Goal: Submit feedback/report problem: Submit feedback/report problem

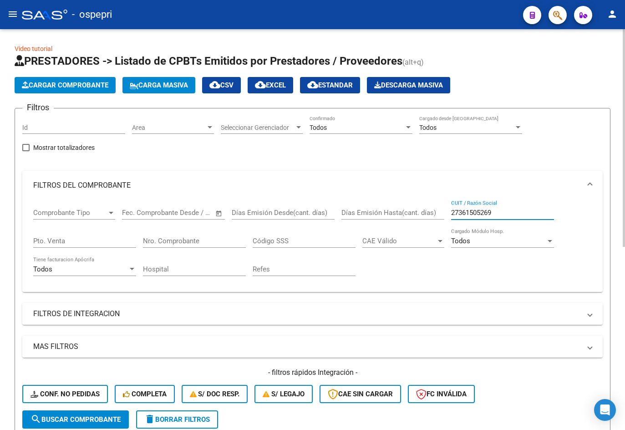
click at [511, 213] on input "27361505269" at bounding box center [502, 213] width 103 height 8
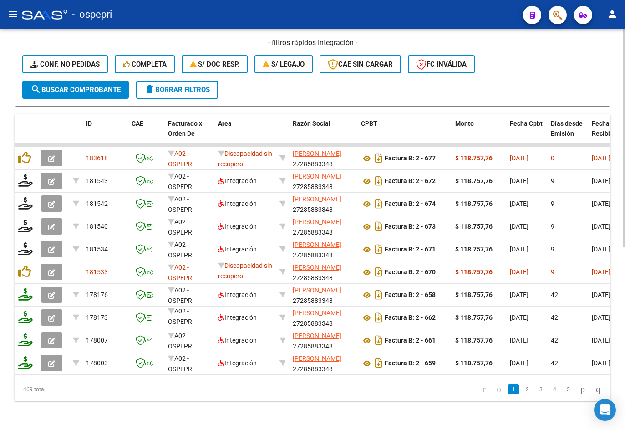
type input "27285883348"
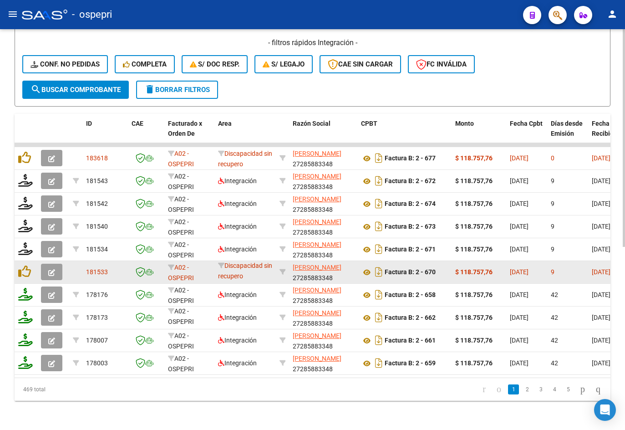
click at [53, 269] on icon "button" at bounding box center [51, 272] width 7 height 7
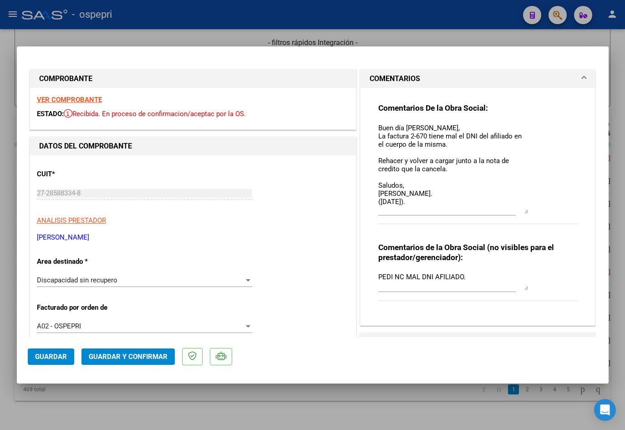
drag, startPoint x: 523, startPoint y: 138, endPoint x: 538, endPoint y: 211, distance: 74.0
click at [538, 211] on div "Comentarios De la Obra Social: Buen día Andrea, La factura 2-670 tiene mal el D…" at bounding box center [479, 168] width 200 height 131
click at [615, 77] on div at bounding box center [312, 215] width 625 height 430
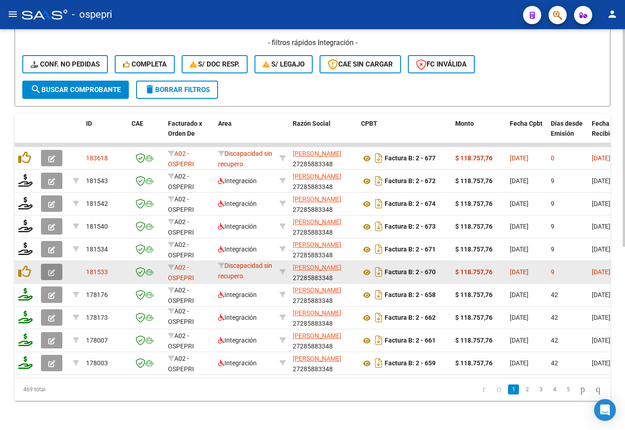
click at [54, 269] on icon "button" at bounding box center [51, 272] width 7 height 7
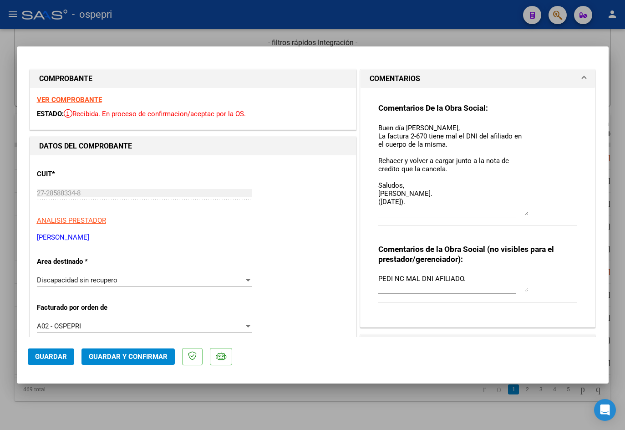
drag, startPoint x: 523, startPoint y: 138, endPoint x: 528, endPoint y: 212, distance: 74.0
click at [528, 212] on div "Comentarios De la Obra Social: Buen día Andrea, La factura 2-670 tiene mal el D…" at bounding box center [479, 169] width 200 height 133
click at [90, 100] on strong "VER COMPROBANTE" at bounding box center [69, 100] width 65 height 8
type input "$ 0,00"
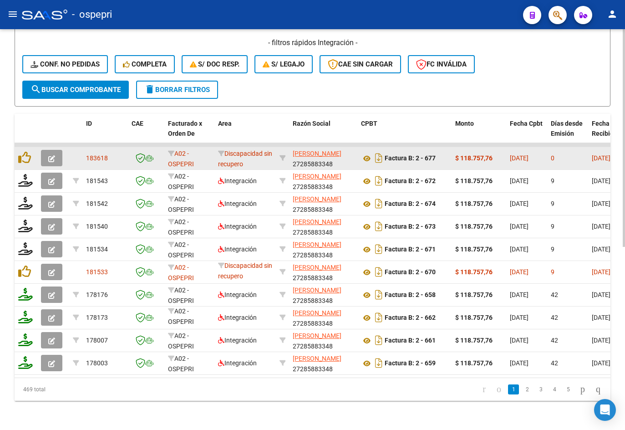
click at [56, 150] on button "button" at bounding box center [51, 158] width 21 height 16
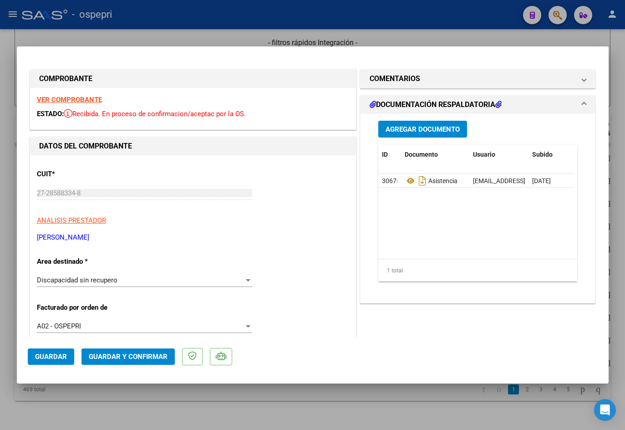
click at [91, 97] on strong "VER COMPROBANTE" at bounding box center [69, 100] width 65 height 8
click at [430, 400] on div at bounding box center [312, 215] width 625 height 430
type input "$ 0,00"
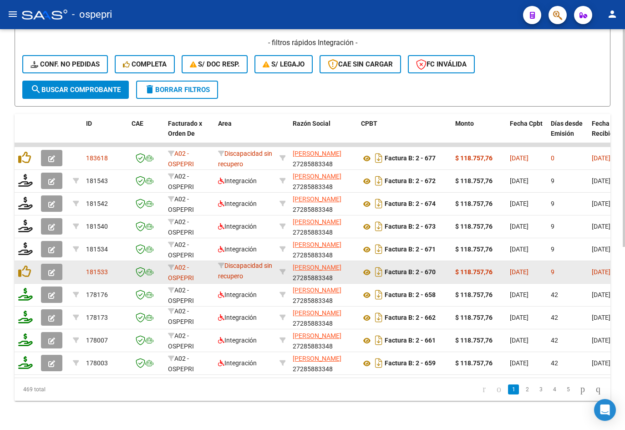
click at [53, 269] on icon "button" at bounding box center [51, 272] width 7 height 7
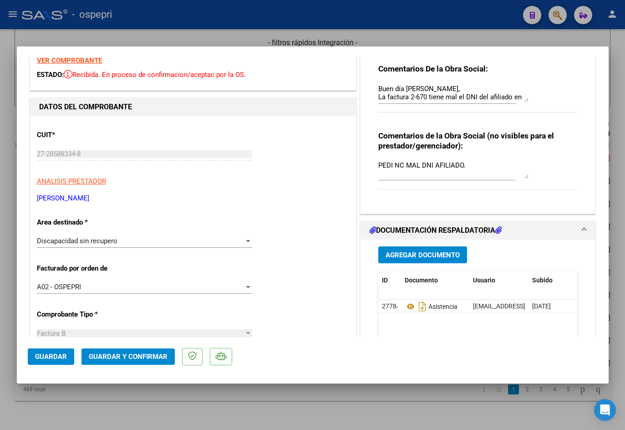
scroll to position [46, 0]
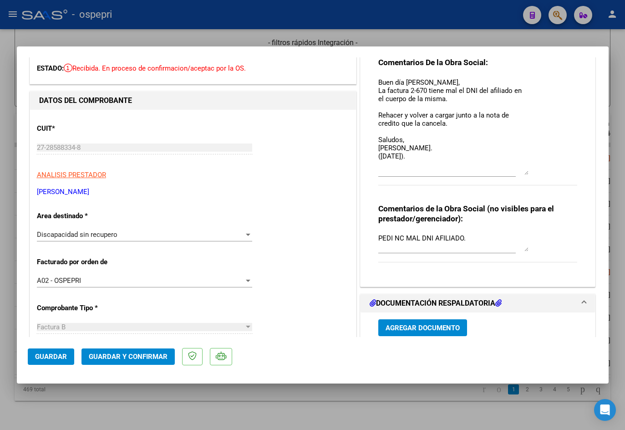
drag, startPoint x: 524, startPoint y: 92, endPoint x: 530, endPoint y: 172, distance: 79.4
click at [530, 172] on div "Comentarios De la Obra Social: Buen día Andrea, La factura 2-670 tiene mal el D…" at bounding box center [479, 126] width 200 height 138
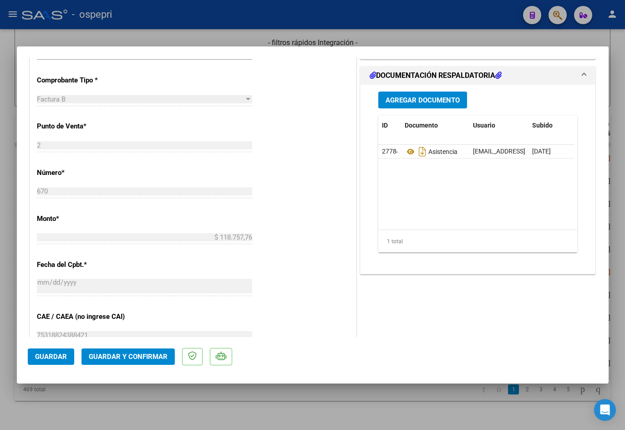
scroll to position [0, 0]
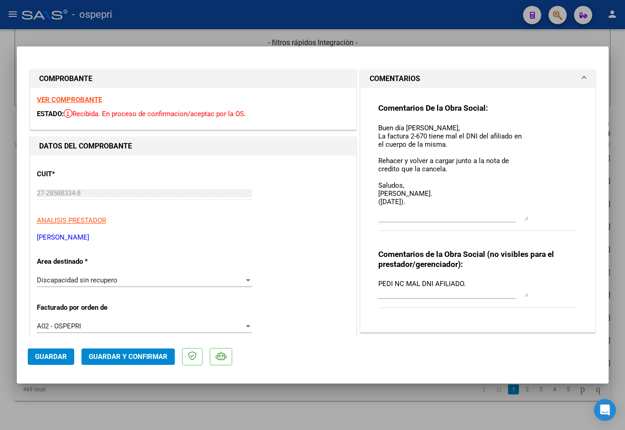
type input "$ 0,00"
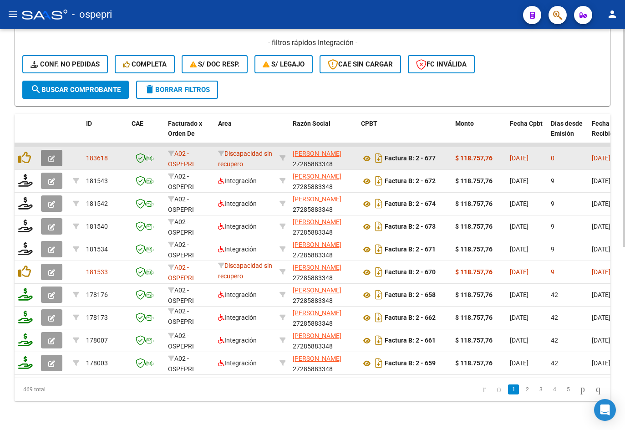
click at [54, 155] on icon "button" at bounding box center [51, 158] width 7 height 7
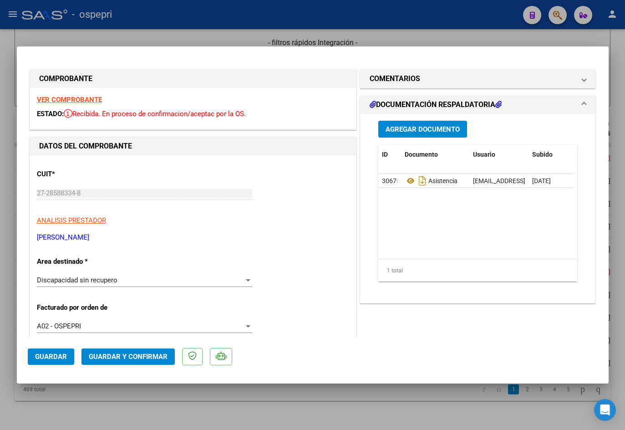
click at [82, 98] on strong "VER COMPROBANTE" at bounding box center [69, 100] width 65 height 8
click at [406, 179] on icon at bounding box center [411, 180] width 12 height 11
click at [213, 281] on div "Discapacidad sin recupero" at bounding box center [140, 280] width 207 height 8
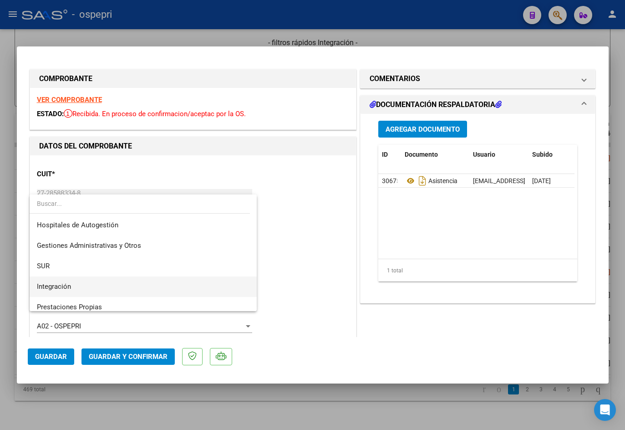
click at [87, 287] on span "Integración" at bounding box center [143, 286] width 213 height 20
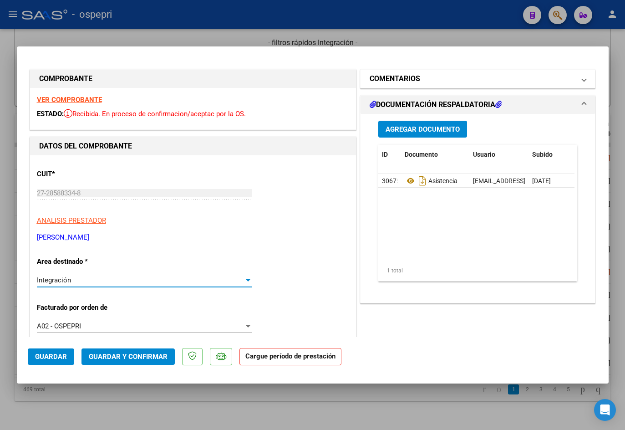
click at [421, 81] on mat-panel-title "COMENTARIOS" at bounding box center [473, 78] width 206 height 11
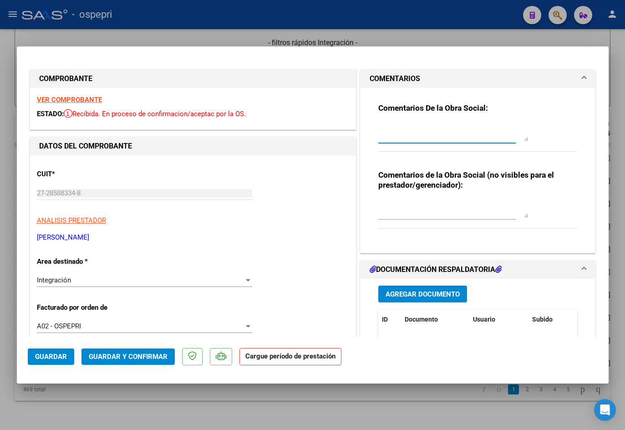
click at [426, 133] on textarea at bounding box center [454, 132] width 150 height 18
click at [411, 133] on textarea at bounding box center [454, 132] width 150 height 18
click at [82, 102] on strong "VER COMPROBANTE" at bounding box center [69, 100] width 65 height 8
click at [413, 125] on textarea at bounding box center [454, 132] width 150 height 18
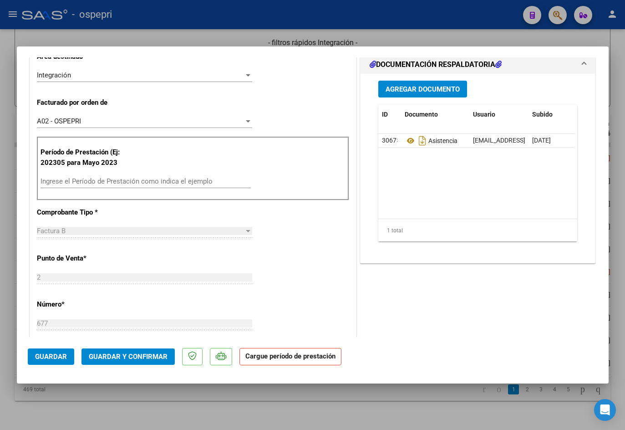
scroll to position [228, 0]
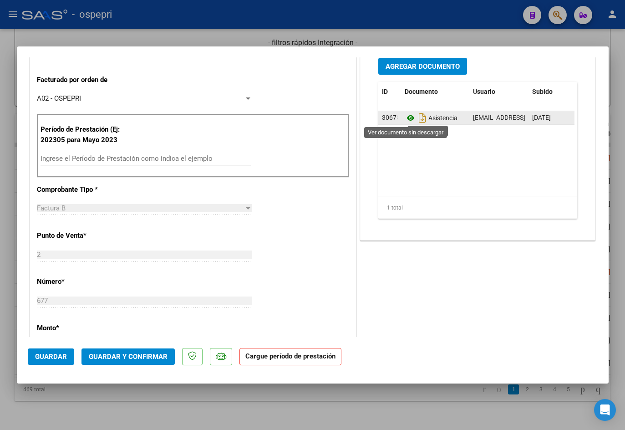
click at [406, 118] on icon at bounding box center [411, 118] width 12 height 11
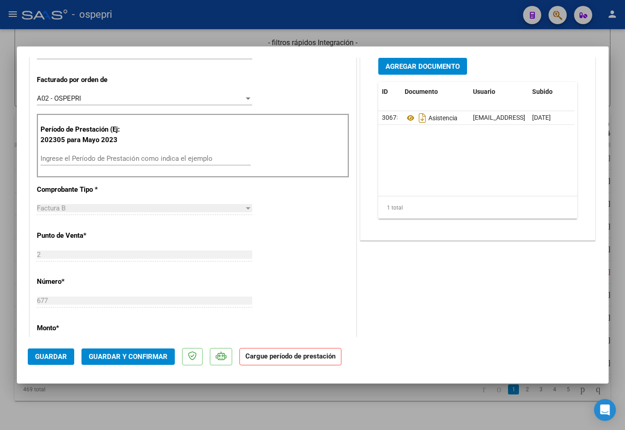
scroll to position [0, 0]
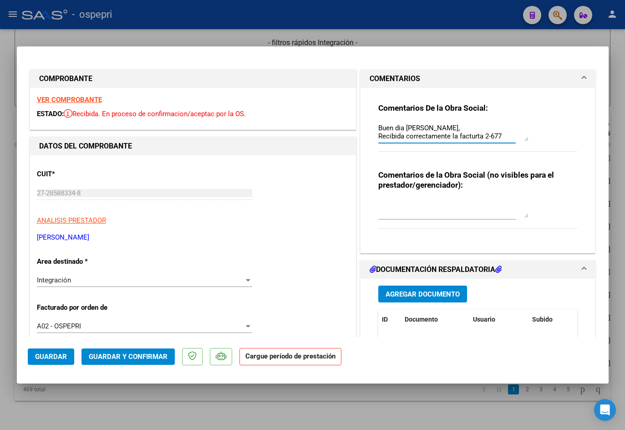
click at [501, 138] on textarea "Buen dia Andrea, Recibida correctamente la facturta 2-677" at bounding box center [454, 132] width 150 height 18
type textarea "Buen dia Andrea, Recibida correctamente la facturta 2-677. Solo falta que adjeu…"
click at [425, 205] on textarea at bounding box center [454, 209] width 150 height 18
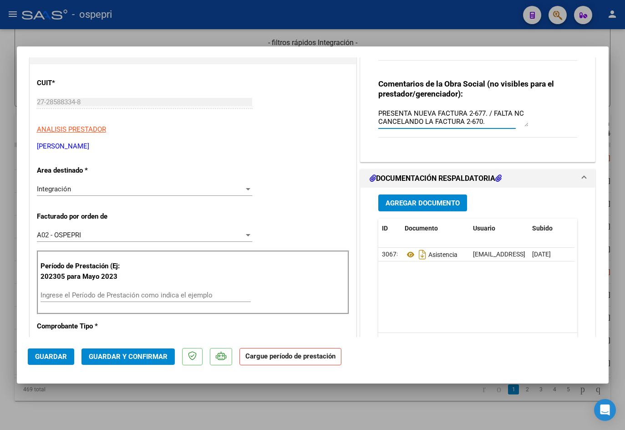
scroll to position [8, 0]
drag, startPoint x: 375, startPoint y: 110, endPoint x: 530, endPoint y: 128, distance: 156.4
click at [530, 128] on div "Comentarios de la Obra Social (no visibles para el prestador/gerenciador): PRES…" at bounding box center [479, 113] width 200 height 69
click at [507, 121] on textarea "PRESENTA NUEVA FACTURA 2-677. / FALTA NC CANCELANDO LA FACTURA 2-670." at bounding box center [454, 117] width 150 height 18
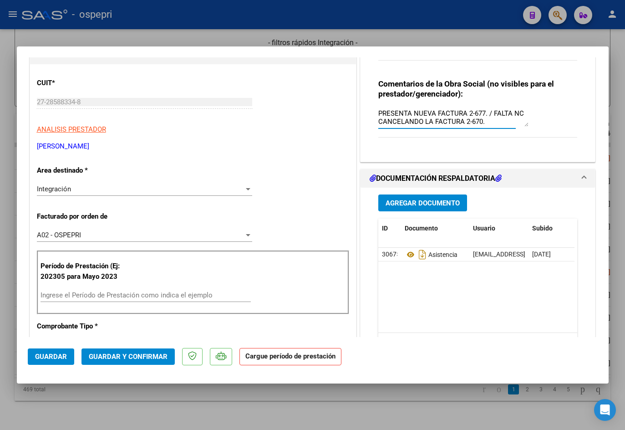
scroll to position [0, 0]
type textarea "PRESENTA NUEVA FACTURA 2-677. / FALTA NC CANCELANDO LA FACTURA 2-670."
click at [114, 294] on input "Ingrese el Período de Prestación como indica el ejemplo" at bounding box center [146, 295] width 210 height 8
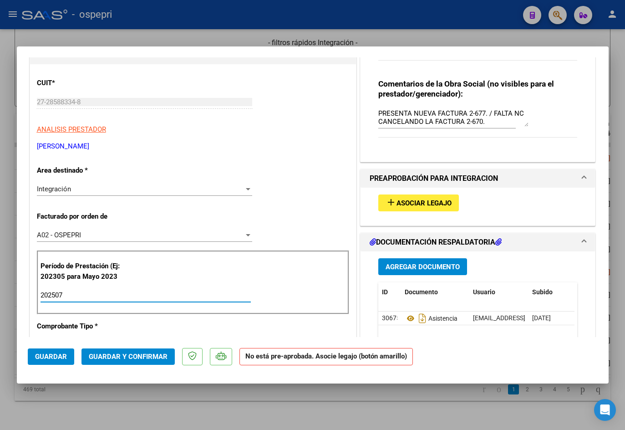
type input "202507"
drag, startPoint x: 376, startPoint y: 113, endPoint x: 483, endPoint y: 122, distance: 107.4
click at [483, 122] on textarea "PRESENTA NUEVA FACTURA 2-677. / FALTA NC CANCELANDO LA FACTURA 2-670." at bounding box center [454, 117] width 150 height 18
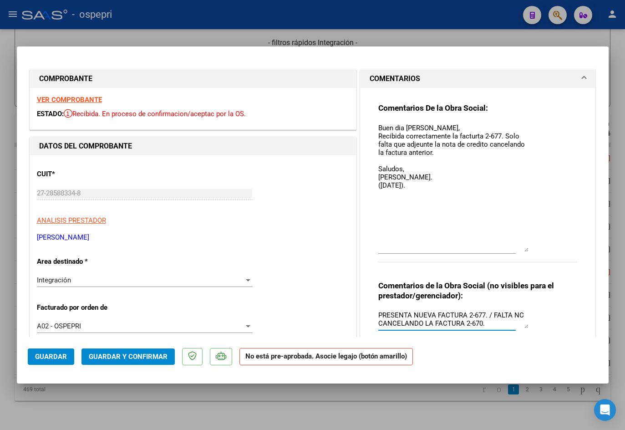
drag, startPoint x: 523, startPoint y: 138, endPoint x: 541, endPoint y: 259, distance: 123.0
click at [541, 259] on div "Comentarios De la Obra Social: Buen dia Andrea, Recibida correctamente la factu…" at bounding box center [479, 187] width 200 height 169
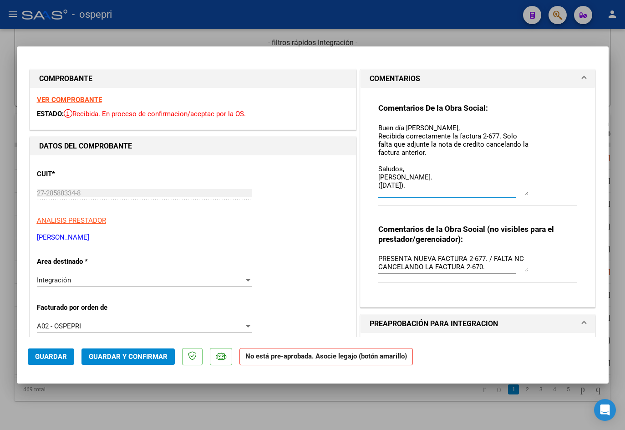
drag, startPoint x: 523, startPoint y: 261, endPoint x: 520, endPoint y: 193, distance: 67.5
click at [520, 193] on textarea "Buen día Andrea, Recibida correctamente la factura 2-677. Solo falta que adjunt…" at bounding box center [454, 159] width 150 height 72
type textarea "Buen día Andrea, Recibida correctamente la factura 2-677. Solo falta que adjunt…"
click at [72, 99] on strong "VER COMPROBANTE" at bounding box center [69, 100] width 65 height 8
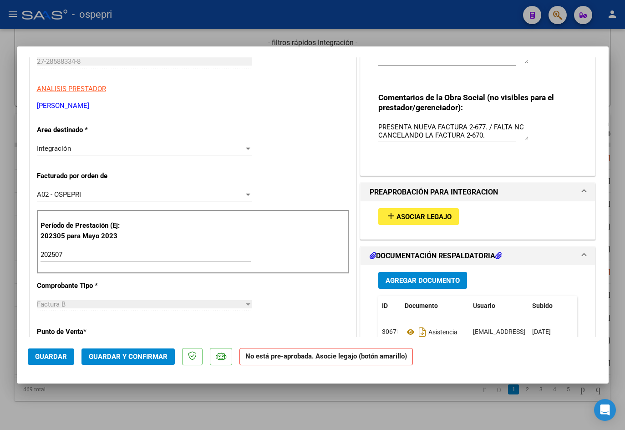
scroll to position [182, 0]
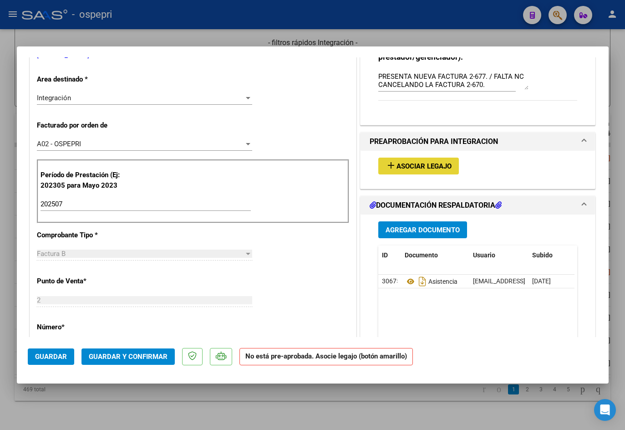
click at [404, 163] on span "Asociar Legajo" at bounding box center [424, 166] width 55 height 8
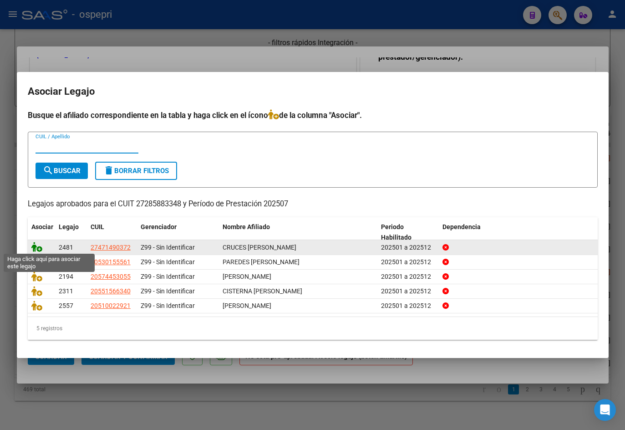
click at [37, 247] on icon at bounding box center [36, 247] width 11 height 10
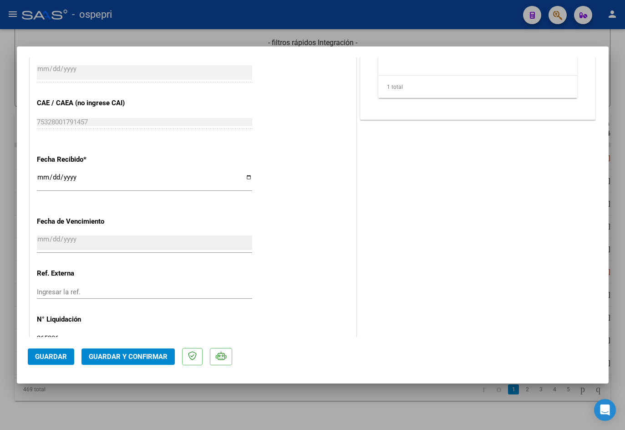
scroll to position [600, 0]
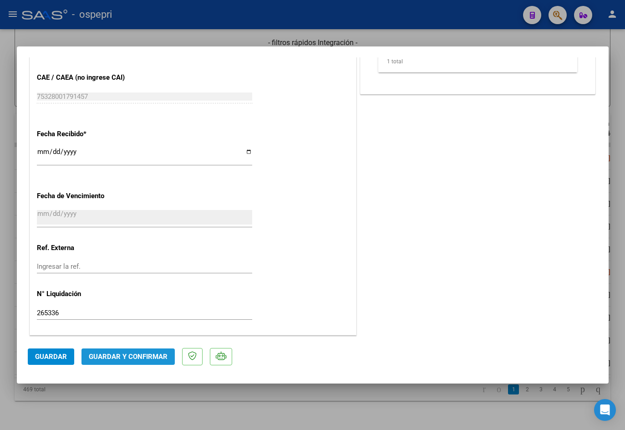
click at [135, 357] on span "Guardar y Confirmar" at bounding box center [128, 357] width 79 height 8
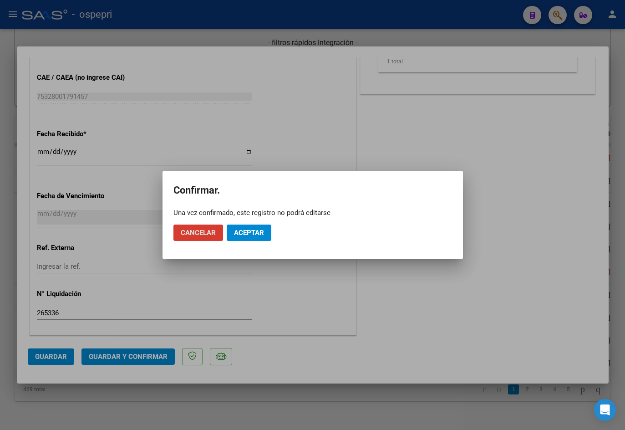
click at [264, 234] on button "Aceptar" at bounding box center [249, 233] width 45 height 16
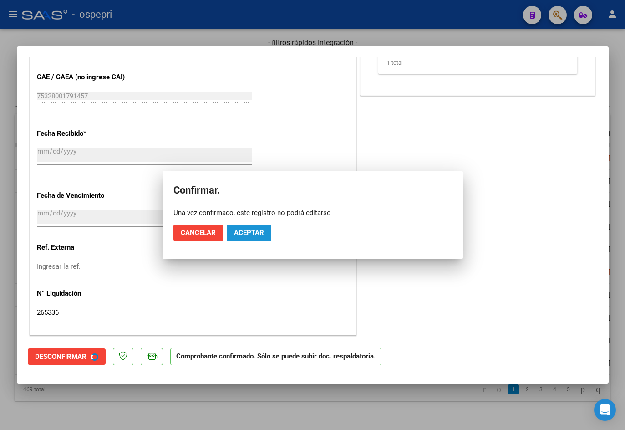
scroll to position [543, 0]
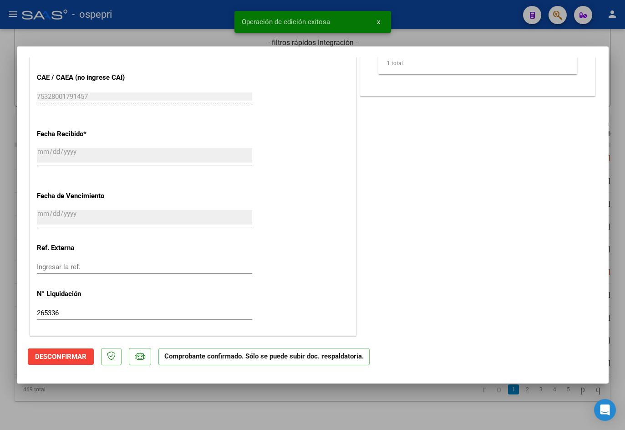
type input "$ 0,00"
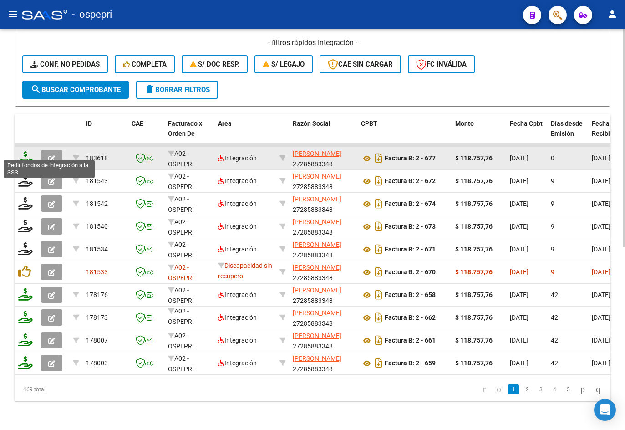
click at [27, 152] on icon at bounding box center [25, 157] width 15 height 13
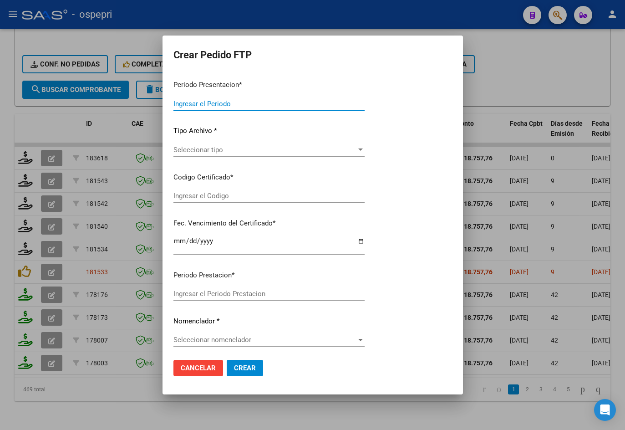
type input "202507"
type input "$ 118.757,76"
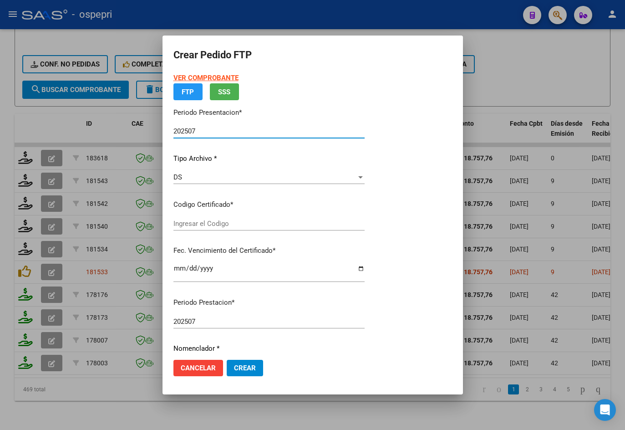
type input "2747149037-2"
type input "2028-04-01"
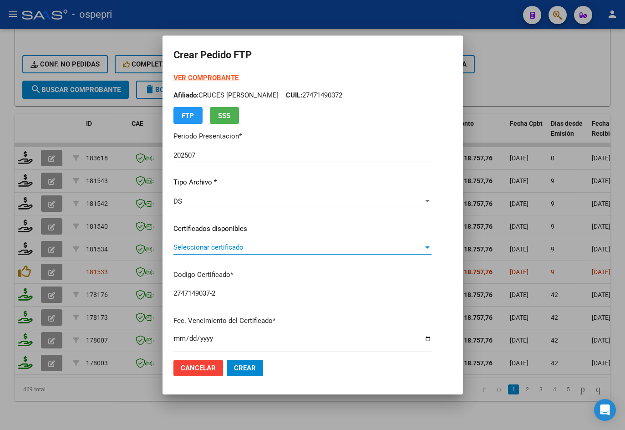
click at [256, 249] on span "Seleccionar certificado" at bounding box center [299, 247] width 250 height 8
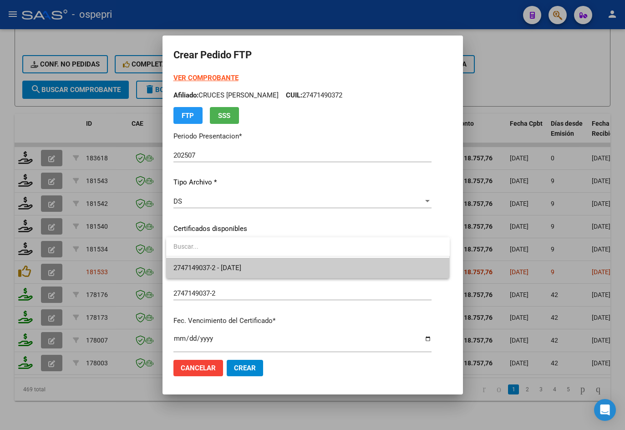
click at [260, 271] on span "2747149037-2 - 2028-04-01" at bounding box center [308, 268] width 269 height 20
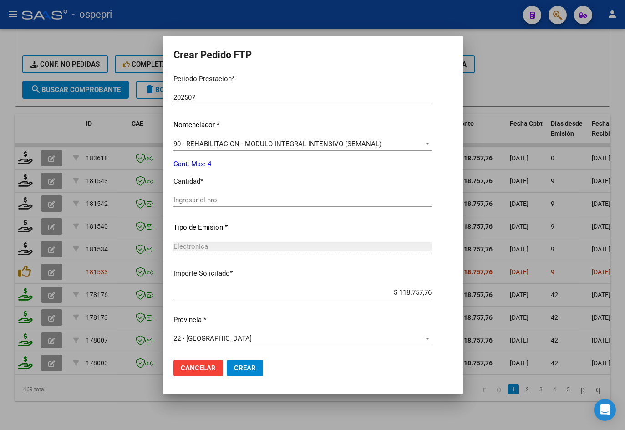
scroll to position [295, 0]
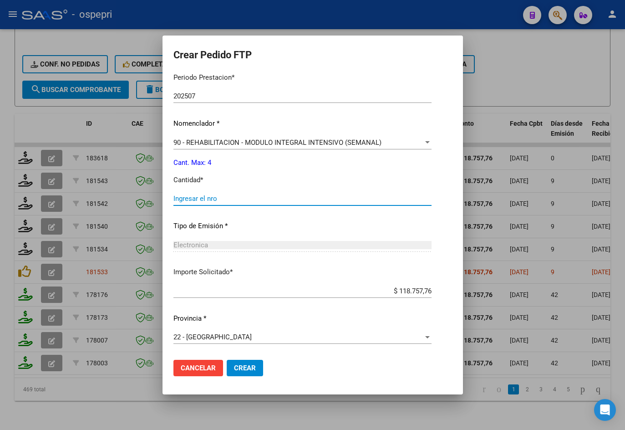
click at [241, 199] on input "Ingresar el nro" at bounding box center [303, 198] width 258 height 8
type input "4"
click at [254, 367] on span "Crear" at bounding box center [245, 368] width 22 height 8
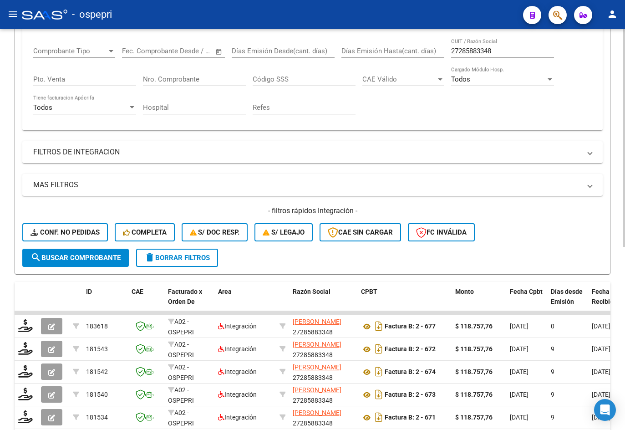
scroll to position [64, 0]
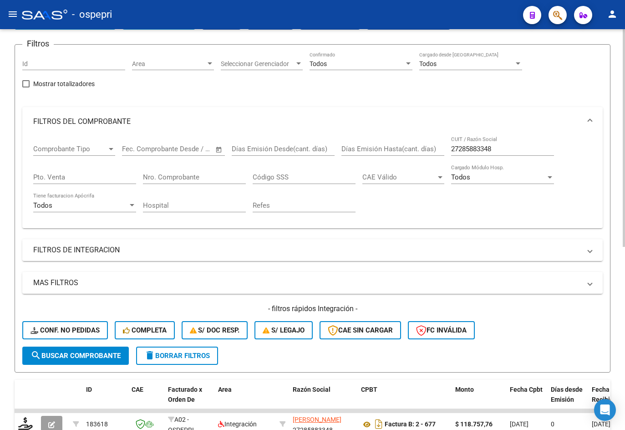
click at [517, 152] on input "27285883348" at bounding box center [502, 149] width 103 height 8
paste input "7186718"
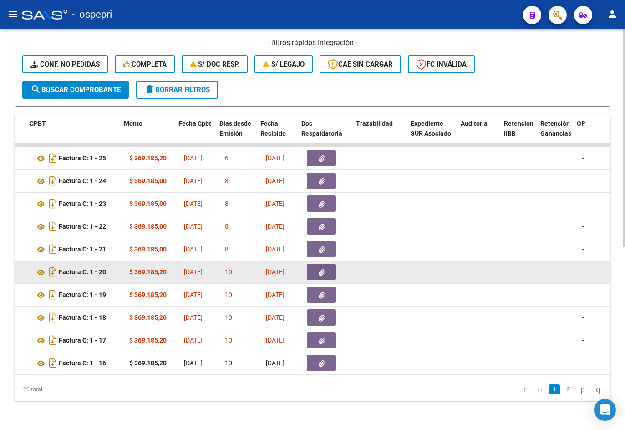
scroll to position [0, 332]
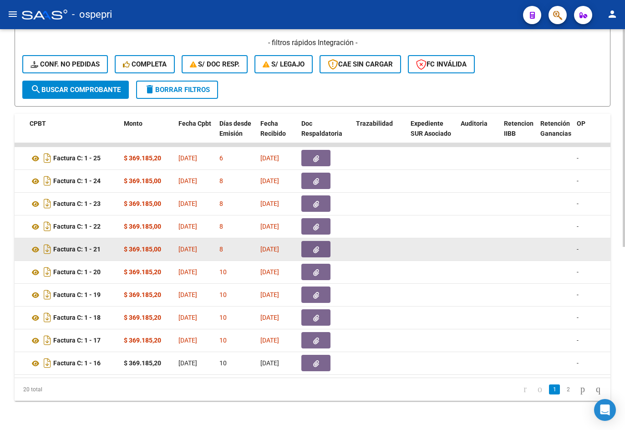
type input "27271867188"
click at [318, 246] on icon "button" at bounding box center [316, 249] width 6 height 7
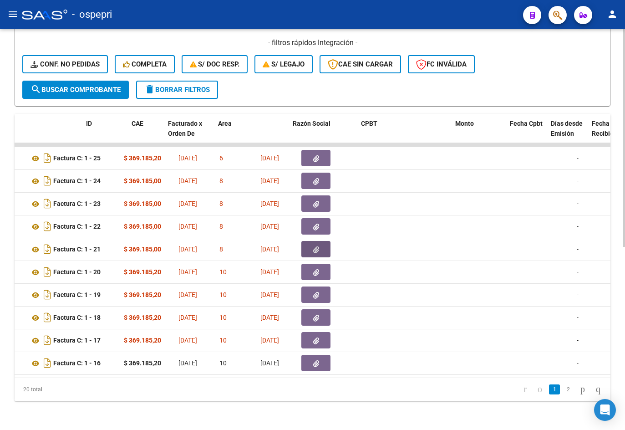
scroll to position [0, 0]
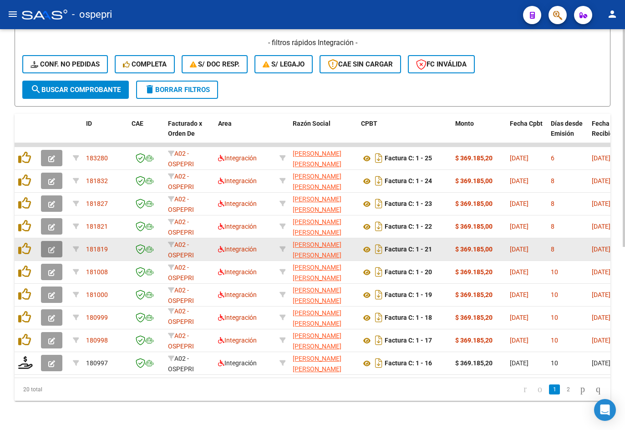
click at [55, 246] on icon "button" at bounding box center [51, 249] width 7 height 7
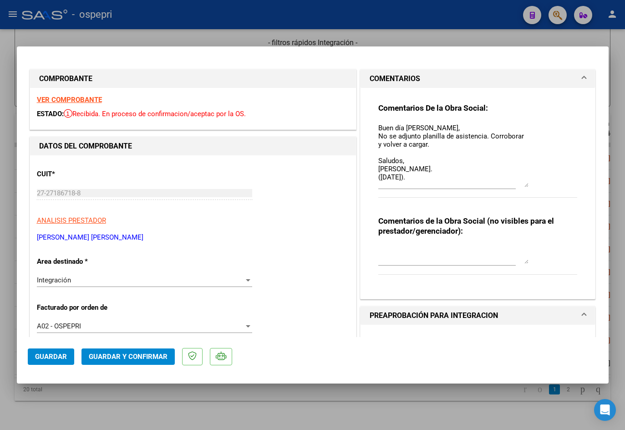
drag, startPoint x: 522, startPoint y: 140, endPoint x: 532, endPoint y: 186, distance: 47.1
click at [532, 186] on div "Comentarios De la Obra Social: Buen día [PERSON_NAME], No se adjunto planilla d…" at bounding box center [479, 155] width 200 height 105
click at [87, 101] on strong "VER COMPROBANTE" at bounding box center [69, 100] width 65 height 8
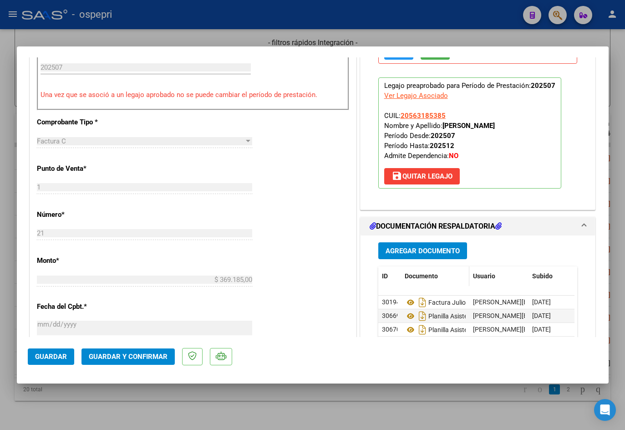
scroll to position [410, 0]
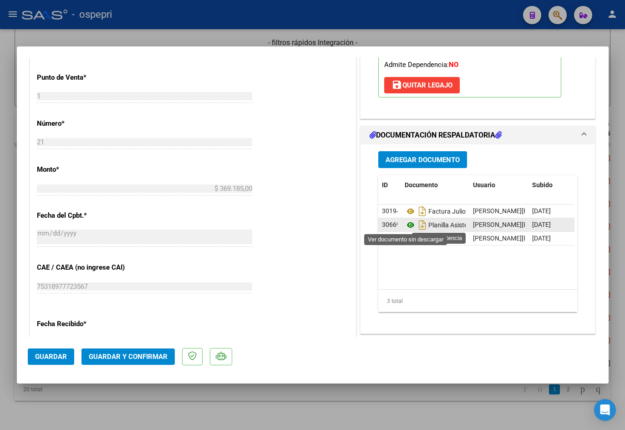
click at [407, 224] on icon at bounding box center [411, 225] width 12 height 11
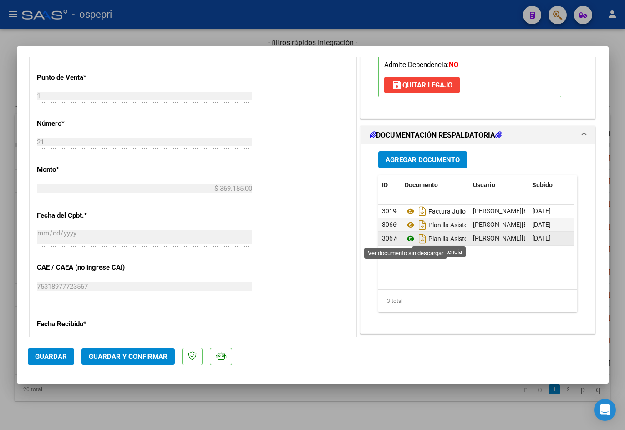
click at [408, 238] on icon at bounding box center [411, 238] width 12 height 11
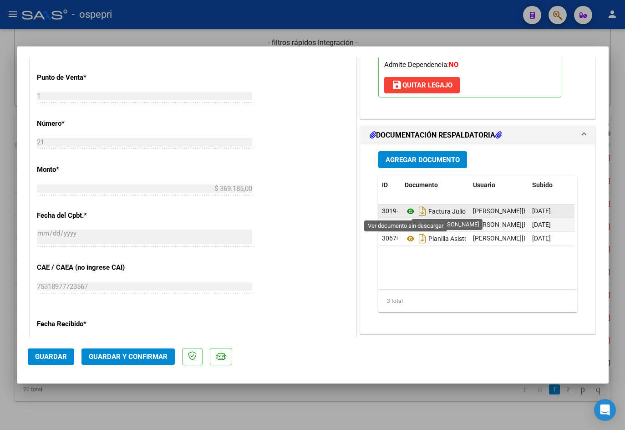
click at [408, 210] on icon at bounding box center [411, 211] width 12 height 11
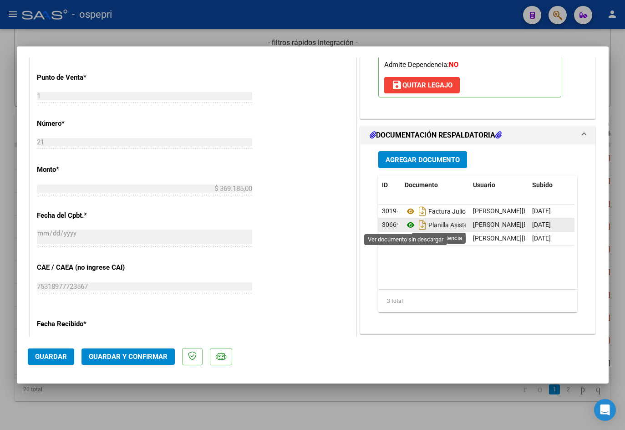
click at [406, 225] on icon at bounding box center [411, 225] width 12 height 11
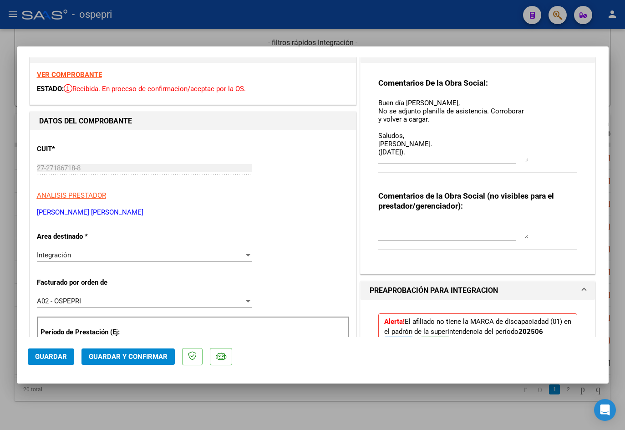
scroll to position [0, 0]
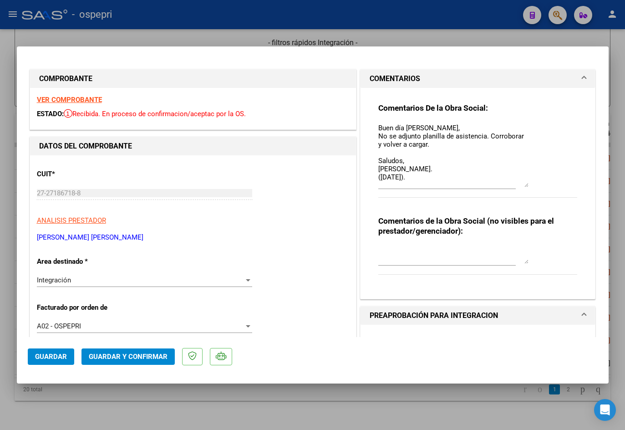
click at [448, 178] on textarea "Buen día [PERSON_NAME], No se adjunto planilla de asistencia. Corroborar y volv…" at bounding box center [454, 155] width 150 height 64
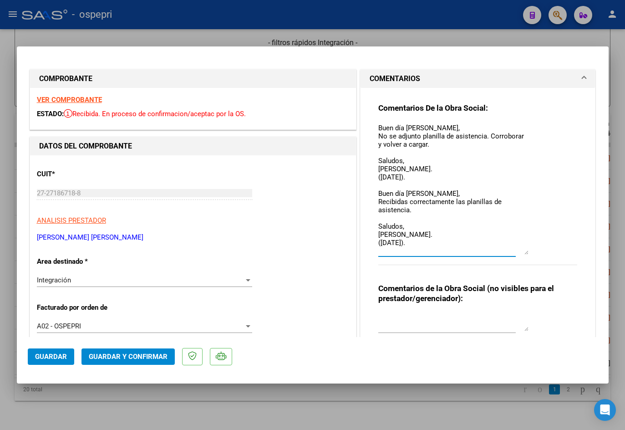
drag, startPoint x: 524, startPoint y: 185, endPoint x: 532, endPoint y: 252, distance: 67.9
click at [532, 252] on div "Comentarios De la Obra Social: Buen día Laura, No se adjunto planilla de asiste…" at bounding box center [479, 189] width 200 height 172
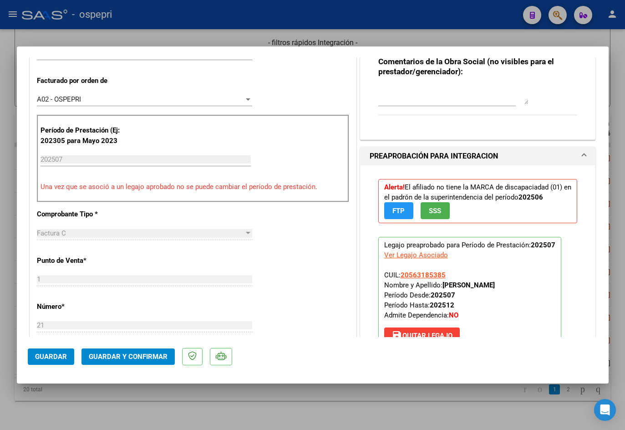
scroll to position [46, 0]
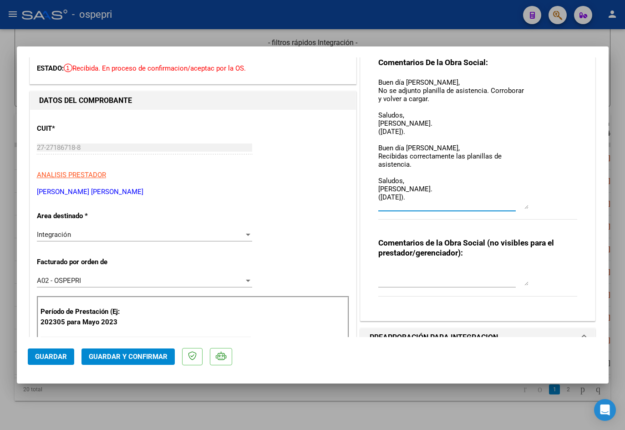
click at [414, 166] on textarea "Buen día Laura, No se adjunto planilla de asistencia. Corroborar y volver a car…" at bounding box center [454, 143] width 150 height 132
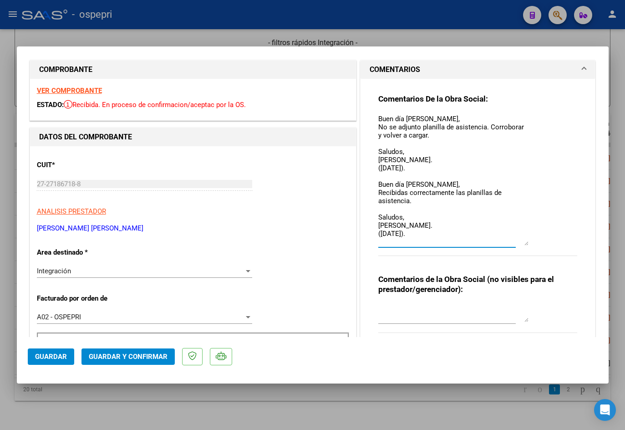
scroll to position [0, 0]
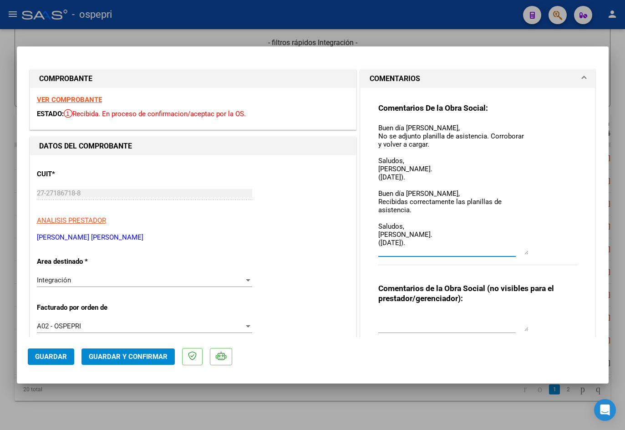
click at [74, 99] on strong "VER COMPROBANTE" at bounding box center [69, 100] width 65 height 8
click at [423, 211] on textarea "Buen día Laura, No se adjunto planilla de asistencia. Corroborar y volver a car…" at bounding box center [454, 189] width 150 height 132
click at [404, 227] on textarea "Buen día Laura, No se adjunto planilla de asistencia. Corroborar y volver a car…" at bounding box center [454, 189] width 150 height 132
click at [414, 226] on textarea "Buen día Laura, No se adjunto planilla de asistencia. Corroborar y volver a car…" at bounding box center [454, 189] width 150 height 132
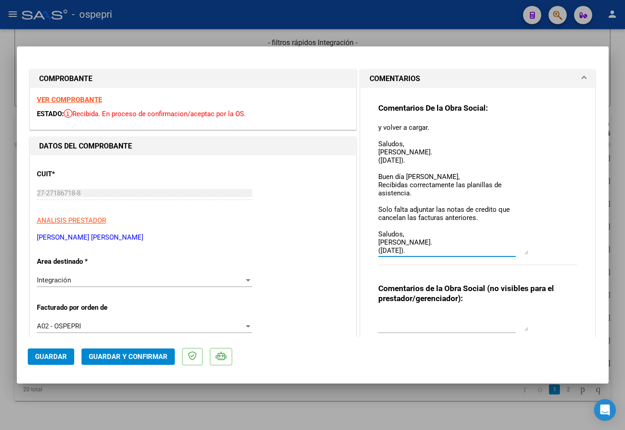
scroll to position [18, 0]
drag, startPoint x: 374, startPoint y: 176, endPoint x: 422, endPoint y: 262, distance: 98.9
click at [431, 270] on div "Comentarios De la Obra Social: Buen día Laura, No se adjunto planilla de asiste…" at bounding box center [479, 189] width 200 height 172
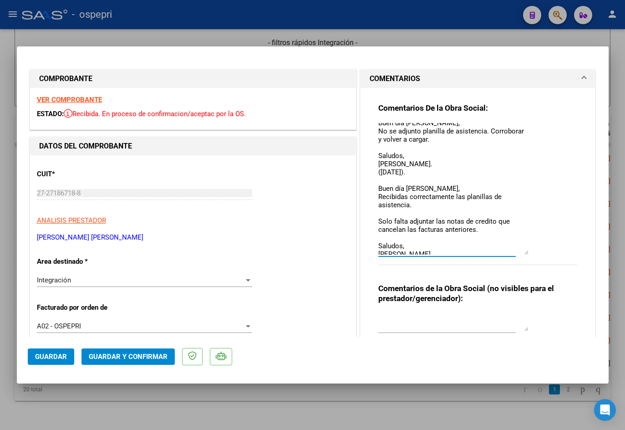
scroll to position [0, 0]
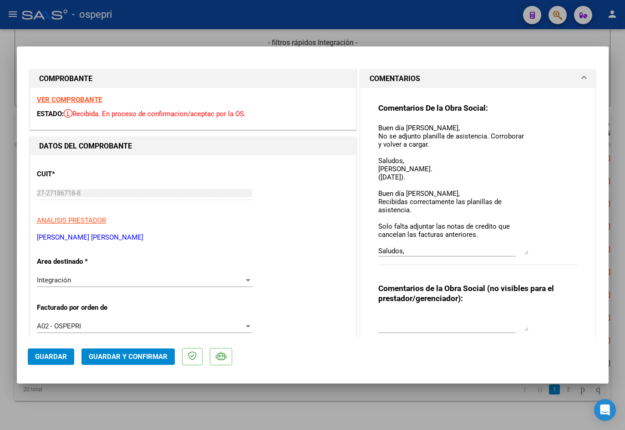
click at [373, 192] on div "Comentarios De la Obra Social: Buen día Laura, No se adjunto planilla de asiste…" at bounding box center [478, 223] width 213 height 271
click at [379, 192] on textarea "Buen día Laura, No se adjunto planilla de asistencia. Corroborar y volver a car…" at bounding box center [454, 189] width 150 height 132
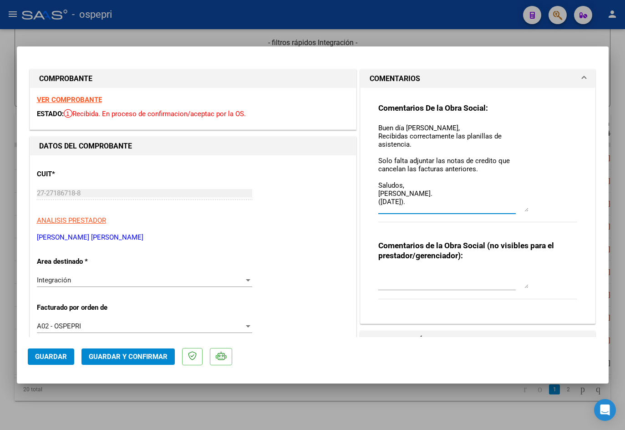
drag, startPoint x: 524, startPoint y: 253, endPoint x: 514, endPoint y: 210, distance: 43.9
click at [514, 210] on textarea "Buen día [PERSON_NAME], Recibidas correctamente las planillas de asistencia. So…" at bounding box center [454, 167] width 150 height 89
type textarea "Buen día [PERSON_NAME], Recibidas correctamente las planillas de asistencia. So…"
click at [450, 282] on textarea at bounding box center [454, 279] width 150 height 18
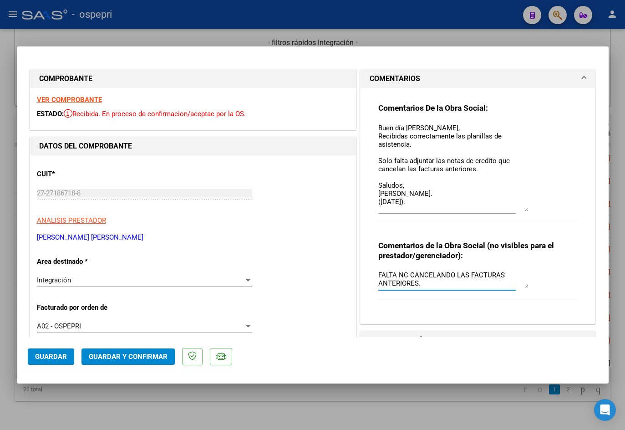
drag, startPoint x: 377, startPoint y: 272, endPoint x: 385, endPoint y: 277, distance: 9.6
click at [385, 277] on textarea "FALTA NC CANCELANDO LAS FACTURAS ANTERIORES." at bounding box center [454, 279] width 150 height 18
click at [384, 277] on textarea "FALTA NC CANCELANDO LAS FACTURAS ANTERIORES." at bounding box center [454, 279] width 150 height 18
drag, startPoint x: 376, startPoint y: 274, endPoint x: 428, endPoint y: 291, distance: 55.2
click at [428, 291] on div "FALTA NC CANCELANDO LAS FACTURAS ANTERIORES." at bounding box center [448, 283] width 138 height 31
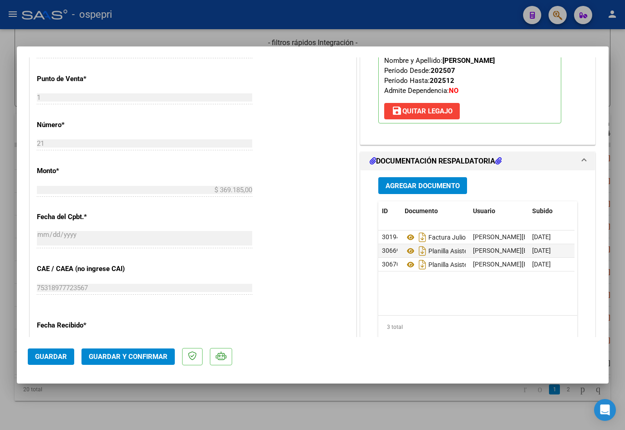
scroll to position [455, 0]
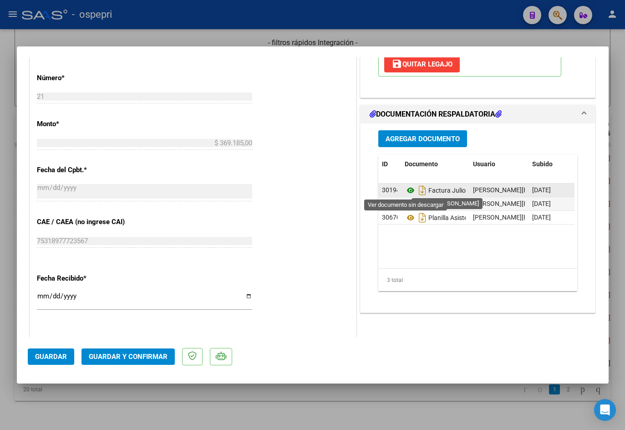
type textarea "FALTA NC CANCELANDO LAS FACTURAS ANTERIORES."
click at [408, 189] on icon at bounding box center [411, 190] width 12 height 11
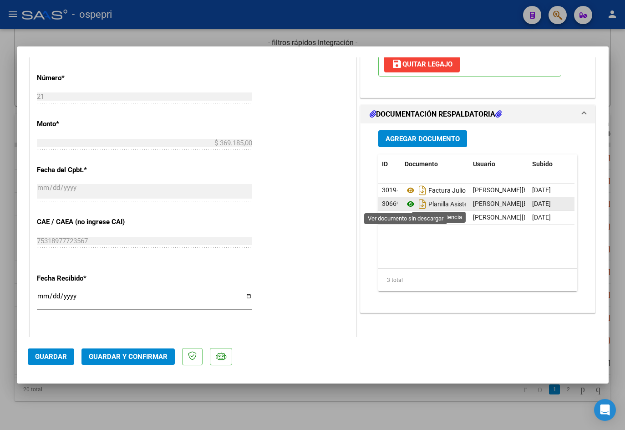
click at [407, 206] on icon at bounding box center [411, 204] width 12 height 11
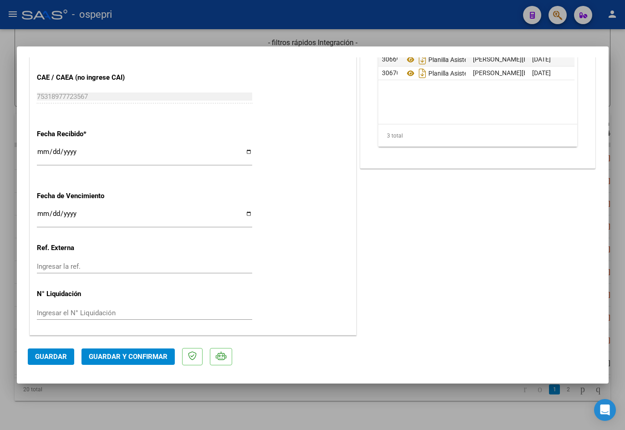
scroll to position [327, 0]
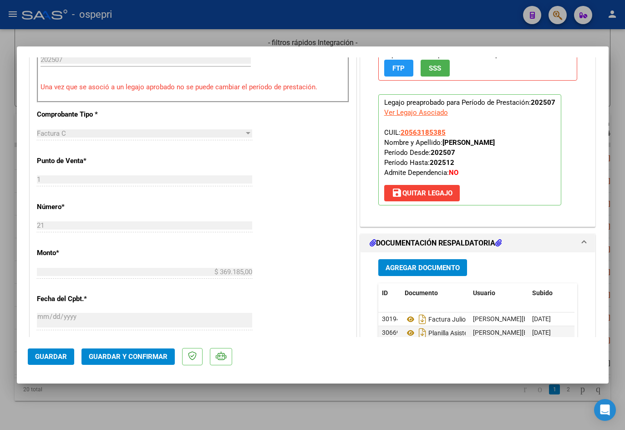
click at [150, 353] on span "Guardar y Confirmar" at bounding box center [128, 357] width 79 height 8
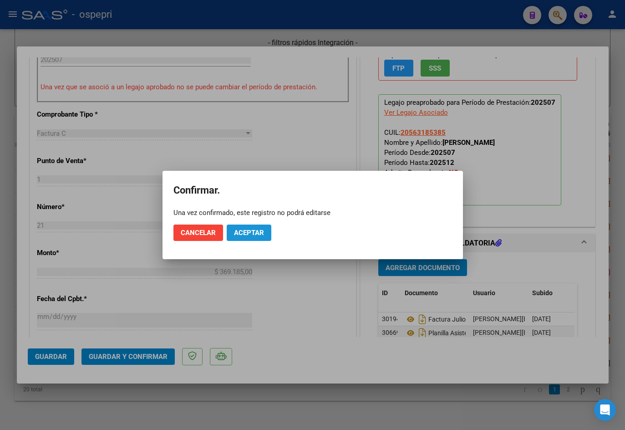
click at [234, 231] on span "Aceptar" at bounding box center [249, 233] width 30 height 8
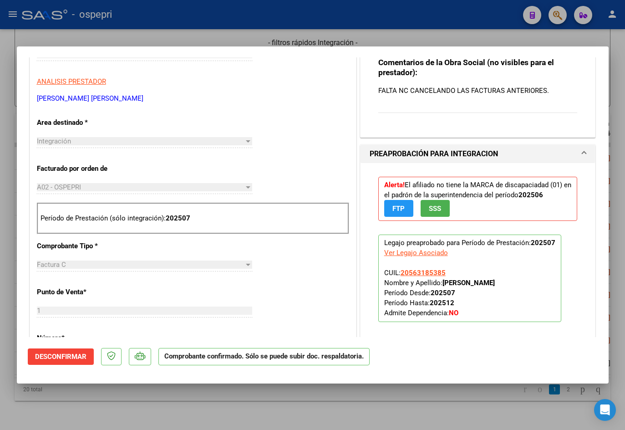
scroll to position [182, 0]
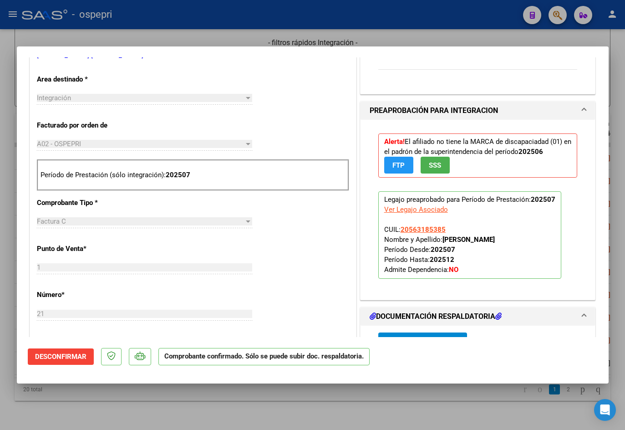
type input "$ 0,00"
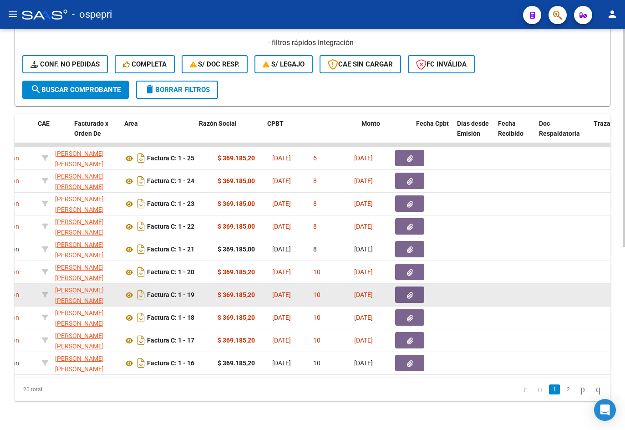
scroll to position [0, 0]
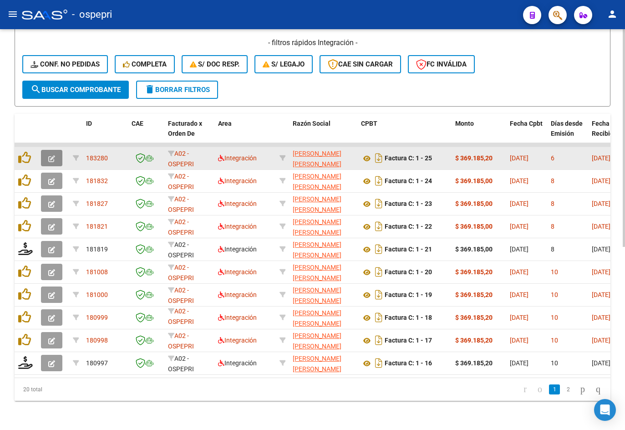
click at [54, 154] on span "button" at bounding box center [51, 158] width 7 height 8
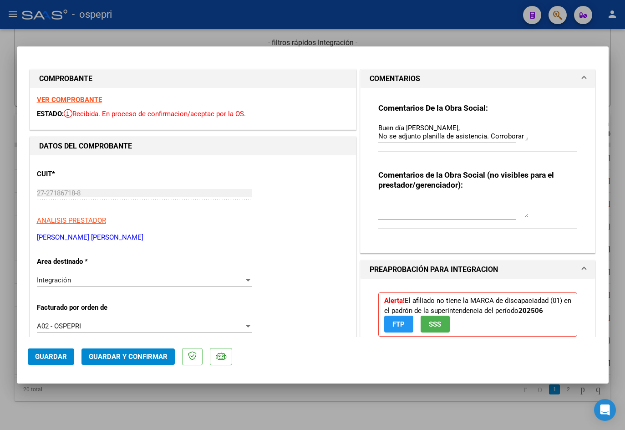
click at [90, 101] on strong "VER COMPROBANTE" at bounding box center [69, 100] width 65 height 8
type input "$ 0,00"
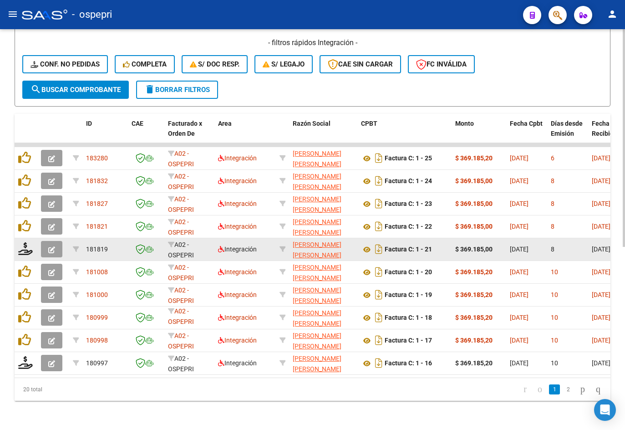
click at [50, 246] on icon "button" at bounding box center [51, 249] width 7 height 7
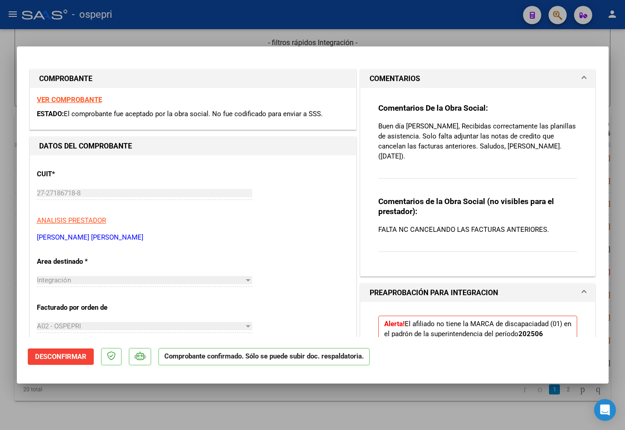
click at [77, 103] on strong "VER COMPROBANTE" at bounding box center [69, 100] width 65 height 8
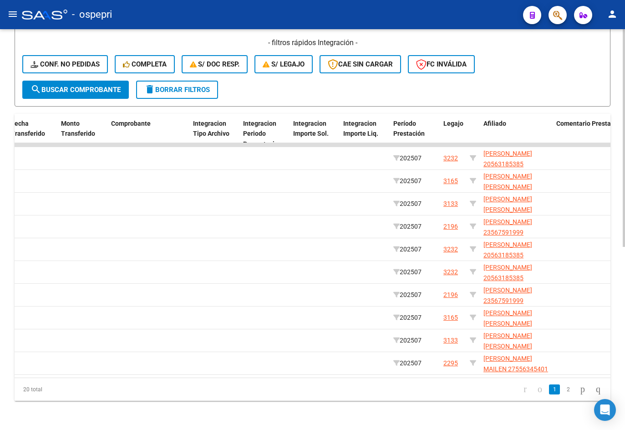
scroll to position [0, 938]
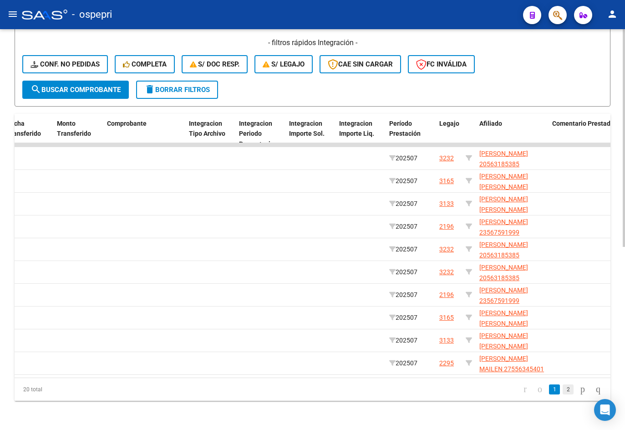
click at [563, 389] on link "2" at bounding box center [568, 389] width 11 height 10
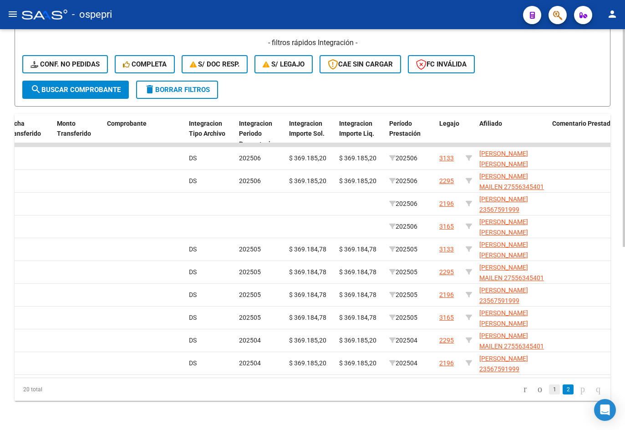
click at [549, 388] on link "1" at bounding box center [554, 389] width 11 height 10
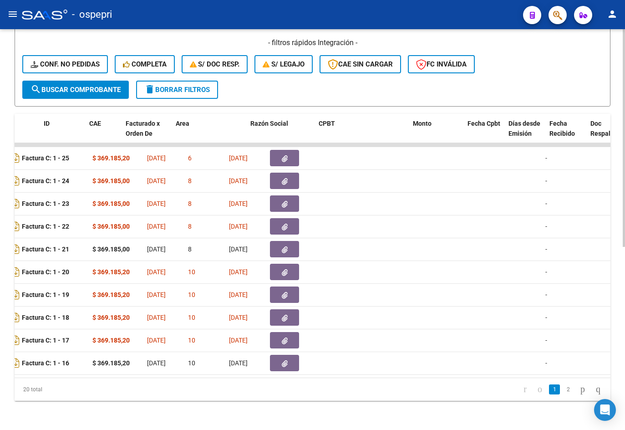
scroll to position [0, 0]
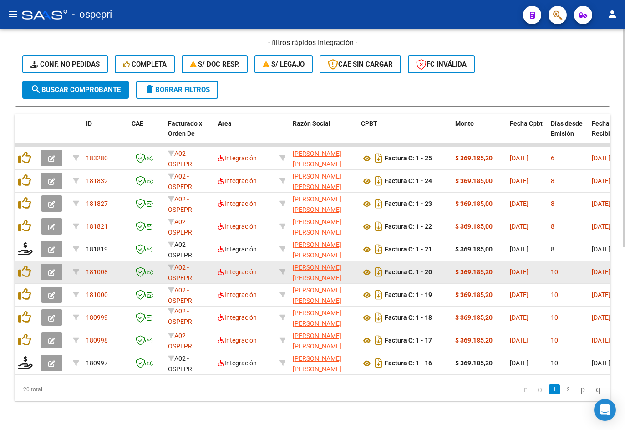
click at [52, 269] on icon "button" at bounding box center [51, 272] width 7 height 7
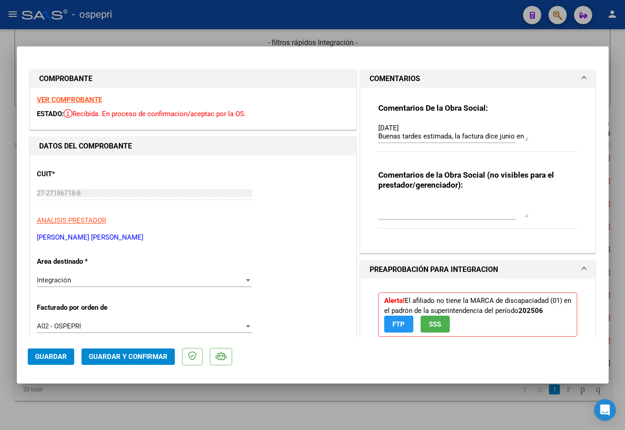
click at [80, 99] on strong "VER COMPROBANTE" at bounding box center [69, 100] width 65 height 8
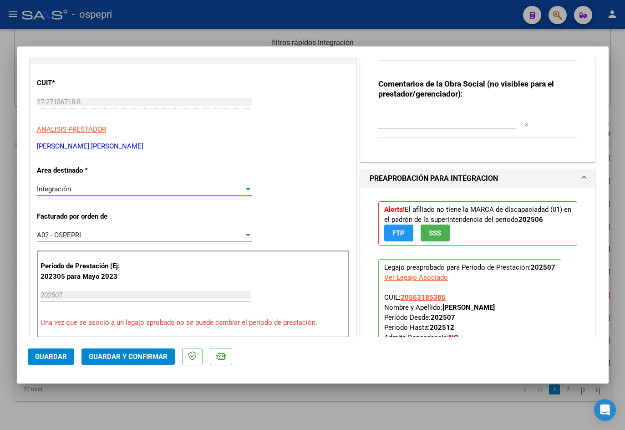
click at [111, 190] on div "Integración" at bounding box center [140, 189] width 207 height 8
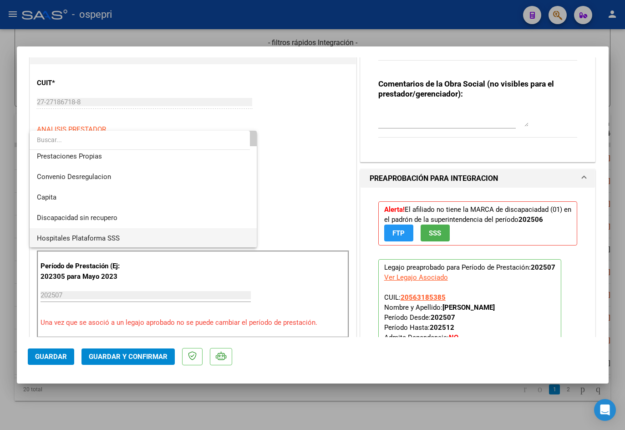
scroll to position [88, 0]
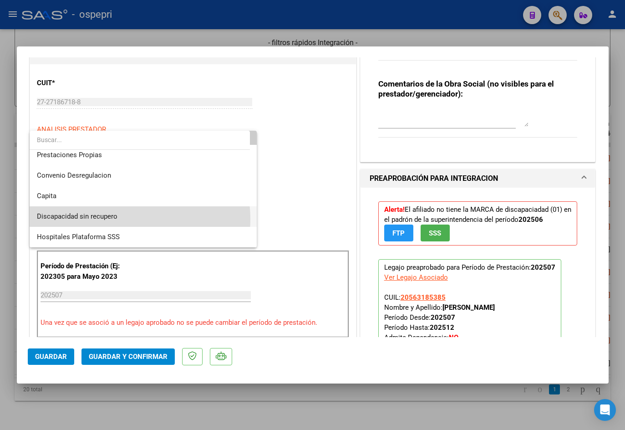
click at [128, 219] on span "Discapacidad sin recupero" at bounding box center [143, 216] width 213 height 20
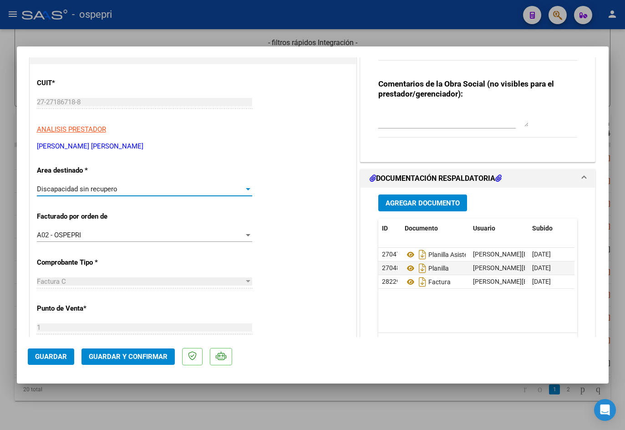
scroll to position [0, 0]
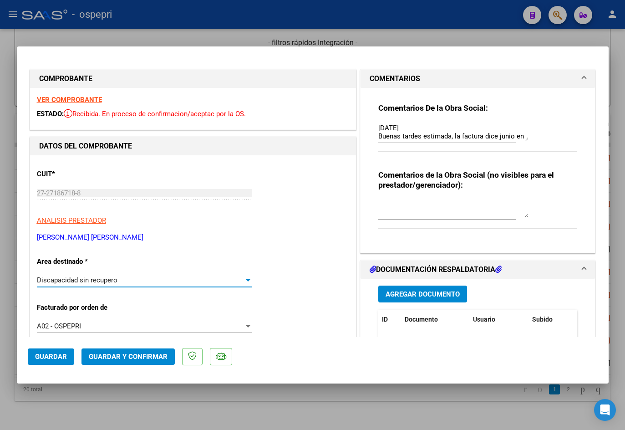
click at [411, 211] on textarea at bounding box center [454, 209] width 150 height 18
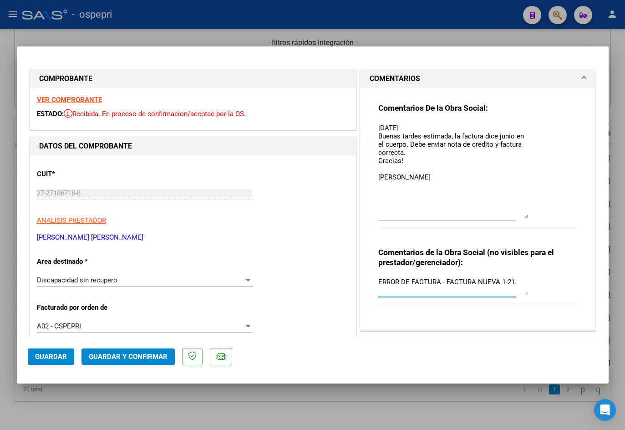
drag, startPoint x: 523, startPoint y: 140, endPoint x: 512, endPoint y: 208, distance: 68.8
click at [514, 218] on textarea "04/08/25 Buenas tardes estimada, la factura dice junio en el cuerpo. Debe envia…" at bounding box center [454, 171] width 150 height 96
type textarea "ERROR DE FACTURA - FACTURA NUEVA 1-21."
drag, startPoint x: 374, startPoint y: 129, endPoint x: 440, endPoint y: 193, distance: 91.8
click at [440, 193] on textarea "04/08/25 Buenas tardes estimada, la factura dice junio en el cuerpo. Debe envia…" at bounding box center [454, 171] width 150 height 96
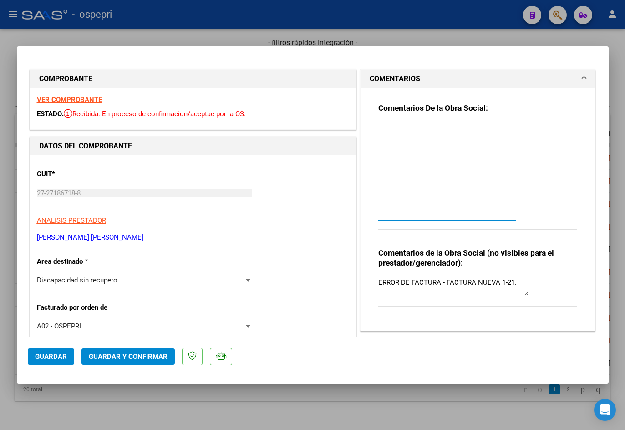
type textarea "04/08/25 Buenas tardes estimada, la factura dice junio en el cuerpo. Debe envia…"
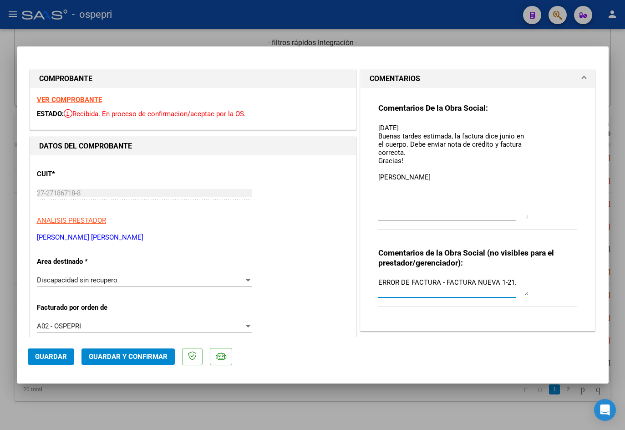
click at [379, 282] on textarea "ERROR DE FACTURA - FACTURA NUEVA 1-21." at bounding box center [454, 286] width 150 height 18
click at [517, 284] on textarea "ERROR DE FACTURA - FACTURA NUEVA 1-21." at bounding box center [454, 286] width 150 height 18
paste textarea "04/08/25 Buenas tardes estimada, la factura dice junio en el cuerpo. Debe envia…"
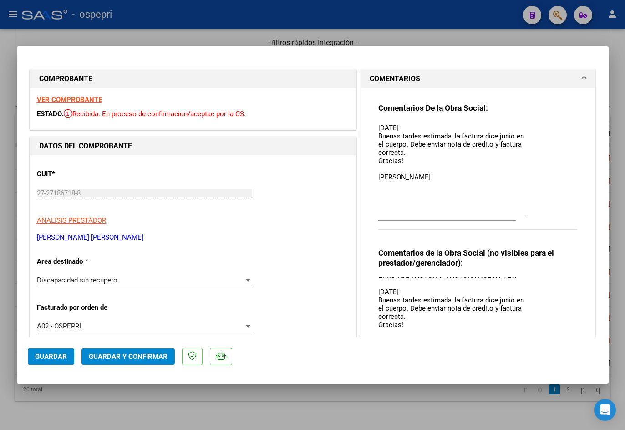
scroll to position [7, 0]
drag, startPoint x: 522, startPoint y: 293, endPoint x: 521, endPoint y: 343, distance: 50.6
click at [521, 343] on mat-dialog-container "COMPROBANTE VER COMPROBANTE ESTADO: Recibida. En proceso de confirmacion/acepta…" at bounding box center [313, 214] width 592 height 337
type textarea "ERROR DE FACTURA - FACTURA NUEVA 1-21. [DATE] Buenas tardes estimada, la factur…"
drag, startPoint x: 374, startPoint y: 127, endPoint x: 463, endPoint y: 224, distance: 131.2
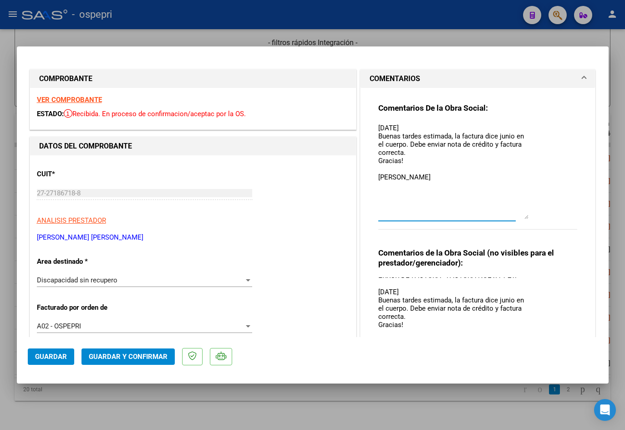
click at [463, 224] on div "04/08/25 Buenas tardes estimada, la factura dice junio en el cuerpo. Debe envia…" at bounding box center [448, 175] width 138 height 108
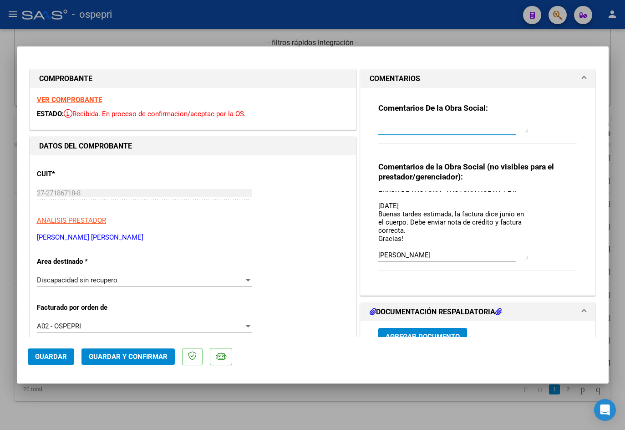
drag, startPoint x: 522, startPoint y: 218, endPoint x: 508, endPoint y: 124, distance: 95.0
click at [508, 124] on div at bounding box center [454, 128] width 150 height 14
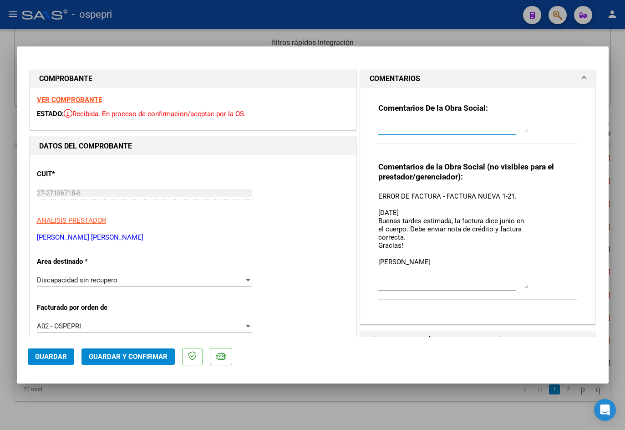
scroll to position [0, 0]
drag, startPoint x: 522, startPoint y: 256, endPoint x: 531, endPoint y: 274, distance: 20.0
click at [531, 274] on div "Comentarios de la Obra Social (no visibles para el prestador/gerenciador): ERRO…" at bounding box center [479, 231] width 200 height 138
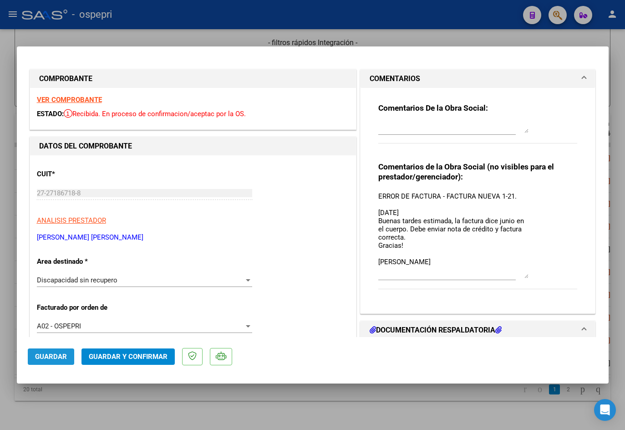
click at [61, 354] on span "Guardar" at bounding box center [51, 357] width 32 height 8
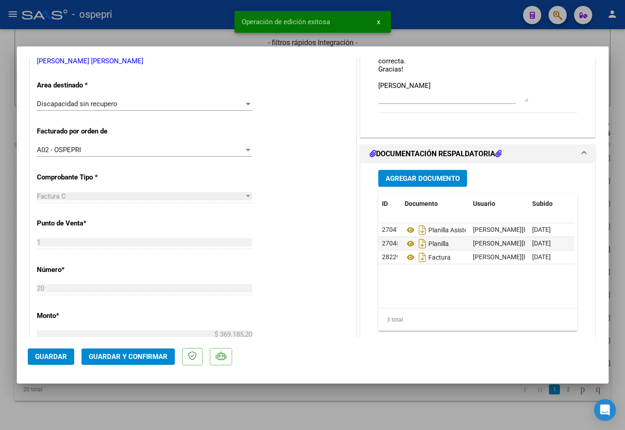
scroll to position [182, 0]
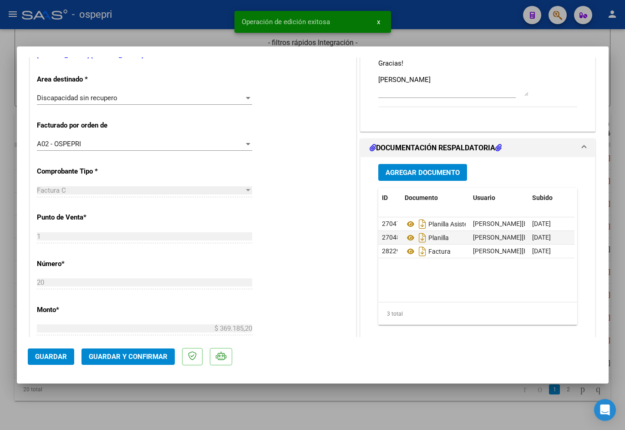
type input "$ 0,00"
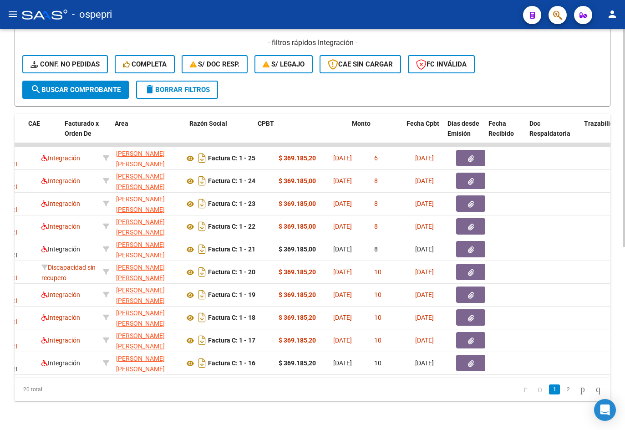
scroll to position [0, 0]
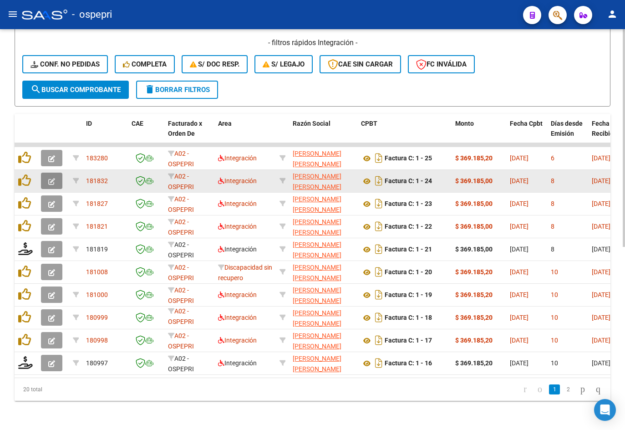
click at [54, 178] on icon "button" at bounding box center [51, 181] width 7 height 7
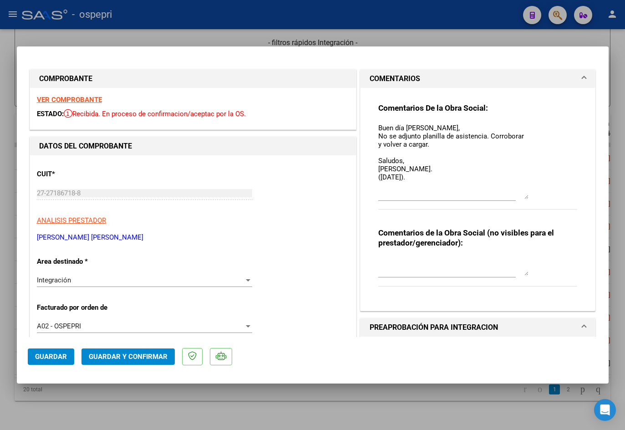
drag, startPoint x: 524, startPoint y: 138, endPoint x: 528, endPoint y: 195, distance: 58.0
click at [528, 195] on div "Comentarios De la Obra Social: Buen día [PERSON_NAME], No se adjunto planilla d…" at bounding box center [479, 161] width 200 height 117
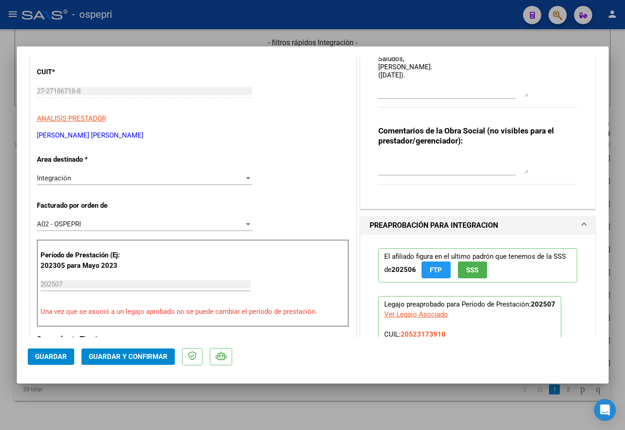
scroll to position [182, 0]
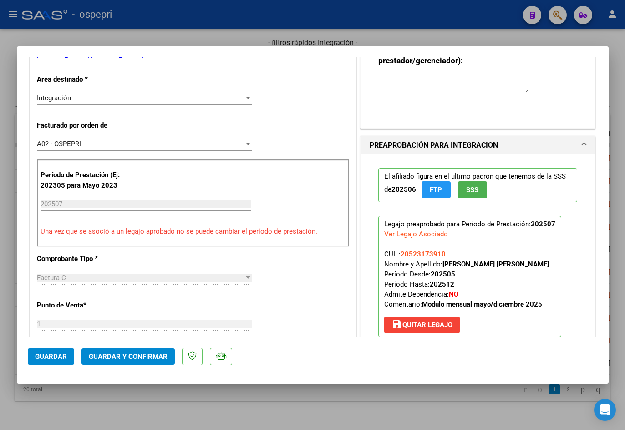
type input "$ 0,00"
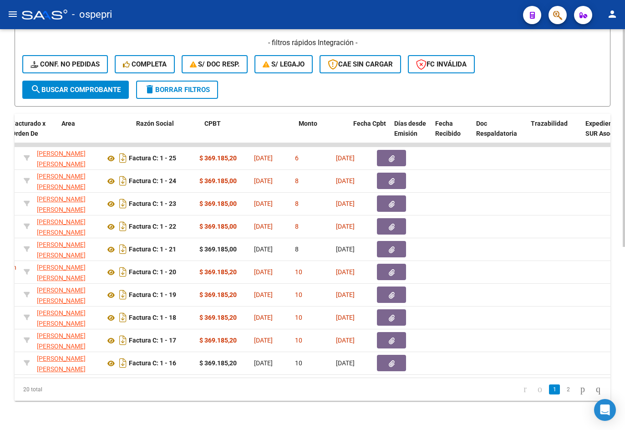
scroll to position [0, 0]
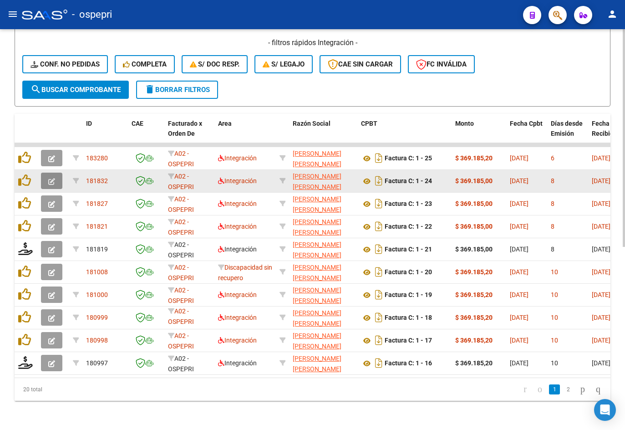
click at [47, 174] on button "button" at bounding box center [51, 181] width 21 height 16
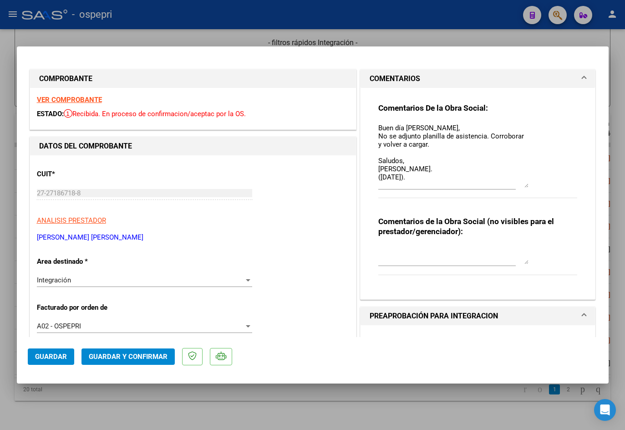
drag, startPoint x: 522, startPoint y: 137, endPoint x: 525, endPoint y: 183, distance: 46.5
click at [525, 183] on div "Comentarios De la Obra Social: Buen día [PERSON_NAME], No se adjunto planilla d…" at bounding box center [479, 155] width 200 height 105
click at [80, 100] on strong "VER COMPROBANTE" at bounding box center [69, 100] width 65 height 8
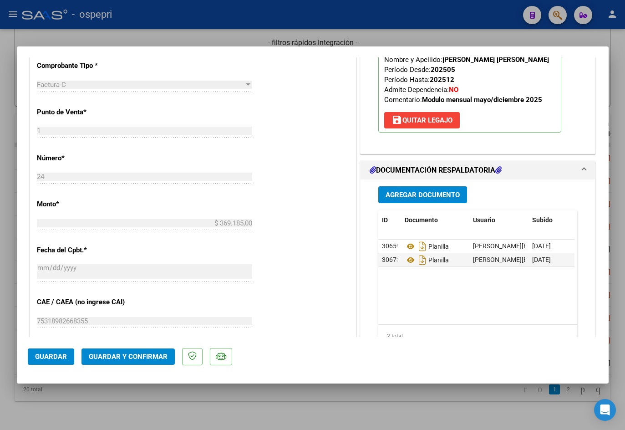
scroll to position [410, 0]
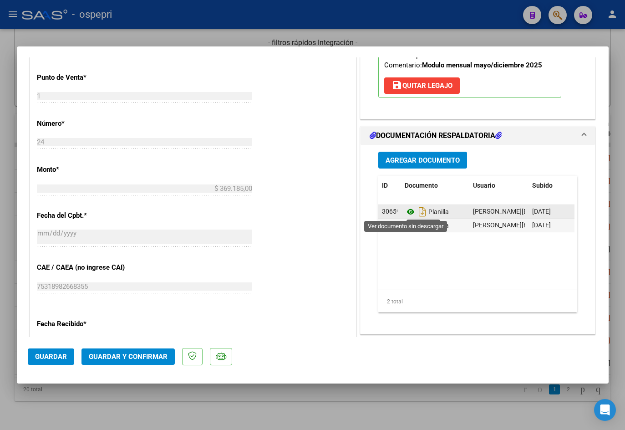
click at [409, 211] on icon at bounding box center [411, 211] width 12 height 11
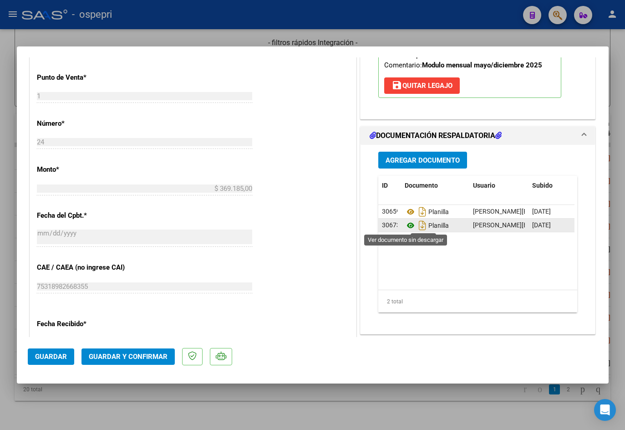
click at [406, 223] on icon at bounding box center [411, 225] width 12 height 11
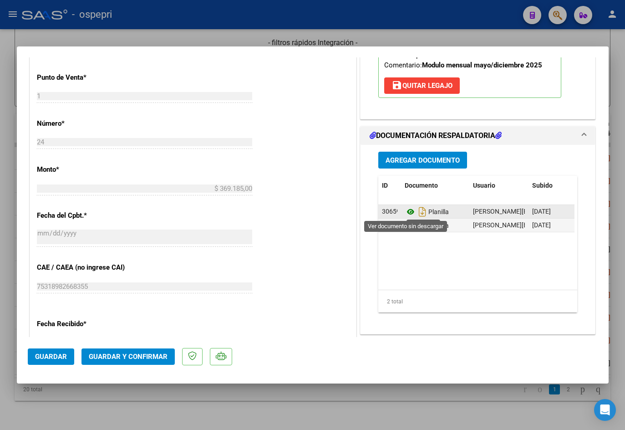
click at [405, 211] on icon at bounding box center [411, 211] width 12 height 11
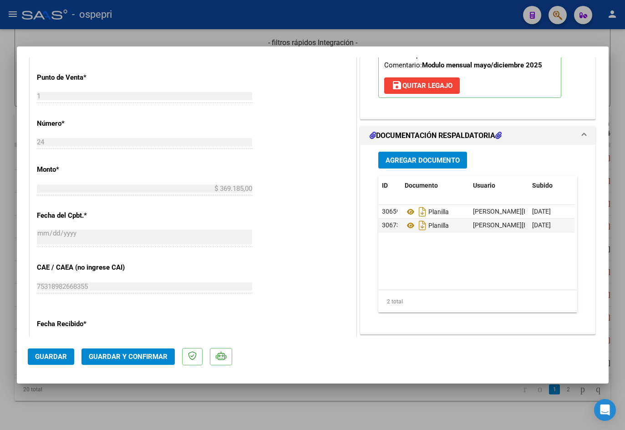
scroll to position [46, 0]
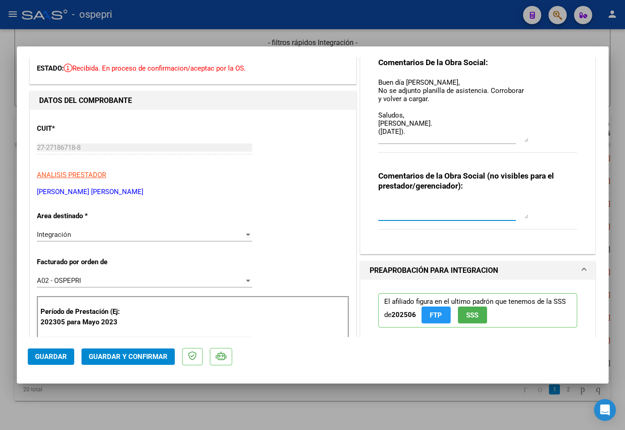
click at [438, 204] on textarea at bounding box center [454, 209] width 150 height 18
click at [430, 133] on textarea "Buen día [PERSON_NAME], No se adjunto planilla de asistencia. Corroborar y volv…" at bounding box center [454, 109] width 150 height 65
paste textarea "Buen día [PERSON_NAME], Recibidas correctamente las planillas de asistencia. So…"
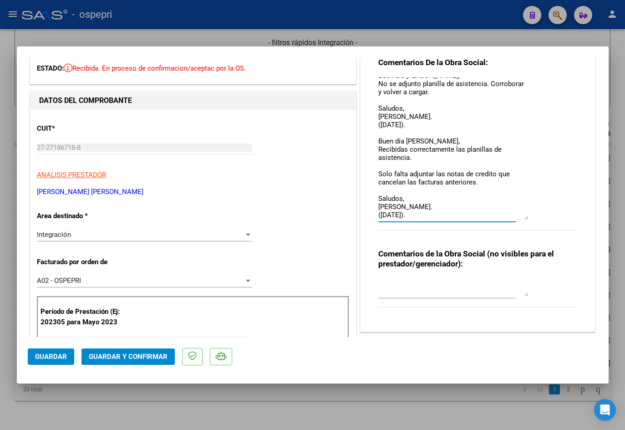
scroll to position [0, 0]
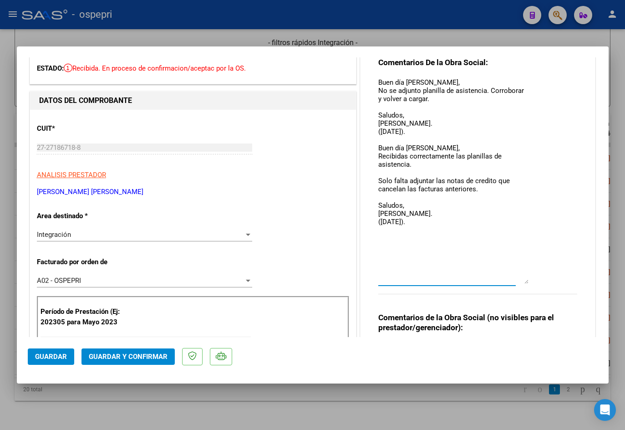
drag, startPoint x: 524, startPoint y: 139, endPoint x: 555, endPoint y: 281, distance: 145.0
click at [555, 281] on div "Comentarios De la Obra Social: Buen día Laura, No se adjunto planilla de asiste…" at bounding box center [479, 180] width 200 height 247
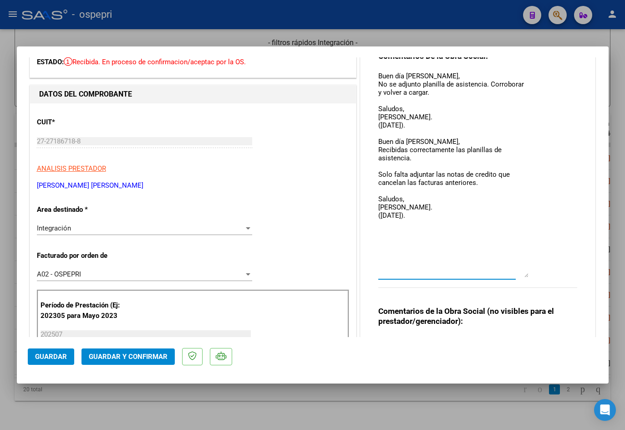
scroll to position [46, 0]
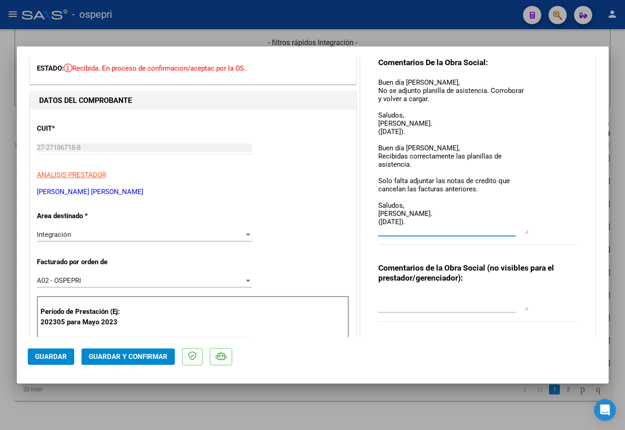
drag, startPoint x: 524, startPoint y: 281, endPoint x: 525, endPoint y: 232, distance: 49.6
click at [525, 232] on div "Comentarios De la Obra Social: Buen día Laura, No se adjunto planilla de asiste…" at bounding box center [479, 155] width 200 height 197
type textarea "Buen día Laura, No se adjunto planilla de asistencia. Corroborar y volver a car…"
click at [414, 305] on textarea at bounding box center [454, 301] width 150 height 18
paste textarea "FALTA NC CANCELANDO LAS FACTURAS ANTERIORES."
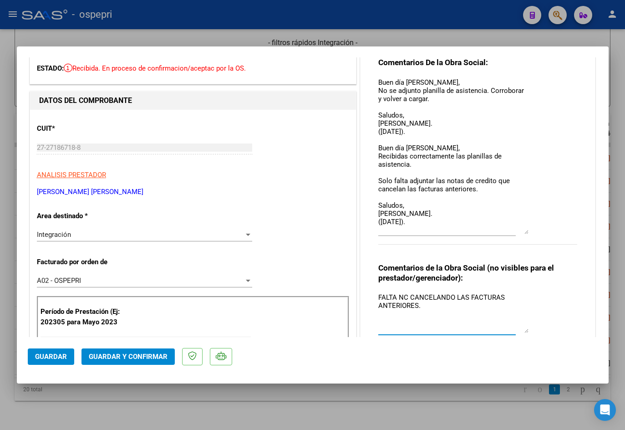
drag, startPoint x: 523, startPoint y: 307, endPoint x: 529, endPoint y: 336, distance: 29.7
click at [529, 336] on div "Comentarios de la Obra Social (no visibles para el prestador/gerenciador): FALT…" at bounding box center [479, 308] width 200 height 91
type textarea "FALTA NC CANCELANDO LAS FACTURAS ANTERIORES."
drag, startPoint x: 375, startPoint y: 79, endPoint x: 428, endPoint y: 133, distance: 75.7
click at [428, 133] on textarea "Buen día Laura, No se adjunto planilla de asistencia. Corroborar y volver a car…" at bounding box center [454, 155] width 150 height 157
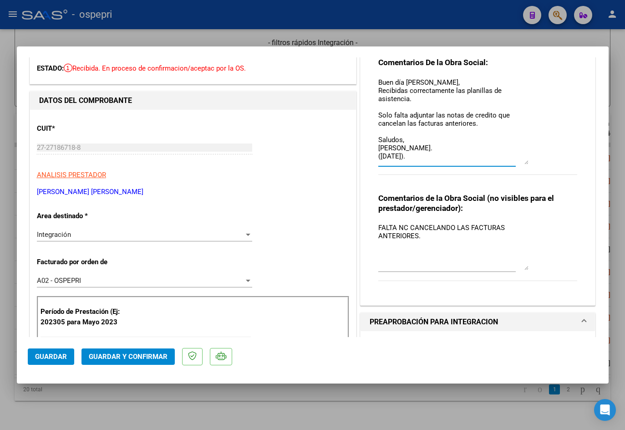
drag, startPoint x: 523, startPoint y: 232, endPoint x: 522, endPoint y: 162, distance: 69.7
click at [522, 162] on textarea "Buen día [PERSON_NAME], Recibidas correctamente las planillas de asistencia. So…" at bounding box center [454, 120] width 150 height 87
type textarea "Buen día [PERSON_NAME], Recibidas correctamente las planillas de asistencia. So…"
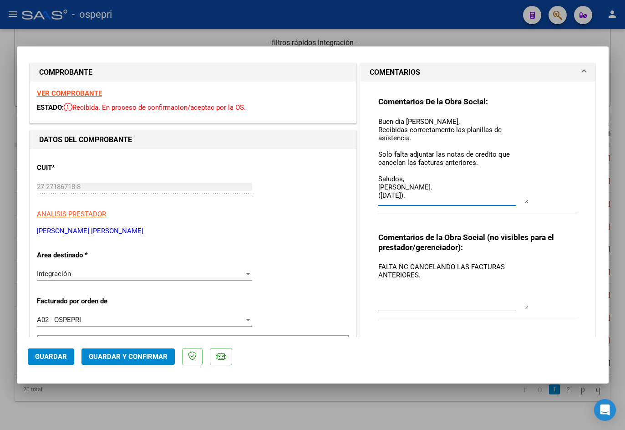
scroll to position [0, 0]
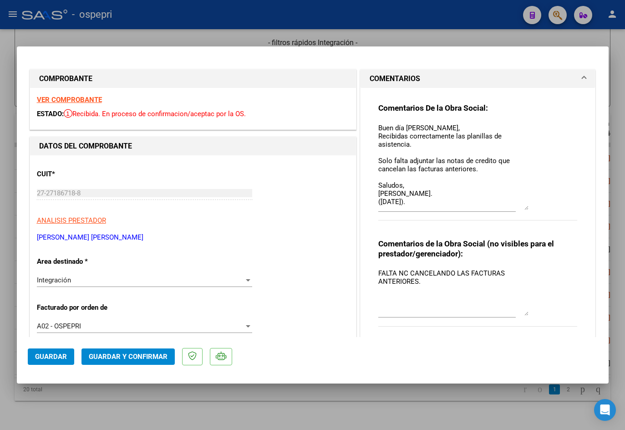
click at [90, 97] on strong "VER COMPROBANTE" at bounding box center [69, 100] width 65 height 8
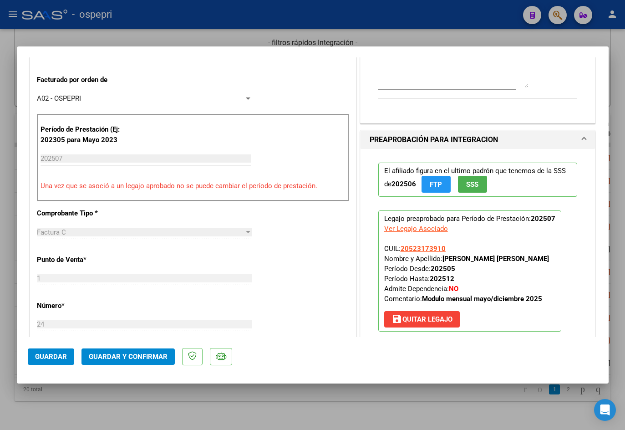
scroll to position [46, 0]
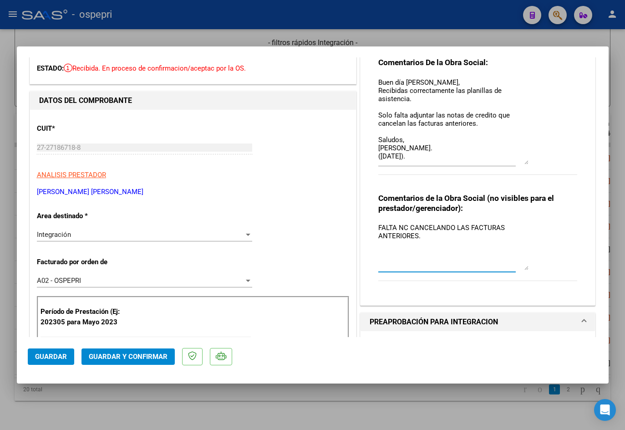
drag, startPoint x: 374, startPoint y: 226, endPoint x: 421, endPoint y: 237, distance: 48.2
click at [421, 237] on textarea "FALTA NC CANCELANDO LAS FACTURAS ANTERIORES." at bounding box center [454, 246] width 150 height 47
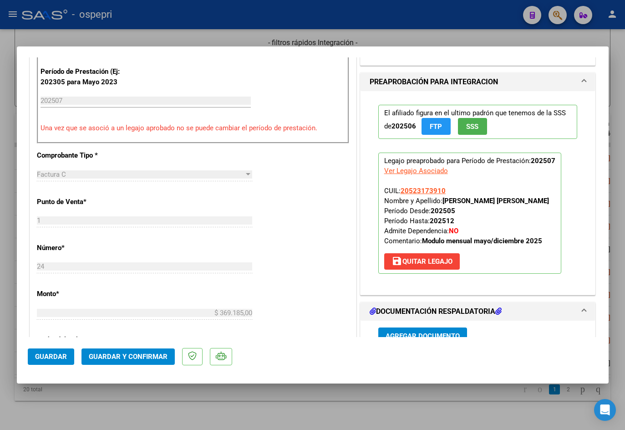
scroll to position [319, 0]
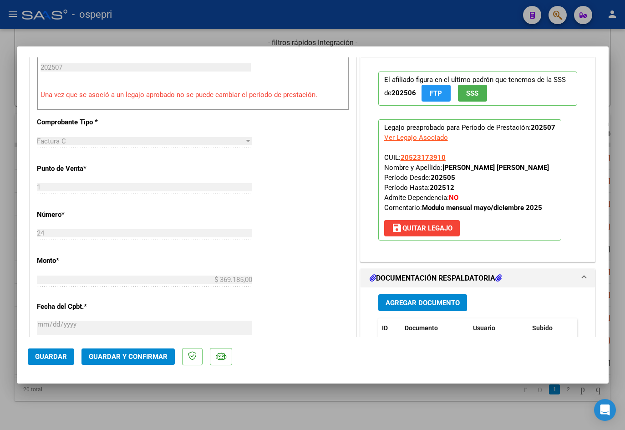
click at [95, 355] on span "Guardar y Confirmar" at bounding box center [128, 357] width 79 height 8
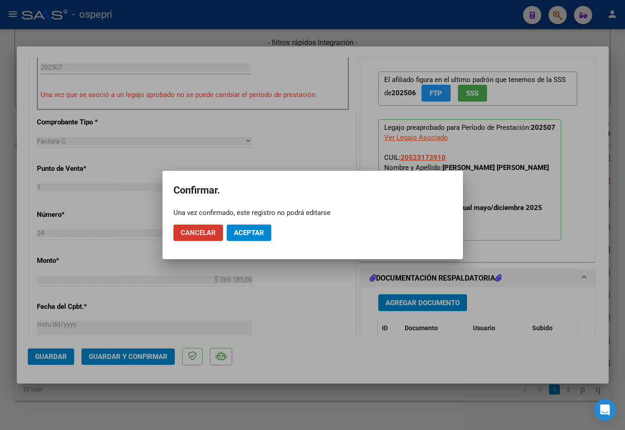
click at [251, 239] on button "Aceptar" at bounding box center [249, 233] width 45 height 16
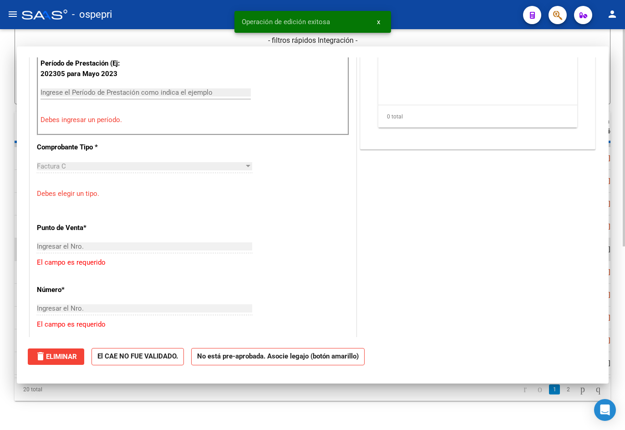
scroll to position [0, 0]
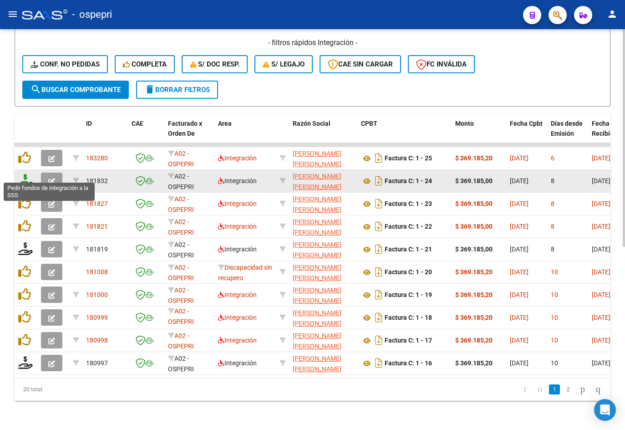
click at [26, 176] on icon at bounding box center [25, 180] width 15 height 13
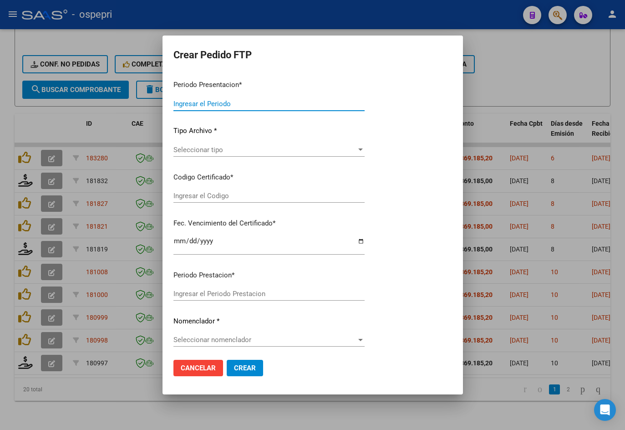
type input "202507"
type input "$ 369.185,00"
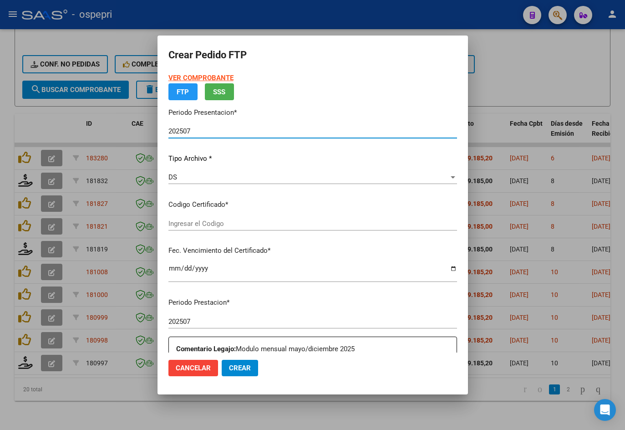
type input "2052317391-0"
type input "2030-04-23"
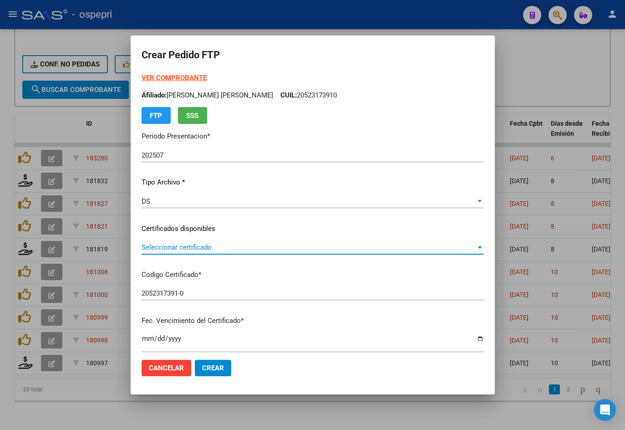
click at [208, 249] on span "Seleccionar certificado" at bounding box center [309, 247] width 334 height 8
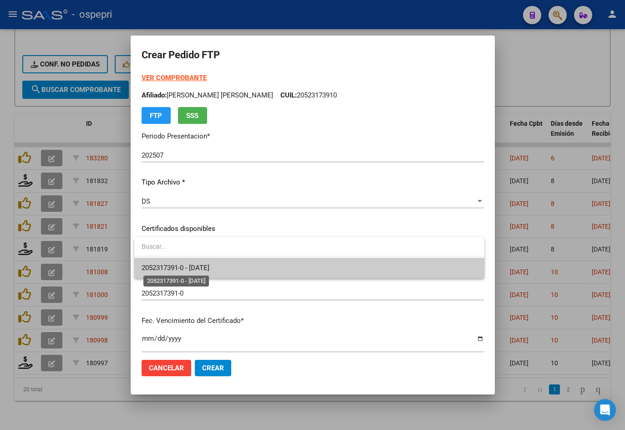
click at [210, 266] on span "2052317391-0 - 2030-04-23" at bounding box center [176, 268] width 68 height 8
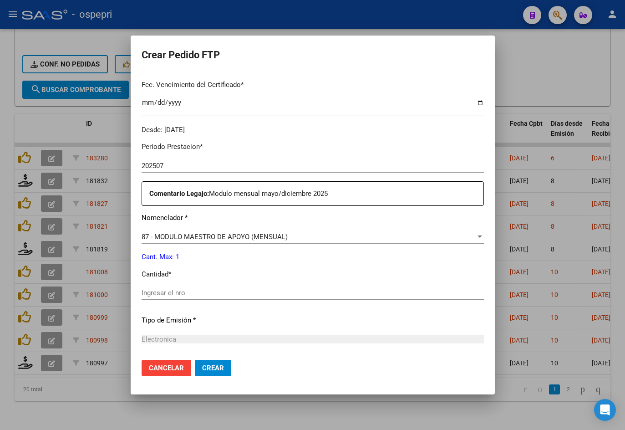
scroll to position [273, 0]
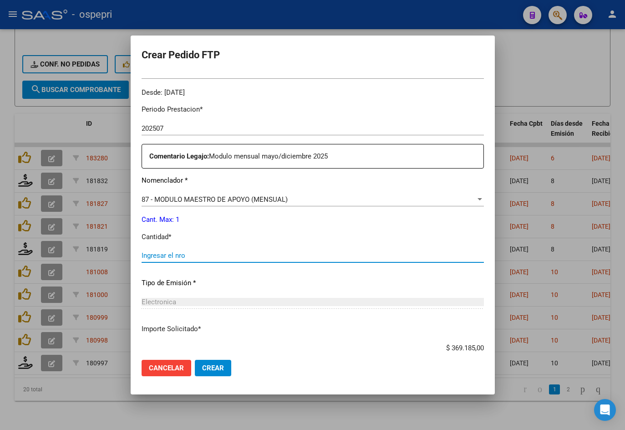
click at [178, 251] on input "Ingresar el nro" at bounding box center [313, 255] width 343 height 8
type input "1"
click at [211, 368] on span "Crear" at bounding box center [213, 368] width 22 height 8
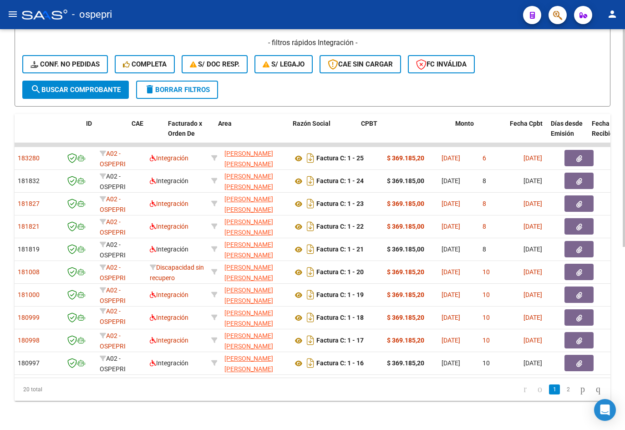
scroll to position [0, 0]
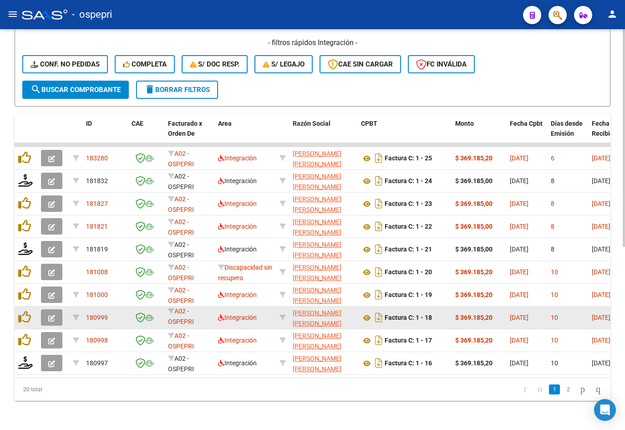
click at [52, 315] on icon "button" at bounding box center [51, 318] width 7 height 7
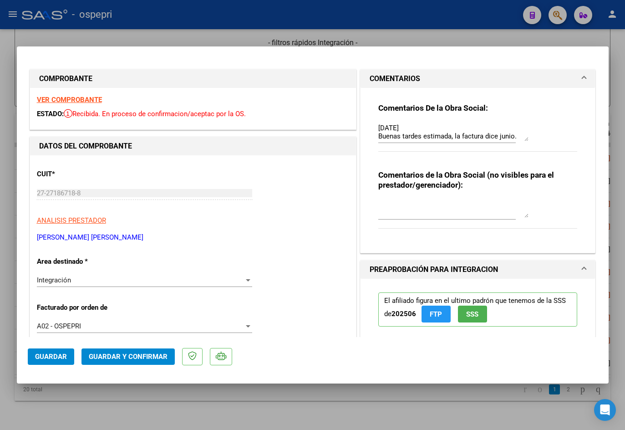
click at [67, 97] on strong "VER COMPROBANTE" at bounding box center [69, 100] width 65 height 8
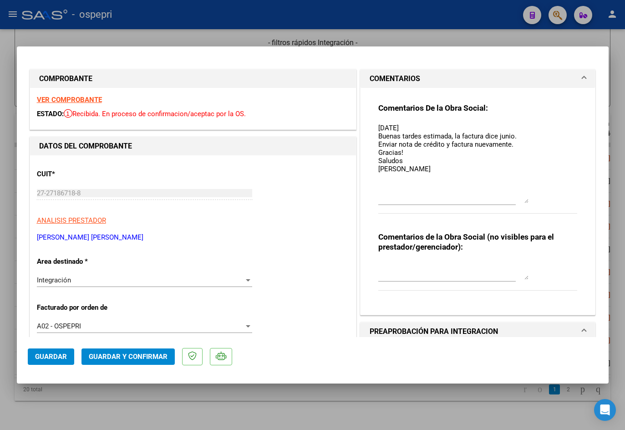
drag, startPoint x: 524, startPoint y: 138, endPoint x: 525, endPoint y: 200, distance: 62.0
click at [525, 200] on div "Comentarios De la Obra Social: 04/08/25 Buenas tardes estimada, la factura dice…" at bounding box center [479, 163] width 200 height 121
click at [373, 126] on div "Comentarios De la Obra Social: 04/08/25 Buenas tardes estimada, la factura dice…" at bounding box center [478, 198] width 213 height 220
drag, startPoint x: 375, startPoint y: 127, endPoint x: 432, endPoint y: 169, distance: 71.3
click at [432, 169] on textarea "04/08/25 Buenas tardes estimada, la factura dice junio. Enviar nota de crédito …" at bounding box center [454, 163] width 150 height 80
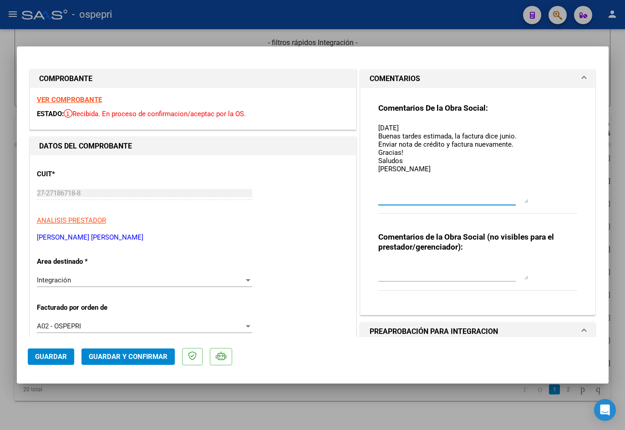
scroll to position [137, 0]
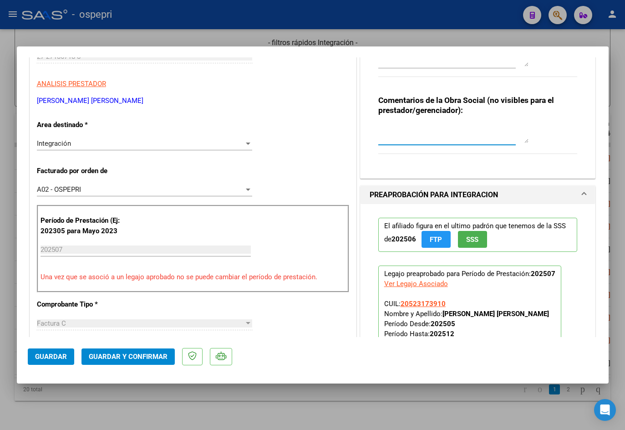
click at [425, 136] on textarea at bounding box center [454, 134] width 150 height 18
paste textarea "04/08/25 Buenas tardes estimada, la factura dice junio. Enviar nota de crédito …"
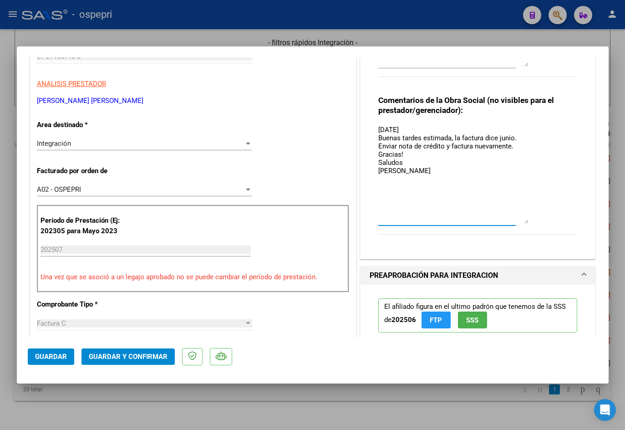
scroll to position [0, 0]
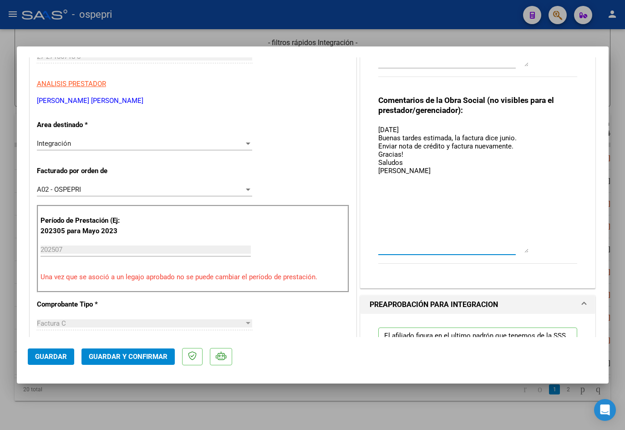
drag, startPoint x: 523, startPoint y: 142, endPoint x: 538, endPoint y: 252, distance: 110.9
click at [538, 252] on div "Comentarios de la Obra Social (no visibles para el prestador/gerenciador): 04/0…" at bounding box center [479, 184] width 200 height 179
click at [453, 169] on textarea "04/08/25 Buenas tardes estimada, la factura dice junio. Enviar nota de crédito …" at bounding box center [454, 189] width 150 height 128
type textarea "04/08/25 Buenas tardes estimada, la factura dice junio. Enviar nota de crédito …"
type input "$ 0,00"
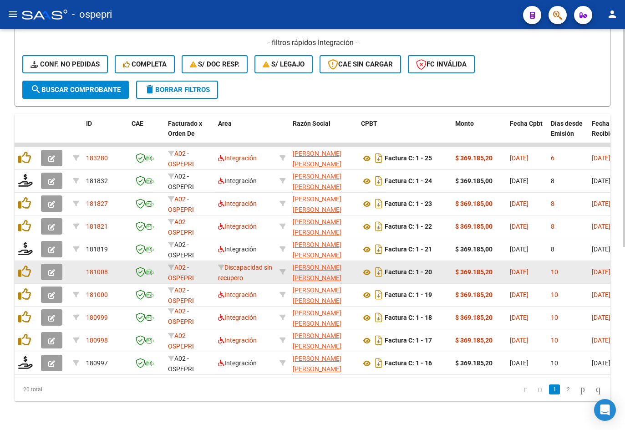
click at [51, 269] on icon "button" at bounding box center [51, 272] width 7 height 7
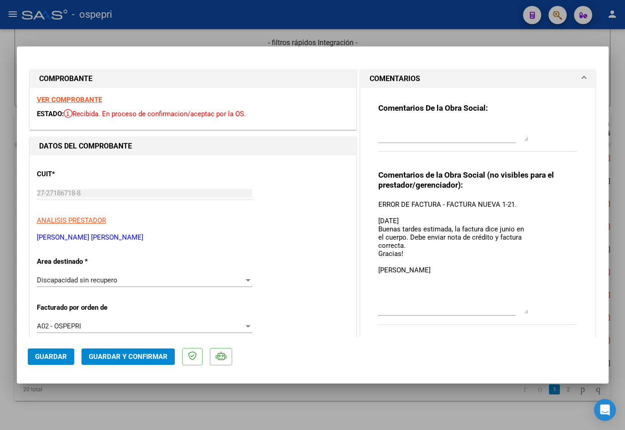
drag, startPoint x: 521, startPoint y: 213, endPoint x: 540, endPoint y: 309, distance: 97.9
click at [540, 309] on div "Comentarios de la Obra Social (no visibles para el prestador/gerenciador): ERRO…" at bounding box center [479, 252] width 200 height 165
drag, startPoint x: 375, startPoint y: 203, endPoint x: 432, endPoint y: 269, distance: 87.5
click at [432, 269] on textarea "ERROR DE FACTURA - FACTURA NUEVA 1-21. [DATE] Buenas tardes estimada, la factur…" at bounding box center [454, 257] width 150 height 114
type input "$ 0,00"
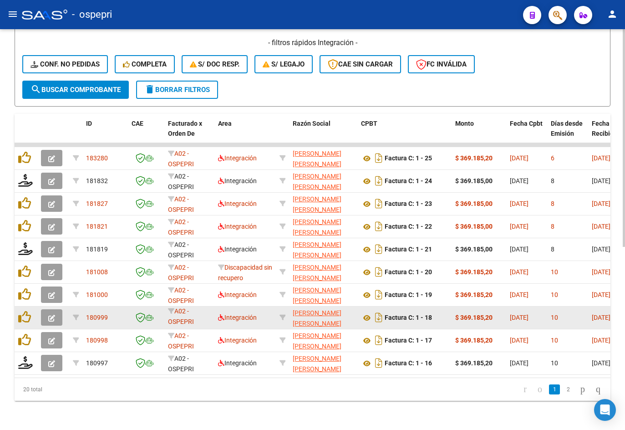
click at [51, 315] on icon "button" at bounding box center [51, 318] width 7 height 7
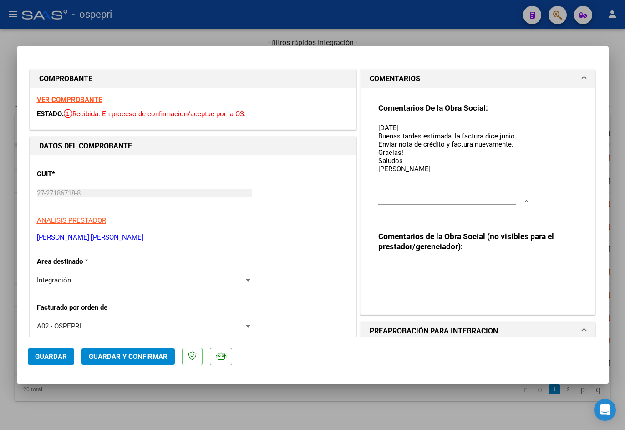
drag, startPoint x: 521, startPoint y: 139, endPoint x: 502, endPoint y: 201, distance: 64.3
click at [502, 201] on textarea "04/08/25 Buenas tardes estimada, la factura dice junio. Enviar nota de crédito …" at bounding box center [454, 163] width 150 height 80
click at [408, 273] on textarea at bounding box center [454, 270] width 150 height 18
paste textarea "ERROR DE FACTURA - FACTURA NUEVA 1-21. [DATE] Buenas tardes estimada, la factur…"
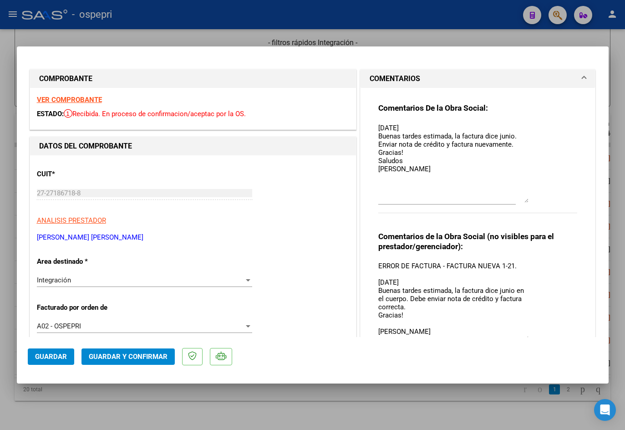
drag, startPoint x: 522, startPoint y: 276, endPoint x: 521, endPoint y: 337, distance: 61.0
click at [521, 337] on textarea "ERROR DE FACTURA - FACTURA NUEVA 1-21. [DATE] Buenas tardes estimada, la factur…" at bounding box center [454, 300] width 150 height 79
click at [505, 263] on textarea "ERROR DE FACTURA - FACTURA NUEVA 1-21. [DATE] Buenas tardes estimada, la factur…" at bounding box center [454, 300] width 150 height 79
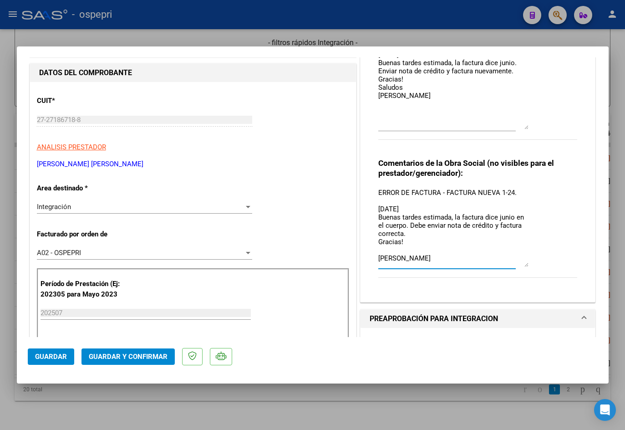
scroll to position [91, 0]
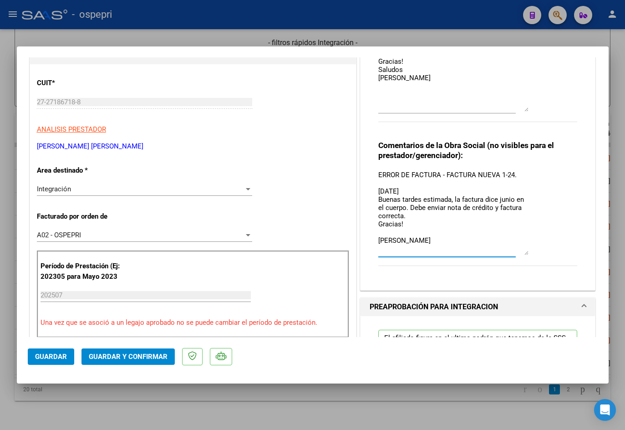
drag, startPoint x: 523, startPoint y: 248, endPoint x: 523, endPoint y: 254, distance: 5.9
click at [523, 254] on textarea "ERROR DE FACTURA - FACTURA NUEVA 1-24. [DATE] Buenas tardes estimada, la factur…" at bounding box center [454, 212] width 150 height 85
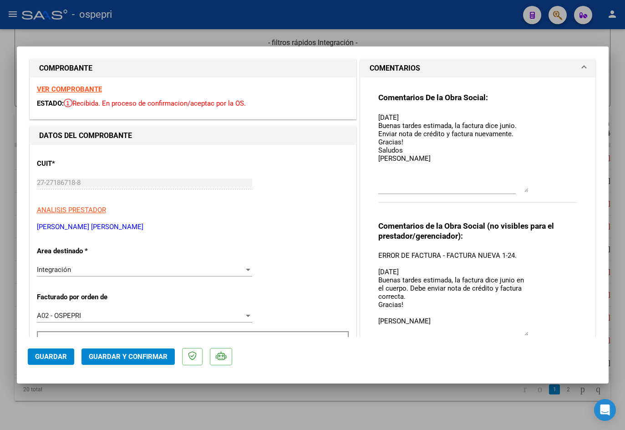
scroll to position [0, 0]
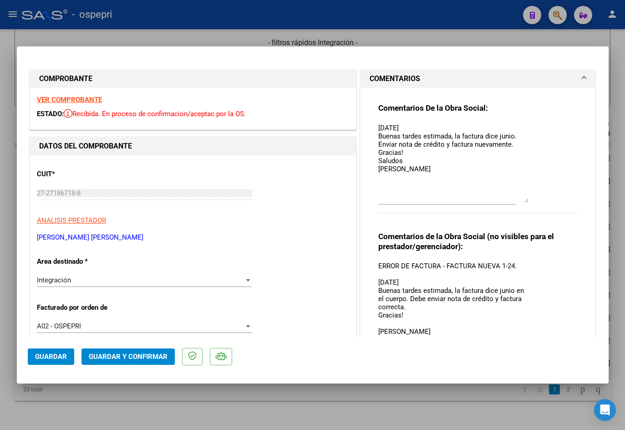
type textarea "ERROR DE FACTURA - FACTURA NUEVA 1-24. [DATE] Buenas tardes estimada, la factur…"
drag, startPoint x: 470, startPoint y: 182, endPoint x: 361, endPoint y: 111, distance: 130.0
click at [361, 111] on div "Comentarios De la Obra Social: 04/08/25 Buenas tardes estimada, la factura dice…" at bounding box center [478, 234] width 235 height 293
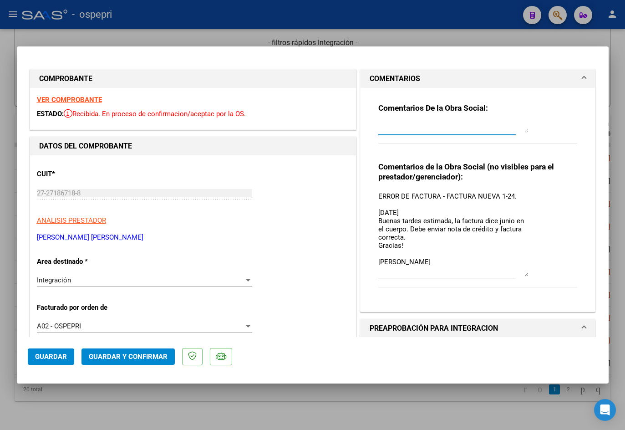
drag, startPoint x: 523, startPoint y: 200, endPoint x: 508, endPoint y: 111, distance: 90.5
click at [508, 111] on div "Comentarios De la Obra Social:" at bounding box center [479, 128] width 200 height 51
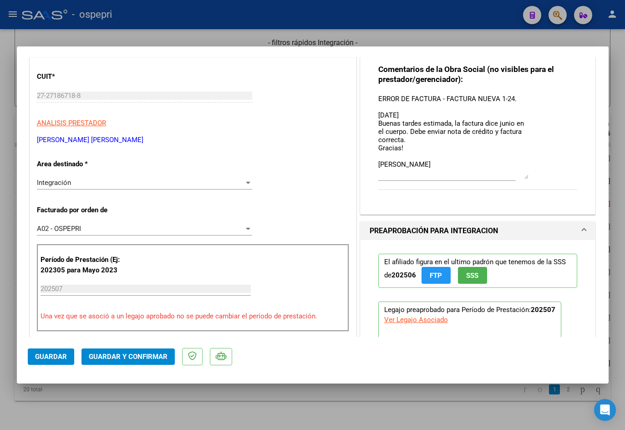
scroll to position [91, 0]
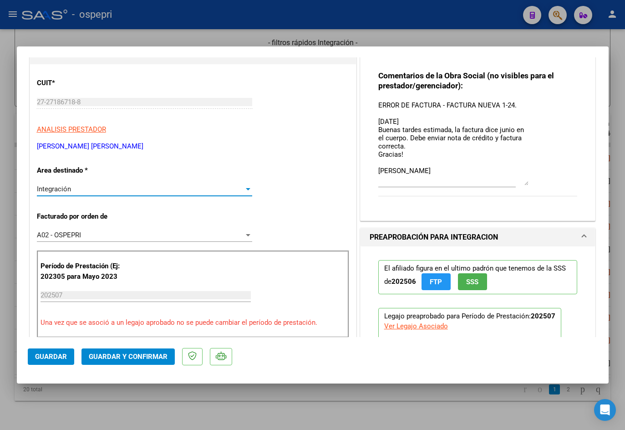
click at [74, 188] on div "Integración" at bounding box center [140, 189] width 207 height 8
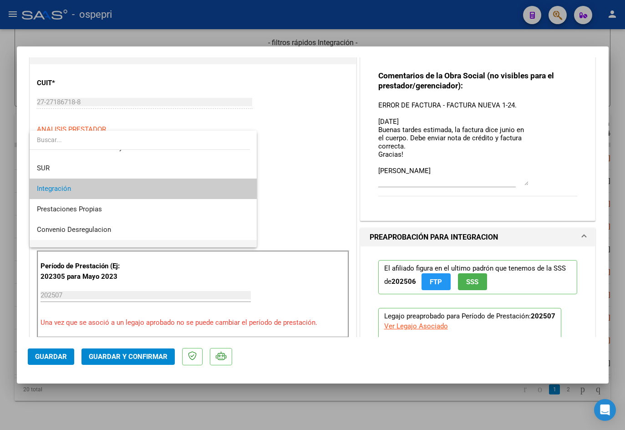
scroll to position [88, 0]
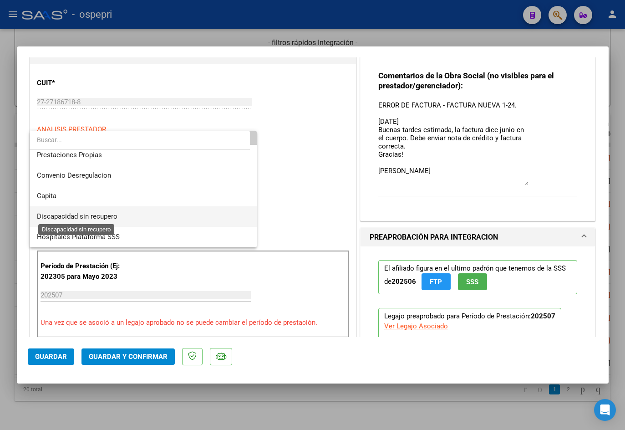
click at [88, 212] on span "Discapacidad sin recupero" at bounding box center [77, 216] width 81 height 8
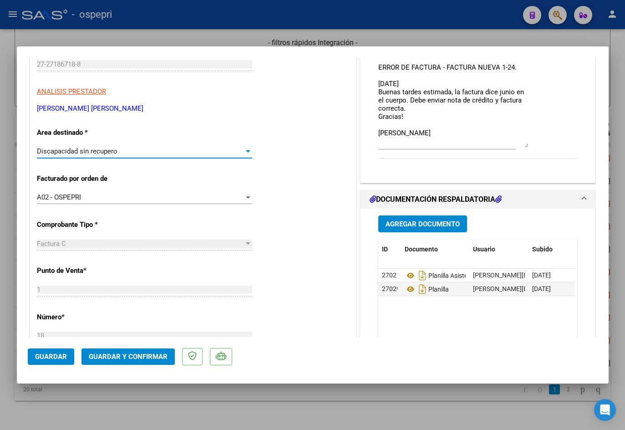
scroll to position [46, 0]
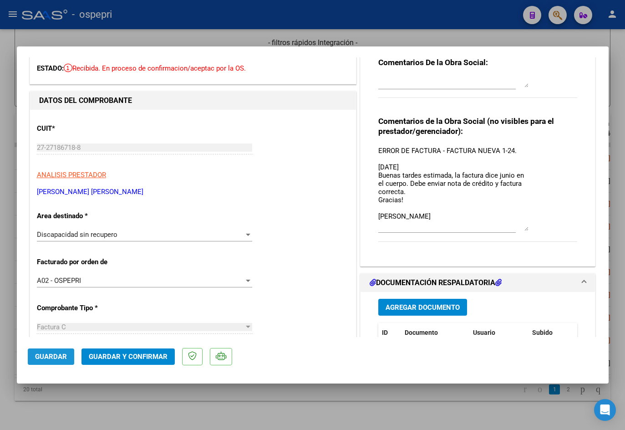
click at [65, 358] on span "Guardar" at bounding box center [51, 357] width 32 height 8
type input "$ 0,00"
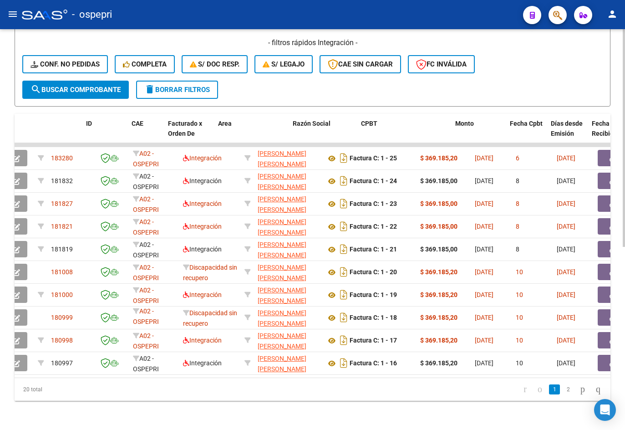
scroll to position [0, 0]
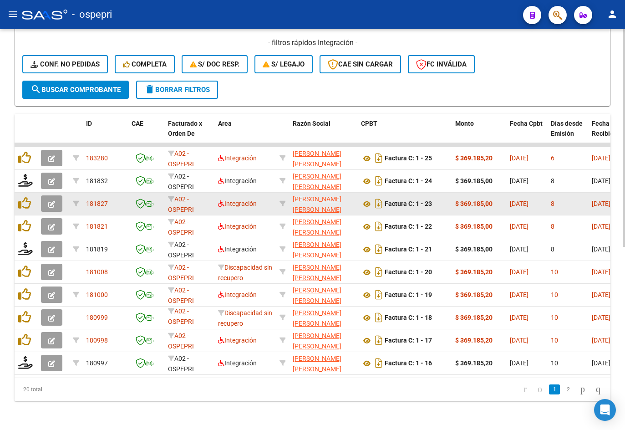
click at [55, 201] on icon "button" at bounding box center [51, 204] width 7 height 7
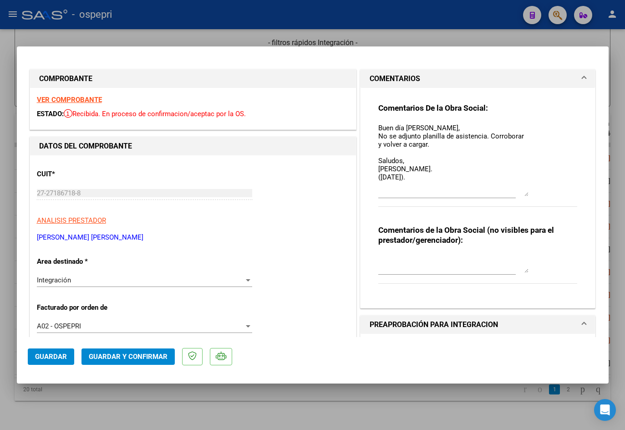
drag, startPoint x: 522, startPoint y: 137, endPoint x: 542, endPoint y: 192, distance: 58.8
click at [542, 192] on div "Comentarios De la Obra Social: Buen día [PERSON_NAME], No se adjunto planilla d…" at bounding box center [479, 160] width 200 height 114
type input "$ 0,00"
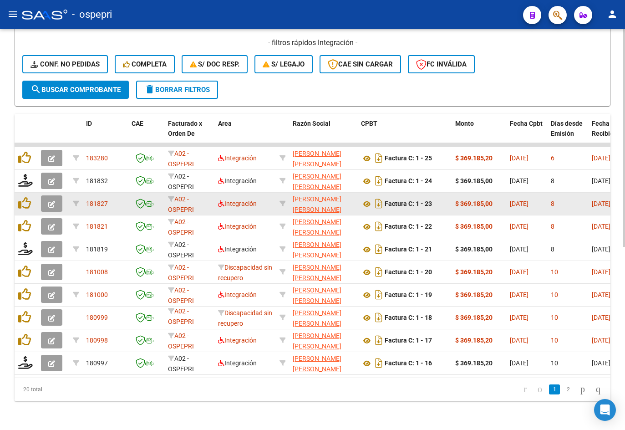
click at [47, 195] on button "button" at bounding box center [51, 203] width 21 height 16
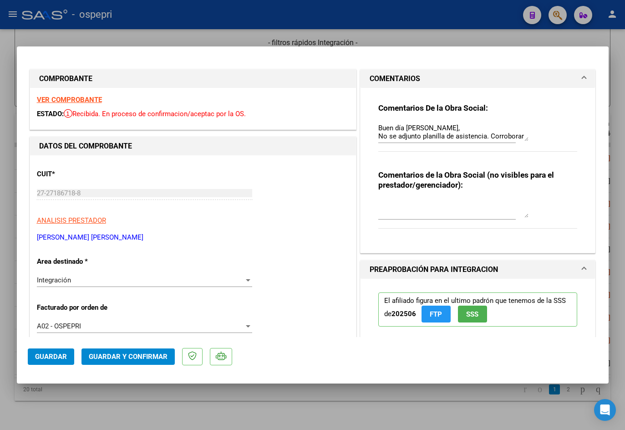
click at [86, 97] on strong "VER COMPROBANTE" at bounding box center [69, 100] width 65 height 8
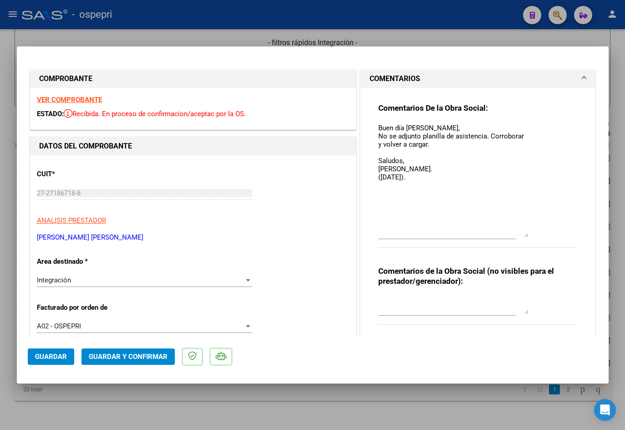
drag, startPoint x: 522, startPoint y: 139, endPoint x: 523, endPoint y: 240, distance: 100.7
click at [530, 243] on div "Comentarios De la Obra Social: Buen día [PERSON_NAME], No se adjunto planilla d…" at bounding box center [479, 180] width 200 height 155
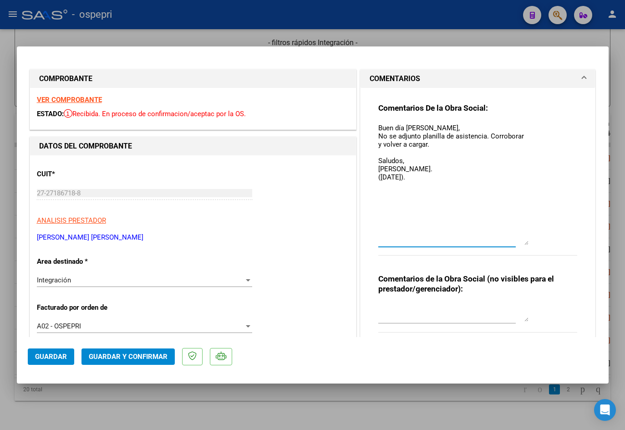
click at [445, 179] on textarea "Buen día [PERSON_NAME], No se adjunto planilla de asistencia. Corroborar y volv…" at bounding box center [454, 184] width 150 height 122
paste textarea "Buen día [PERSON_NAME], Recibidas correctamente las planillas de asistencia. So…"
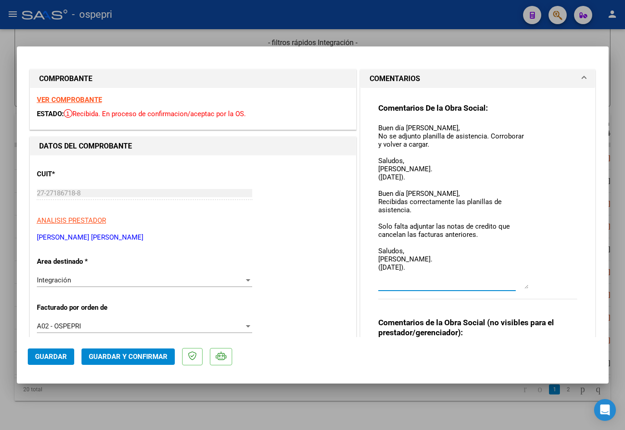
drag, startPoint x: 521, startPoint y: 243, endPoint x: 526, endPoint y: 287, distance: 44.0
click at [526, 287] on div "Comentarios De la Obra Social: Buen día Laura, No se adjunto planilla de asiste…" at bounding box center [479, 206] width 200 height 206
click at [379, 190] on textarea "Buen día Laura, No se adjunto planilla de asistencia. Corroborar y volver a car…" at bounding box center [454, 206] width 150 height 166
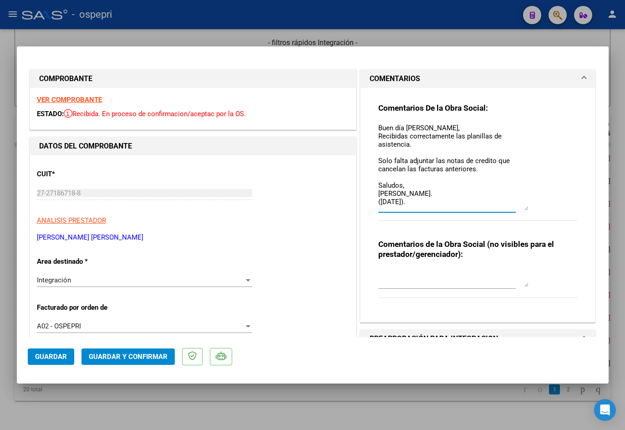
drag, startPoint x: 522, startPoint y: 286, endPoint x: 511, endPoint y: 208, distance: 79.2
click at [511, 208] on textarea "Buen día [PERSON_NAME], Recibidas correctamente las planillas de asistencia. So…" at bounding box center [454, 166] width 150 height 87
type textarea "Buen día [PERSON_NAME], Recibidas correctamente las planillas de asistencia. So…"
click at [443, 281] on textarea at bounding box center [454, 278] width 150 height 18
paste textarea "FALTA NC CANCELANDO LAS FACTURAS ANTERIORES."
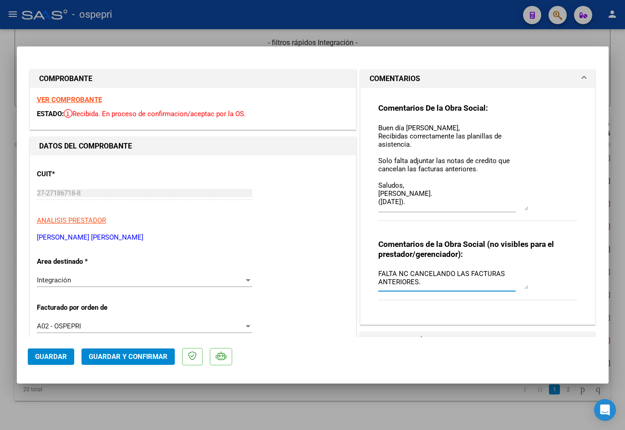
click at [523, 288] on textarea "FALTA NC CANCELANDO LAS FACTURAS ANTERIORES." at bounding box center [454, 279] width 150 height 20
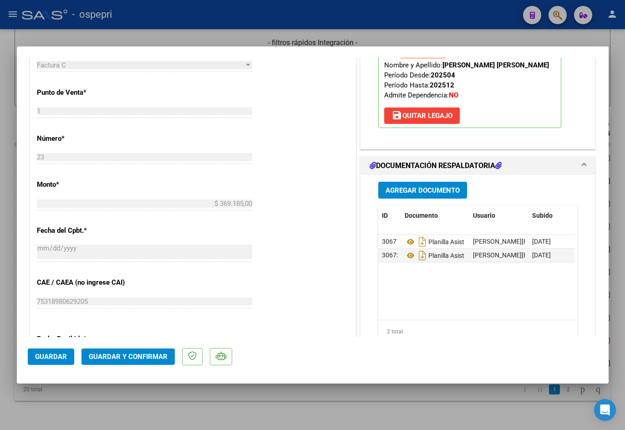
scroll to position [410, 0]
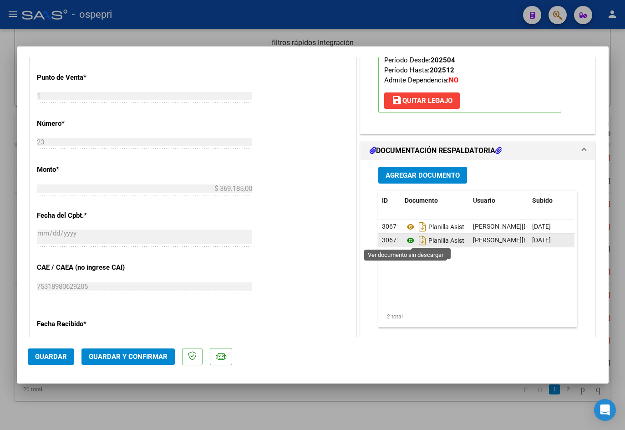
type textarea "FALTA NC CANCELANDO LAS FACTURAS ANTERIORES."
click at [408, 241] on icon at bounding box center [411, 240] width 12 height 11
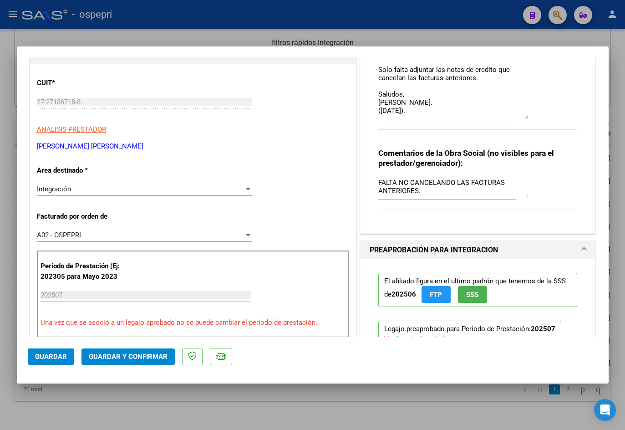
scroll to position [0, 0]
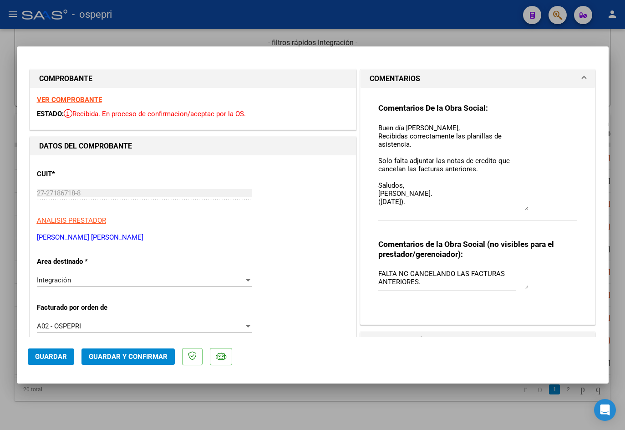
click at [168, 361] on button "Guardar y Confirmar" at bounding box center [128, 356] width 93 height 16
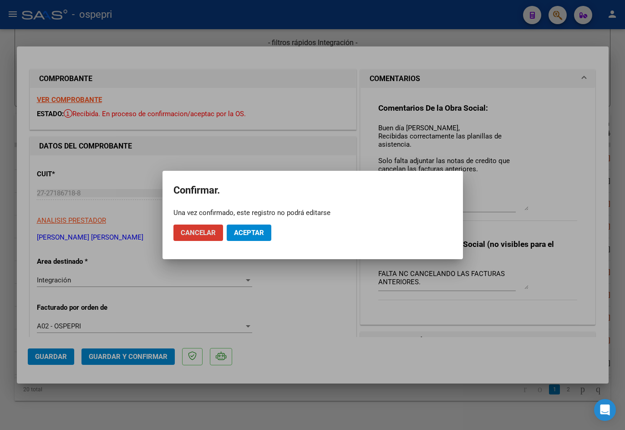
click at [255, 227] on button "Aceptar" at bounding box center [249, 233] width 45 height 16
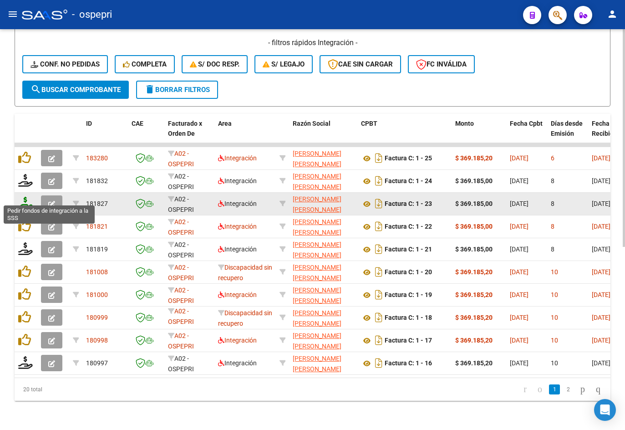
click at [25, 197] on icon at bounding box center [25, 203] width 15 height 13
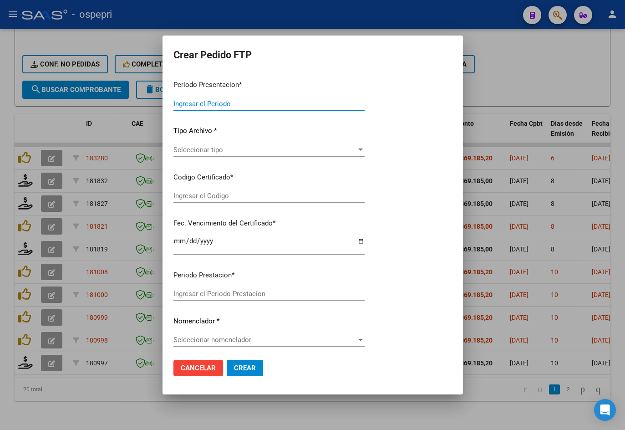
type input "202507"
type input "$ 369.185,00"
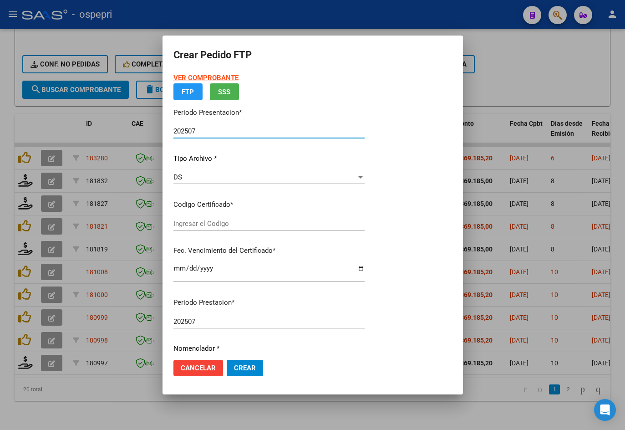
type input "2754495109-8"
type input "2028-03-27"
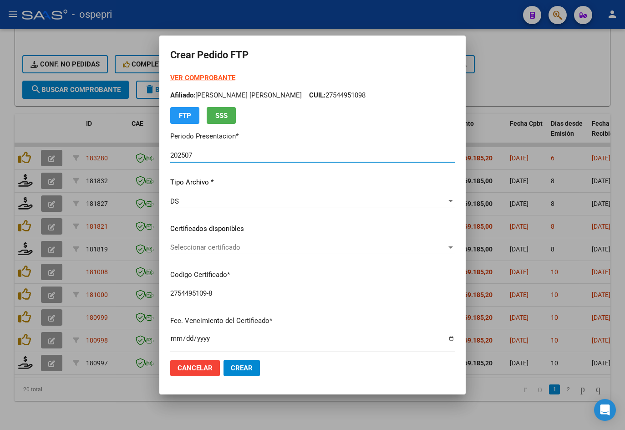
click at [201, 249] on span "Seleccionar certificado" at bounding box center [308, 247] width 276 height 8
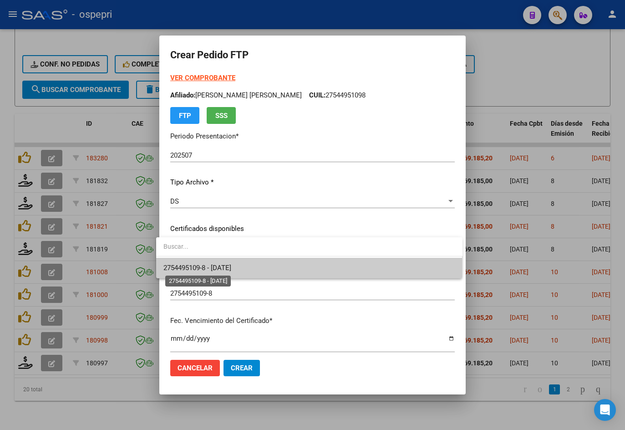
click at [222, 267] on span "2754495109-8 - 2028-03-27" at bounding box center [198, 268] width 68 height 8
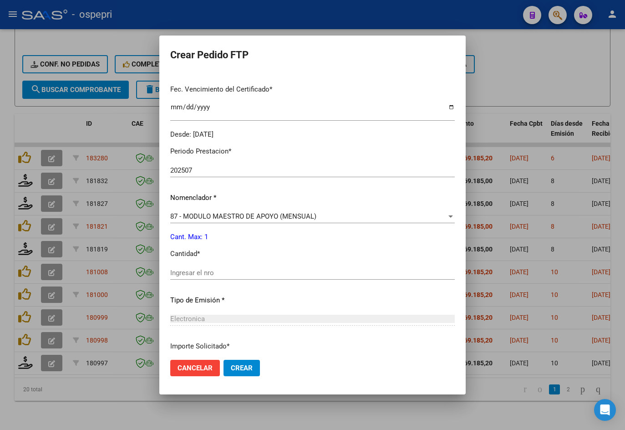
scroll to position [273, 0]
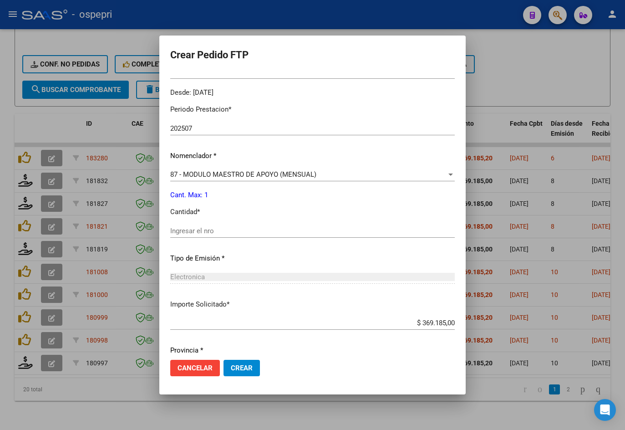
click at [220, 229] on input "Ingresar el nro" at bounding box center [312, 231] width 285 height 8
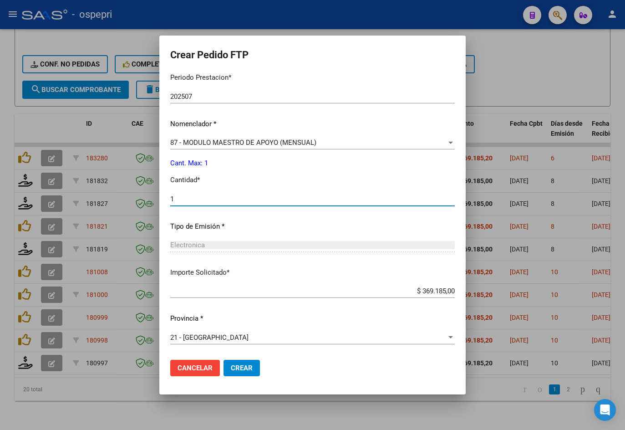
type input "1"
click at [232, 365] on span "Crear" at bounding box center [242, 368] width 22 height 8
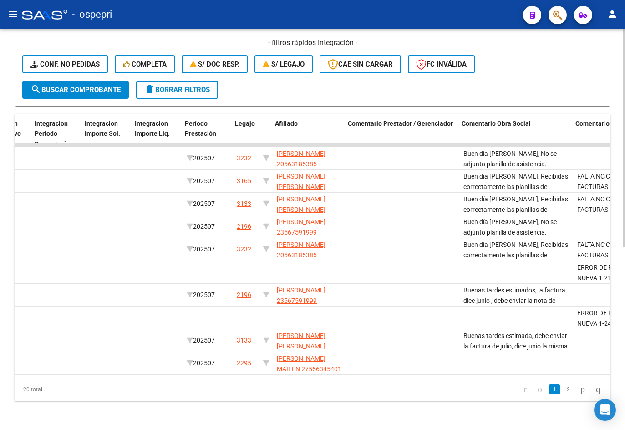
scroll to position [0, 1146]
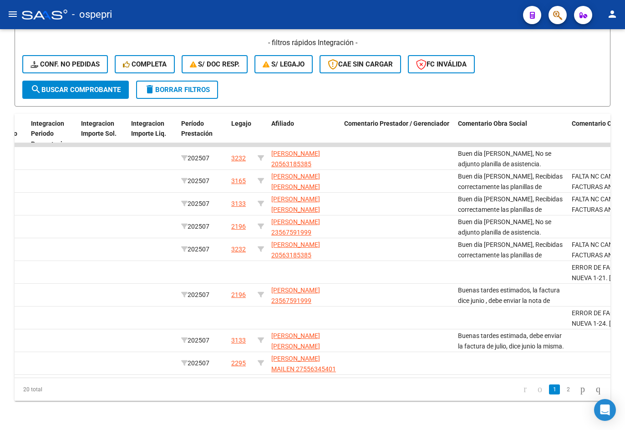
drag, startPoint x: 433, startPoint y: 378, endPoint x: 423, endPoint y: 378, distance: 9.6
click at [423, 378] on div "20 total 1 2" at bounding box center [313, 389] width 596 height 23
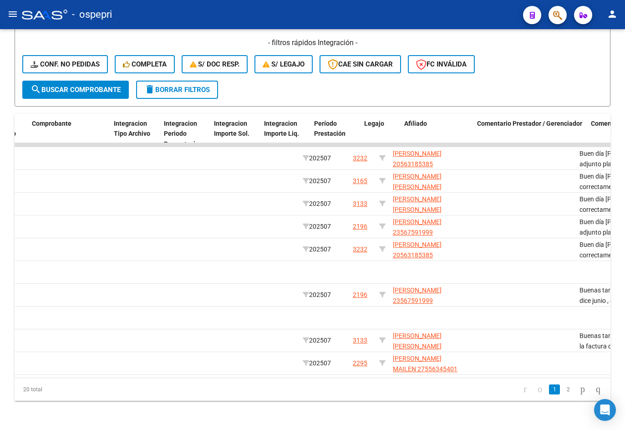
scroll to position [0, 1010]
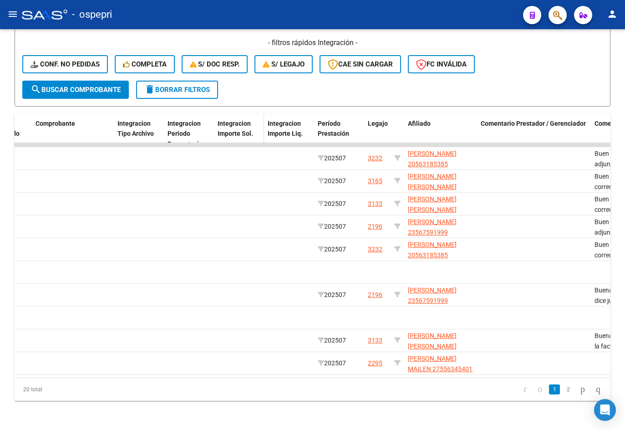
click at [263, 128] on span at bounding box center [262, 134] width 4 height 40
drag, startPoint x: 263, startPoint y: 128, endPoint x: 191, endPoint y: 128, distance: 71.5
click at [191, 128] on div "ID CAE Facturado x Orden De Area Razón Social CPBT Monto Fecha Cpbt Días desde …" at bounding box center [178, 139] width 2347 height 51
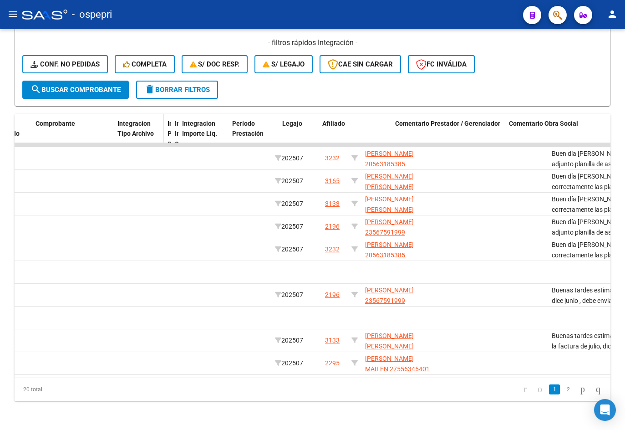
drag, startPoint x: 211, startPoint y: 126, endPoint x: 150, endPoint y: 126, distance: 61.0
click at [150, 126] on div "ID CAE Facturado x Orden De Area Razón Social CPBT Monto Fecha Cpbt Días desde …" at bounding box center [157, 139] width 2304 height 51
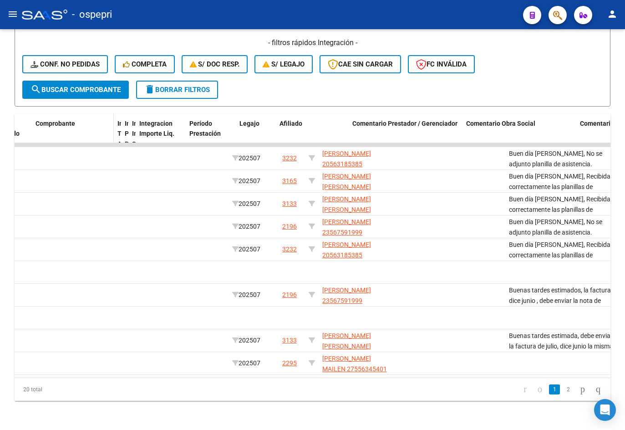
click at [110, 123] on span at bounding box center [112, 139] width 4 height 51
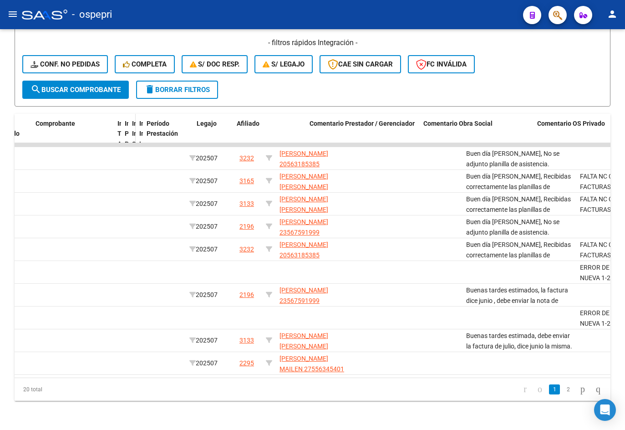
drag, startPoint x: 184, startPoint y: 120, endPoint x: 131, endPoint y: 120, distance: 52.8
click at [131, 120] on div "ID CAE Facturado x Orden De Area Razón Social CPBT Monto Fecha Cpbt Días desde …" at bounding box center [114, 139] width 2219 height 51
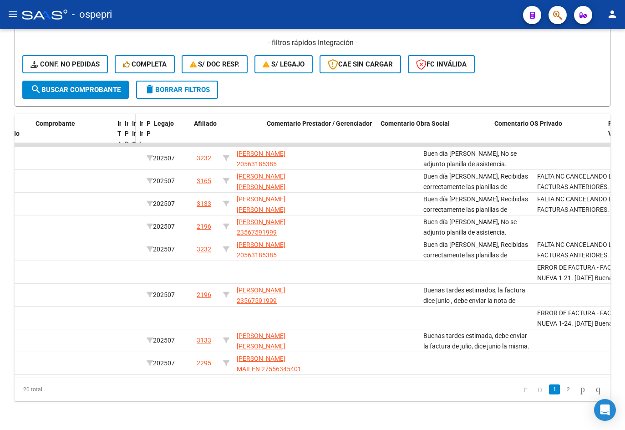
drag, startPoint x: 190, startPoint y: 118, endPoint x: 135, endPoint y: 115, distance: 55.2
click at [135, 115] on div "ID CAE Facturado x Orden De Area Razón Social CPBT Monto Fecha Cpbt Días desde …" at bounding box center [93, 139] width 2176 height 51
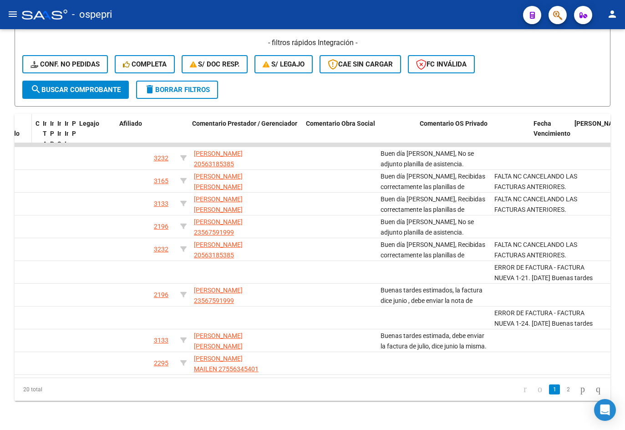
drag, startPoint x: 111, startPoint y: 120, endPoint x: 22, endPoint y: 120, distance: 89.3
click at [22, 120] on div "ID CAE Facturado x Orden De Area Razón Social CPBT Monto Fecha Cpbt Días desde …" at bounding box center [71, 139] width 2133 height 51
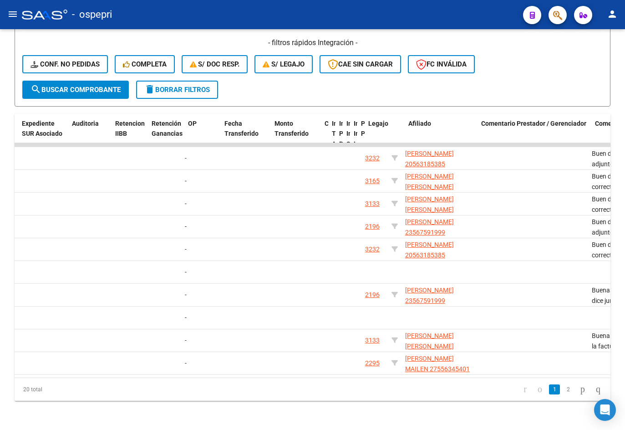
scroll to position [0, 717]
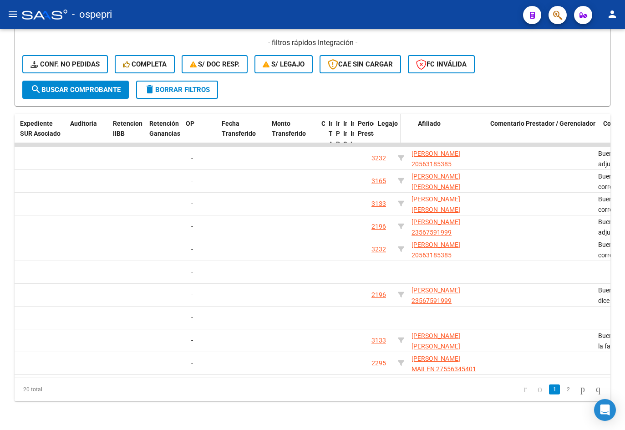
drag, startPoint x: 367, startPoint y: 123, endPoint x: 379, endPoint y: 123, distance: 12.8
click at [379, 123] on div "ID CAE Facturado x Orden De Area Razón Social CPBT Monto Fecha Cpbt Días desde …" at bounding box center [326, 139] width 2058 height 51
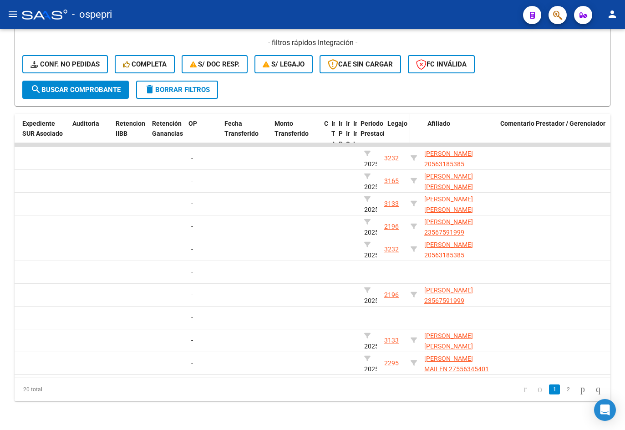
drag, startPoint x: 380, startPoint y: 122, endPoint x: 387, endPoint y: 123, distance: 6.8
click at [387, 123] on div "ID CAE Facturado x Orden De Area Razón Social CPBT Monto Fecha Cpbt Días desde …" at bounding box center [332, 139] width 2071 height 51
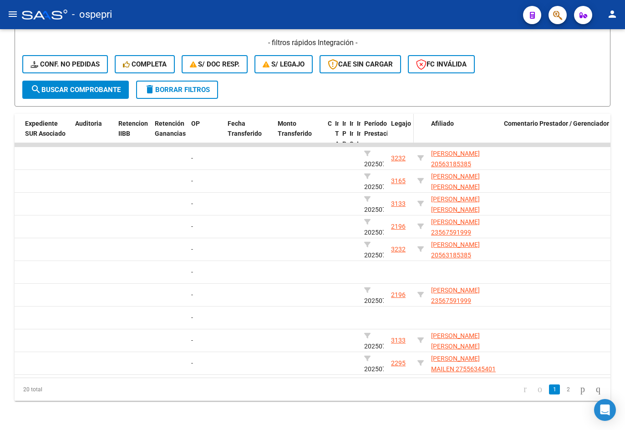
drag, startPoint x: 388, startPoint y: 122, endPoint x: 393, endPoint y: 122, distance: 5.5
click at [393, 122] on datatable-header-cell "Legajo" at bounding box center [401, 139] width 26 height 51
drag, startPoint x: 386, startPoint y: 122, endPoint x: 394, endPoint y: 122, distance: 8.2
click at [394, 122] on div "ID CAE Facturado x Orden De Area Razón Social CPBT Monto Fecha Cpbt Días desde …" at bounding box center [336, 139] width 2078 height 51
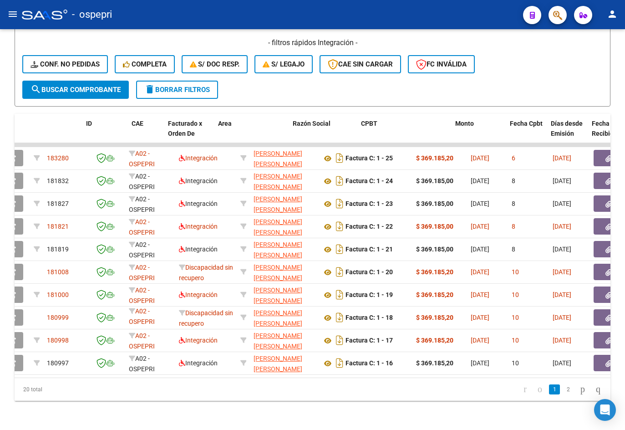
scroll to position [0, 0]
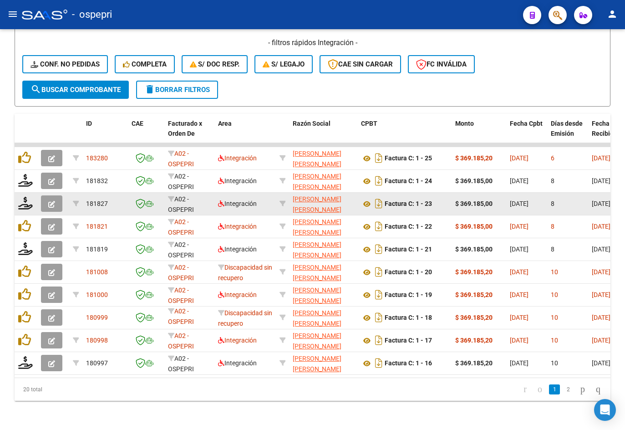
click at [51, 201] on icon "button" at bounding box center [51, 204] width 7 height 7
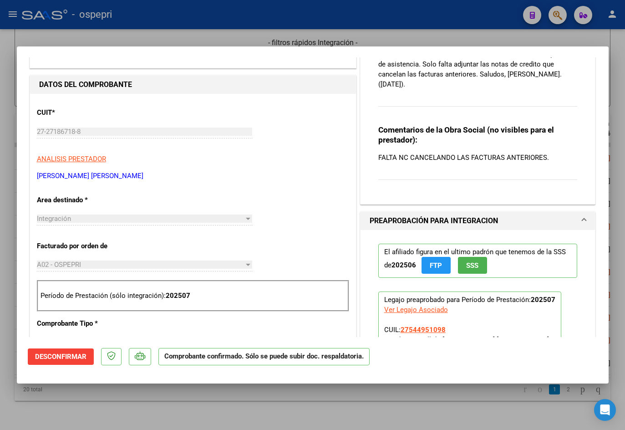
scroll to position [228, 0]
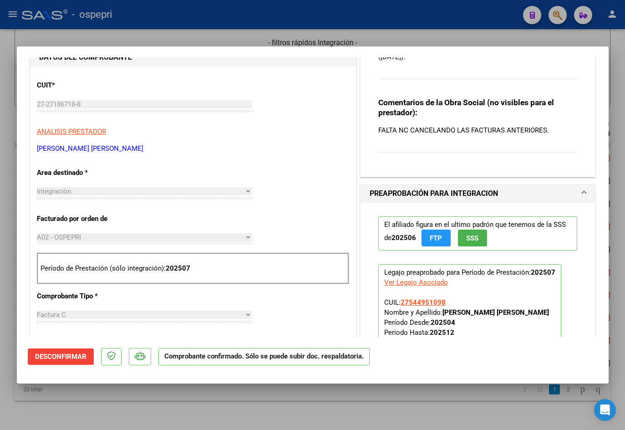
type input "$ 0,00"
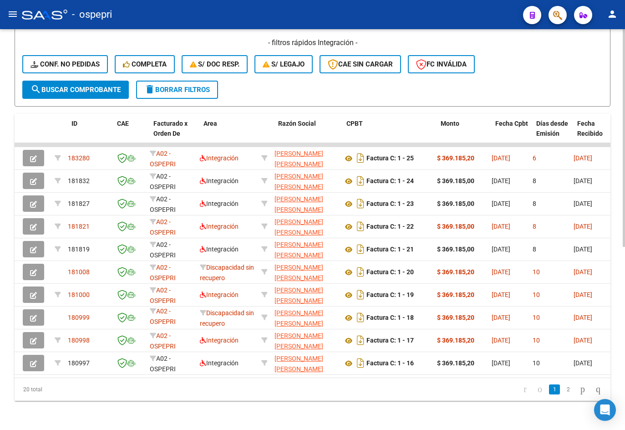
scroll to position [0, 0]
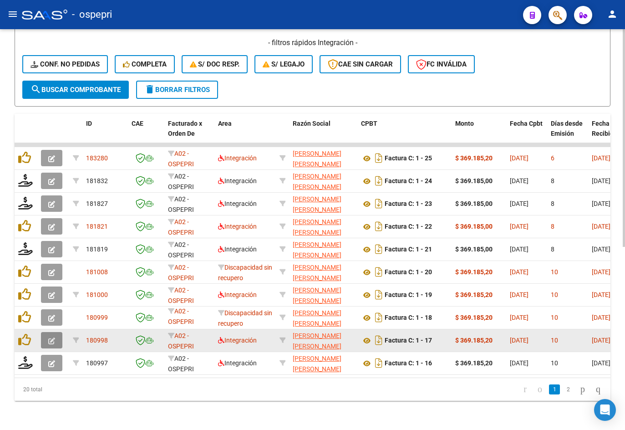
click at [57, 335] on button "button" at bounding box center [51, 340] width 21 height 16
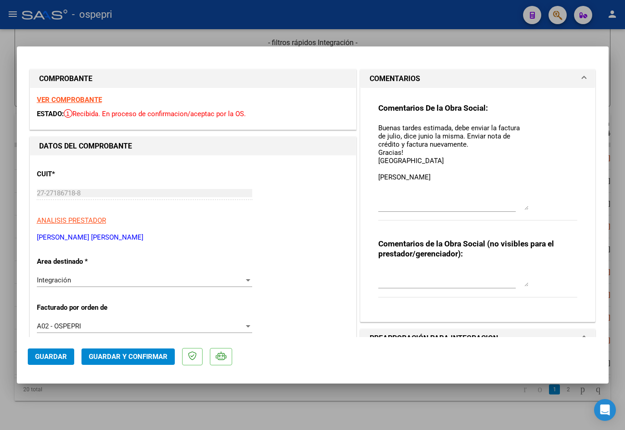
drag, startPoint x: 524, startPoint y: 137, endPoint x: 535, endPoint y: 205, distance: 69.7
click at [535, 205] on div "Comentarios De la Obra Social: Buenas tardes estimada, debe enviar la factura d…" at bounding box center [479, 167] width 200 height 128
drag, startPoint x: 375, startPoint y: 124, endPoint x: 435, endPoint y: 175, distance: 78.5
click at [435, 175] on textarea "Buenas tardes estimada, debe enviar la factura de julio, dice junio la misma. E…" at bounding box center [454, 166] width 150 height 87
click at [440, 278] on textarea at bounding box center [454, 277] width 150 height 18
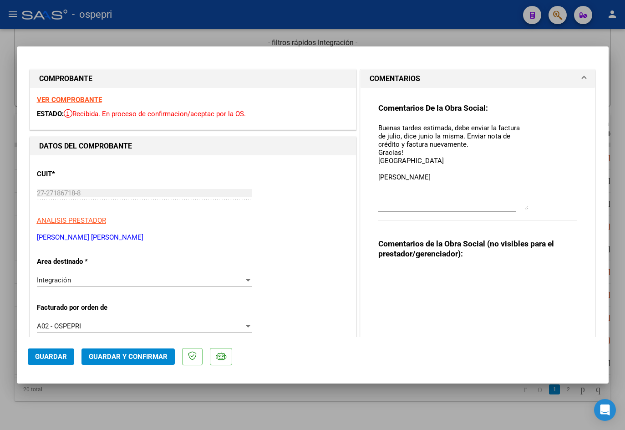
drag, startPoint x: 522, startPoint y: 285, endPoint x: 537, endPoint y: 363, distance: 78.9
click at [537, 366] on mat-dialog-container "COMPROBANTE VER COMPROBANTE ESTADO: Recibida. En proceso de confirmacion/acepta…" at bounding box center [313, 214] width 592 height 337
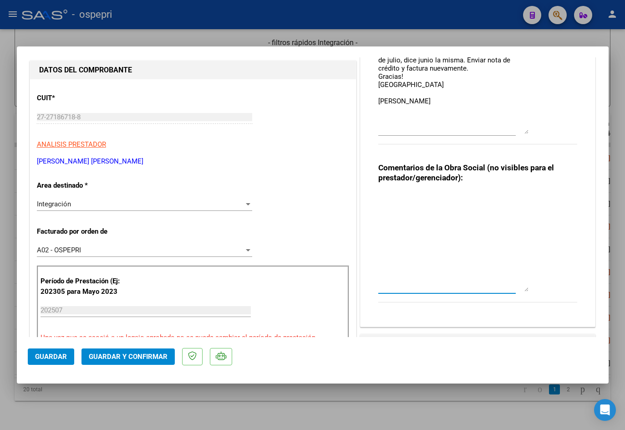
scroll to position [137, 0]
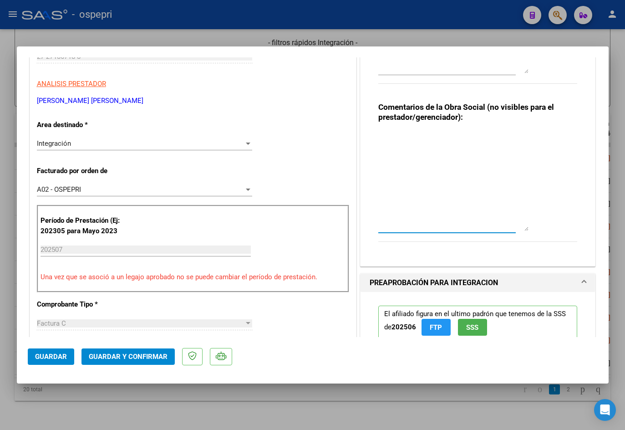
click at [398, 138] on textarea at bounding box center [454, 181] width 150 height 99
paste textarea "04/08/25 Buenas tardes estimada, la factura dice junio. Enviar nota de crédito …"
paste textarea "04/08/25 Buenas tardes estimada, la factura dice junio en el cuerpo. Debe envia…"
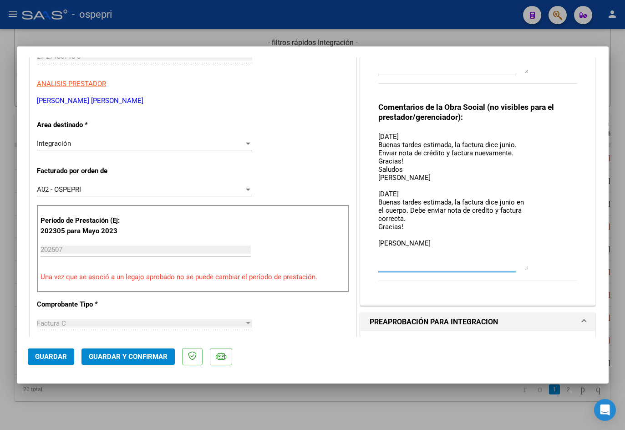
scroll to position [0, 0]
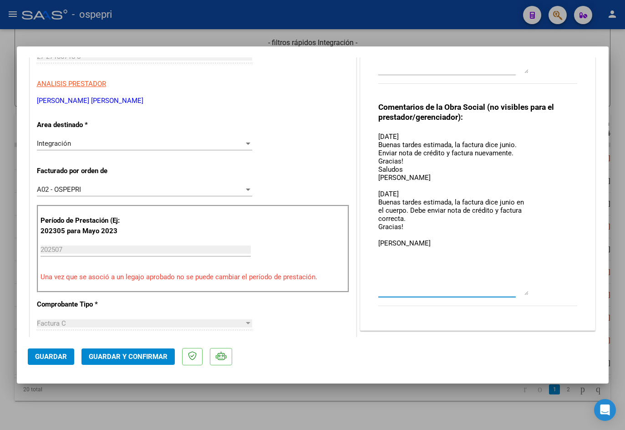
drag, startPoint x: 524, startPoint y: 230, endPoint x: 532, endPoint y: 309, distance: 79.7
click at [533, 309] on div "Comentarios de la Obra Social (no visibles para el prestador/gerenciador): 04/0…" at bounding box center [479, 209] width 200 height 214
paste textarea "04/08/25 Buenas tardes estimada, la factura dice junio. Enviar nota de crédito …"
type textarea "04/08/25 Buenas tardes estimada, la factura dice junio. Enviar nota de crédito …"
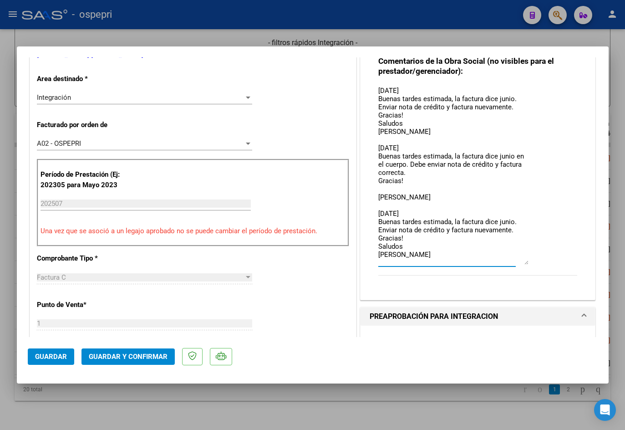
scroll to position [273, 0]
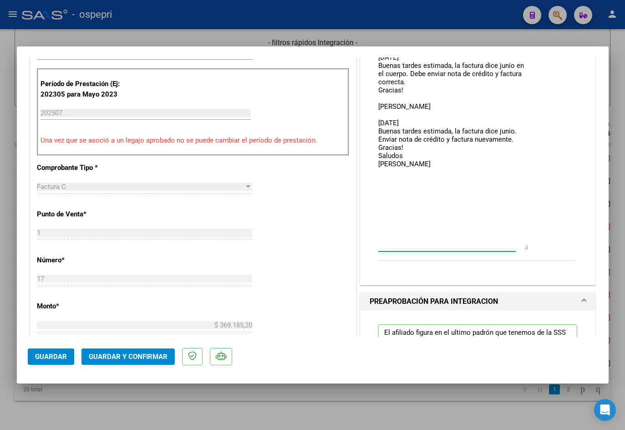
drag, startPoint x: 524, startPoint y: 171, endPoint x: 547, endPoint y: 247, distance: 79.1
click at [547, 247] on div "Comentarios de la Obra Social (no visibles para el prestador/gerenciador): 04/0…" at bounding box center [479, 117] width 200 height 305
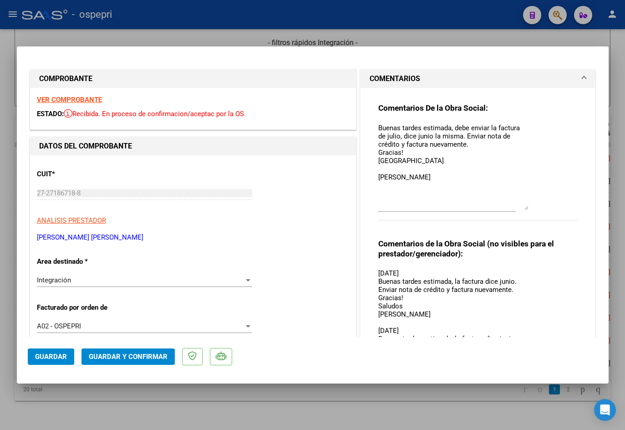
drag, startPoint x: 488, startPoint y: 185, endPoint x: 372, endPoint y: 270, distance: 143.8
click at [372, 270] on div "Comentarios De la Obra Social: Buenas tardes estimada, debe enviar la factura d…" at bounding box center [478, 319] width 213 height 463
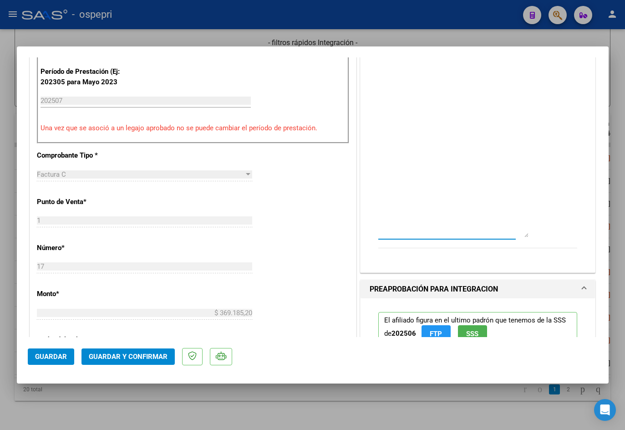
scroll to position [364, 0]
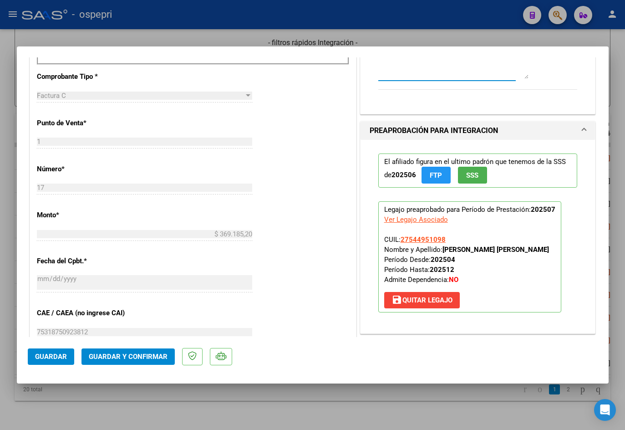
drag, startPoint x: 522, startPoint y: 157, endPoint x: 521, endPoint y: 74, distance: 82.5
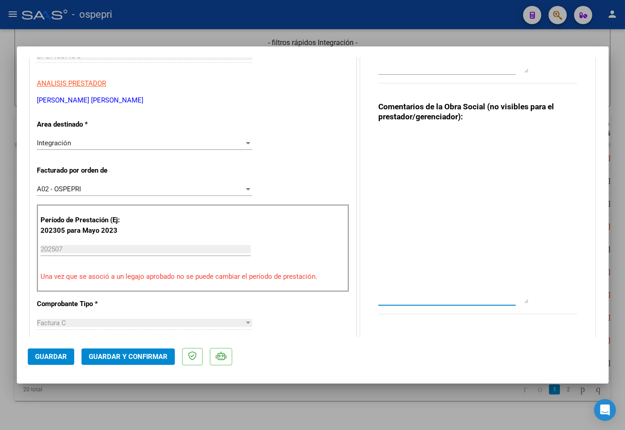
scroll to position [228, 0]
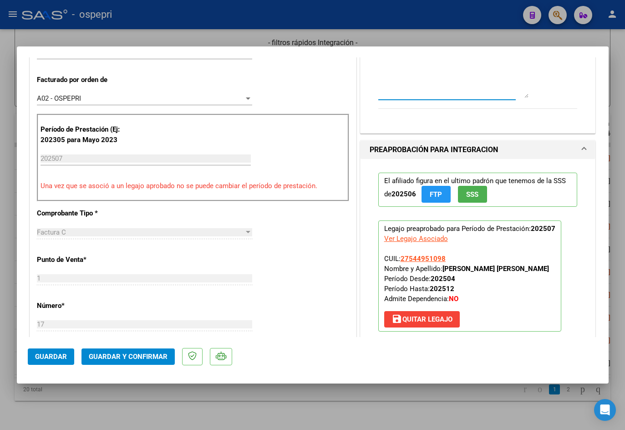
drag, startPoint x: 523, startPoint y: 211, endPoint x: 511, endPoint y: 96, distance: 115.5
click at [511, 96] on textarea at bounding box center [454, 69] width 150 height 57
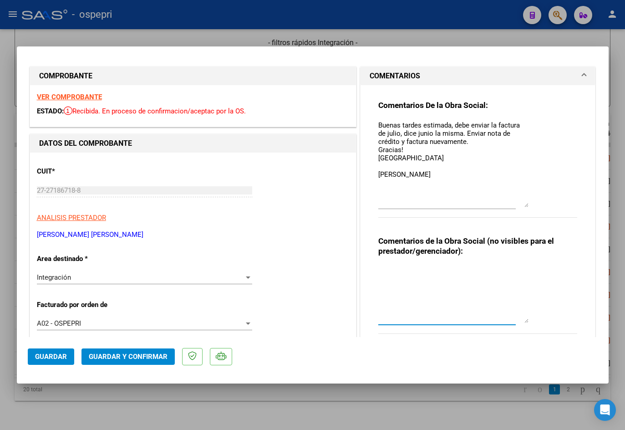
scroll to position [0, 0]
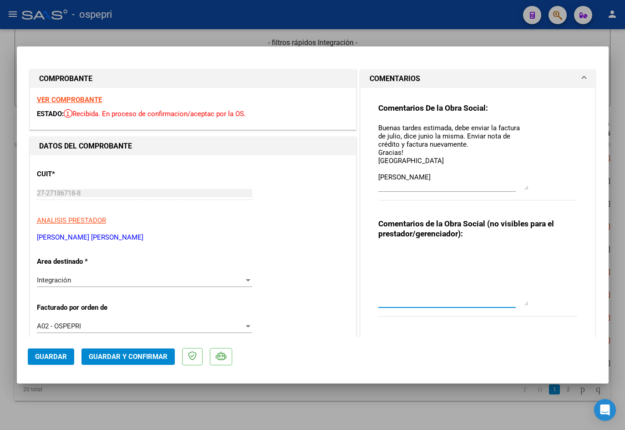
drag, startPoint x: 523, startPoint y: 208, endPoint x: 523, endPoint y: 188, distance: 19.6
click at [523, 188] on textarea "Buenas tardes estimada, debe enviar la factura de julio, dice junio la misma. E…" at bounding box center [454, 156] width 150 height 67
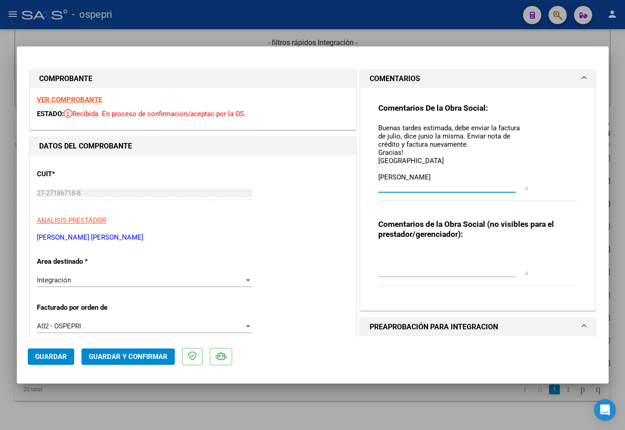
drag, startPoint x: 523, startPoint y: 304, endPoint x: 525, endPoint y: 273, distance: 30.5
click at [525, 273] on div "Comentarios de la Obra Social (no visibles para el prestador/gerenciador):" at bounding box center [479, 257] width 200 height 77
click at [461, 183] on textarea "Buenas tardes estimada, debe enviar la factura de julio, dice junio la misma. E…" at bounding box center [454, 156] width 150 height 67
click at [477, 273] on textarea at bounding box center [454, 262] width 150 height 27
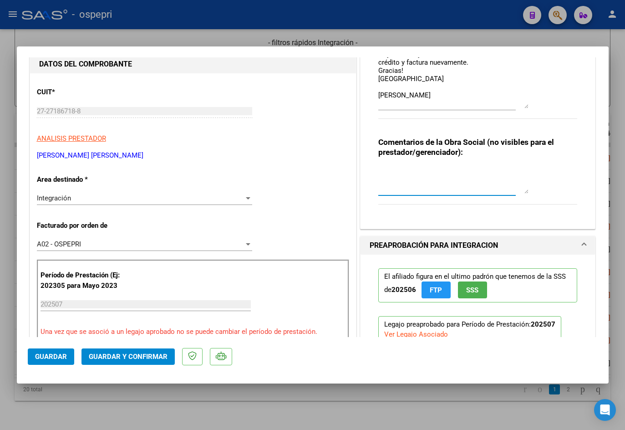
scroll to position [91, 0]
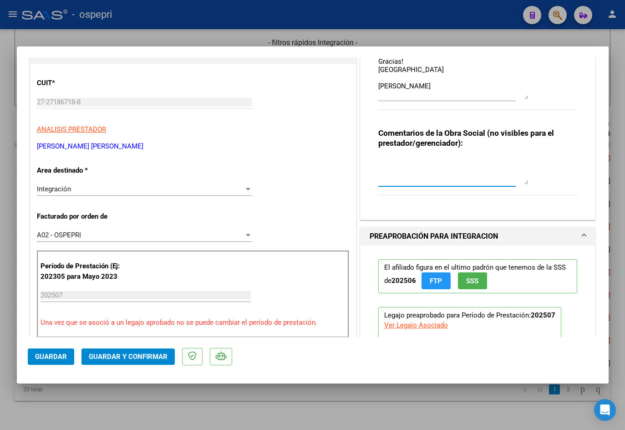
click at [484, 174] on textarea at bounding box center [454, 171] width 150 height 27
paste textarea "ERROR DE FACTURA - FACTURA NUEVA 1-21. [DATE] Buenas tardes estimada, la factur…"
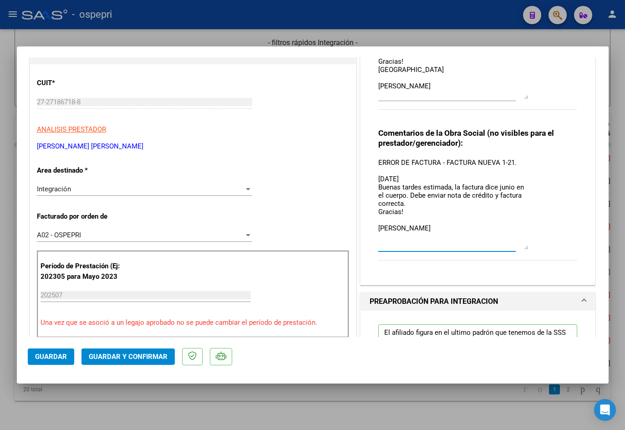
scroll to position [0, 0]
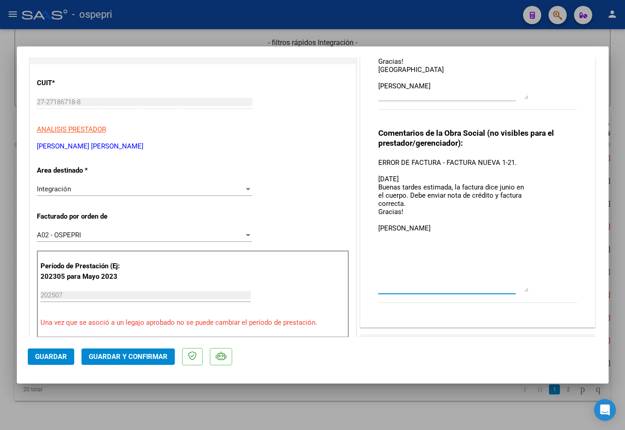
drag, startPoint x: 520, startPoint y: 181, endPoint x: 529, endPoint y: 289, distance: 107.9
click at [529, 289] on div "Comentarios de la Obra Social (no visibles para el prestador/gerenciador): ERRO…" at bounding box center [479, 220] width 200 height 185
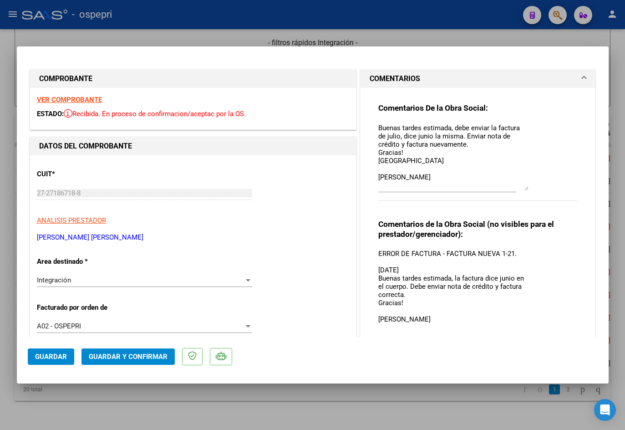
click at [508, 255] on textarea "ERROR DE FACTURA - FACTURA NUEVA 1-21. [DATE] Buenas tardes estimada, la factur…" at bounding box center [454, 316] width 150 height 134
type textarea "ERROR DE FACTURA - FACTURA NUEVA 1-23. [DATE] Buenas tardes estimada, la factur…"
drag, startPoint x: 450, startPoint y: 178, endPoint x: 358, endPoint y: 118, distance: 109.9
click at [361, 118] on div "Comentarios De la Obra Social: Buenas tardes estimada, debe enviar la factura d…" at bounding box center [478, 253] width 235 height 330
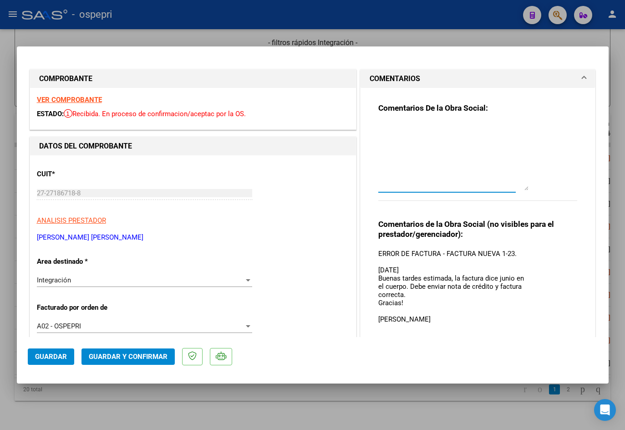
click at [186, 286] on div "Integración Seleccionar Area" at bounding box center [144, 280] width 215 height 14
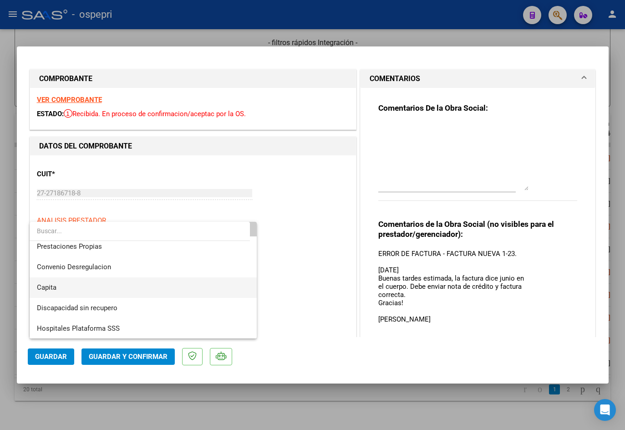
scroll to position [88, 0]
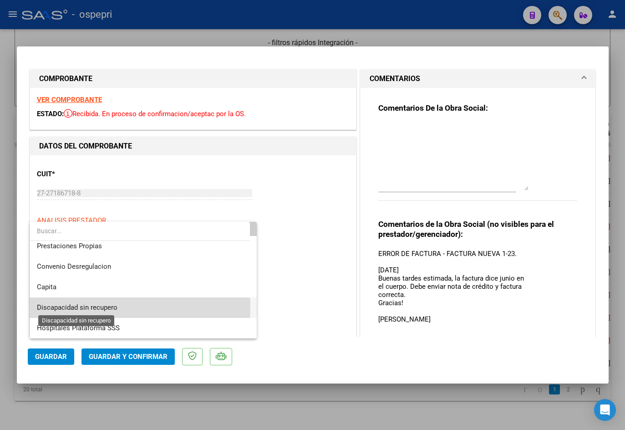
click at [105, 307] on span "Discapacidad sin recupero" at bounding box center [77, 307] width 81 height 8
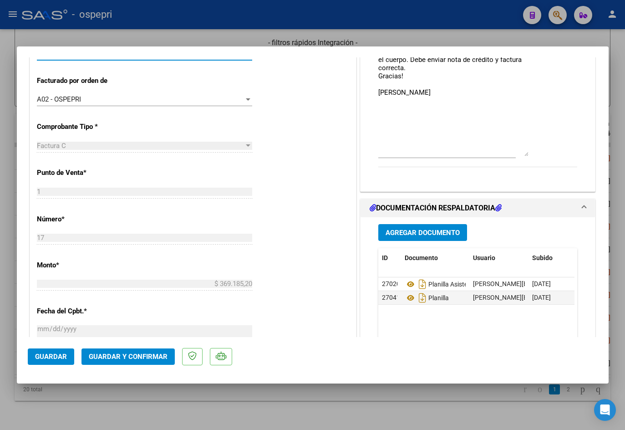
scroll to position [228, 0]
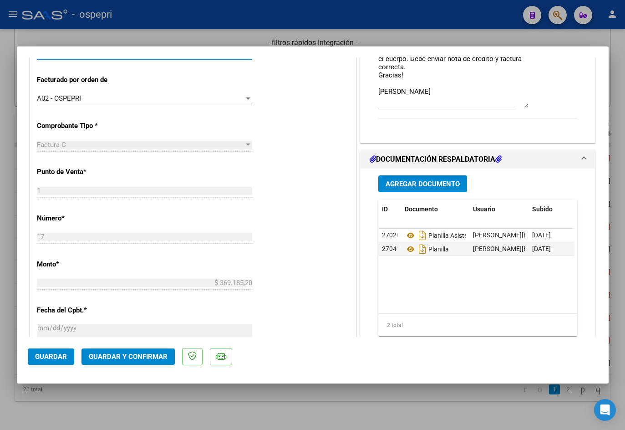
drag, startPoint x: 524, startPoint y: 154, endPoint x: 517, endPoint y: 106, distance: 48.2
click at [517, 106] on textarea "ERROR DE FACTURA - FACTURA NUEVA 1-23. [DATE] Buenas tardes estimada, la factur…" at bounding box center [454, 64] width 150 height 87
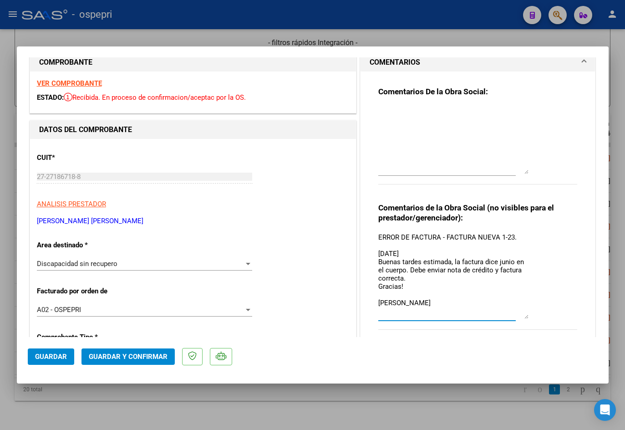
scroll to position [0, 0]
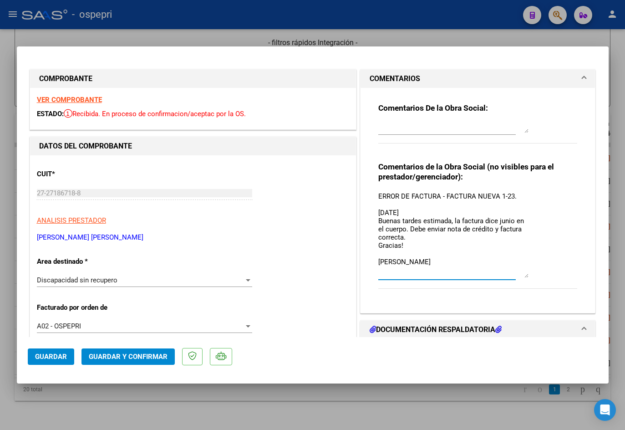
drag, startPoint x: 521, startPoint y: 188, endPoint x: 518, endPoint y: 107, distance: 81.1
click at [518, 107] on div "Comentarios De la Obra Social:" at bounding box center [479, 128] width 200 height 51
click at [64, 359] on span "Guardar" at bounding box center [51, 357] width 32 height 8
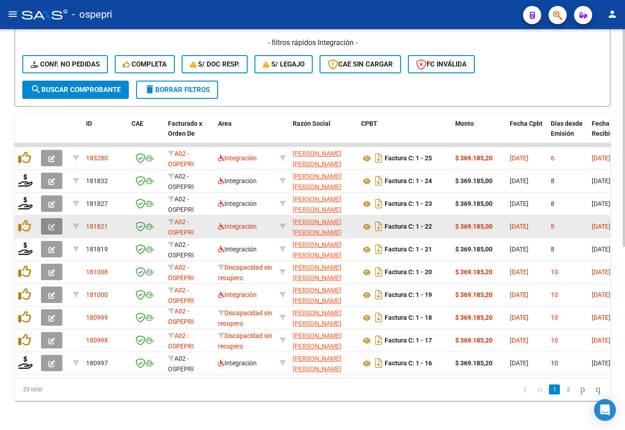
click at [54, 224] on icon "button" at bounding box center [51, 227] width 7 height 7
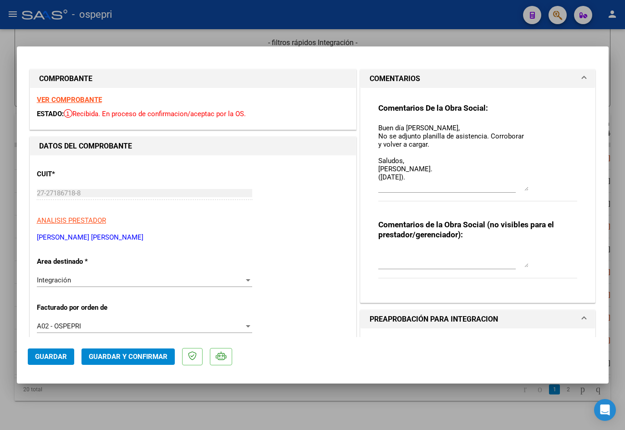
drag, startPoint x: 521, startPoint y: 136, endPoint x: 529, endPoint y: 185, distance: 50.2
click at [529, 185] on div "Comentarios De la Obra Social: Buen día [PERSON_NAME], No se adjunto planilla d…" at bounding box center [479, 157] width 200 height 108
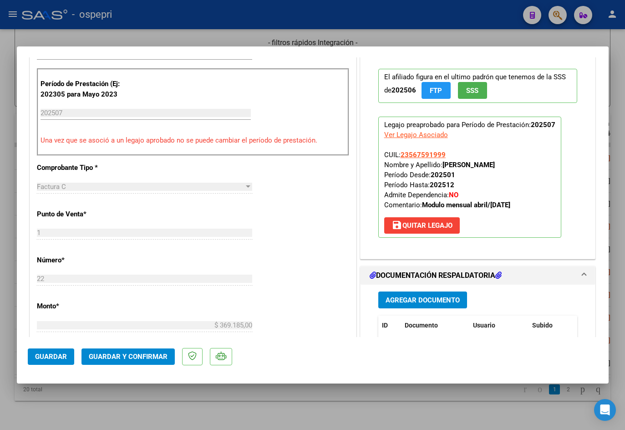
scroll to position [410, 0]
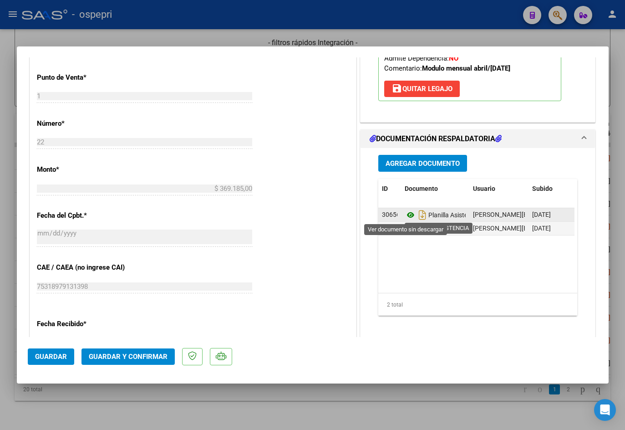
click at [409, 216] on icon at bounding box center [411, 215] width 12 height 11
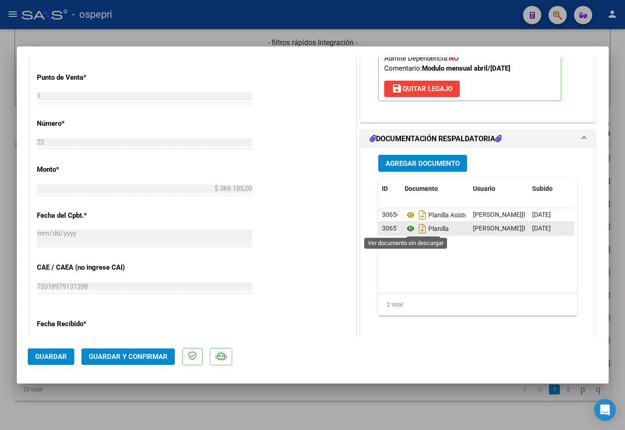
click at [405, 227] on icon at bounding box center [411, 228] width 12 height 11
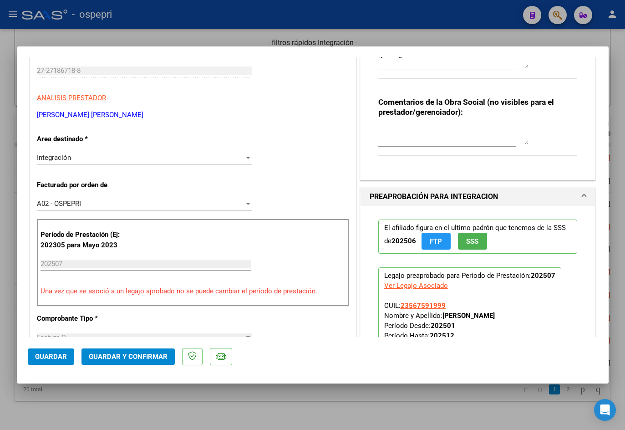
scroll to position [0, 0]
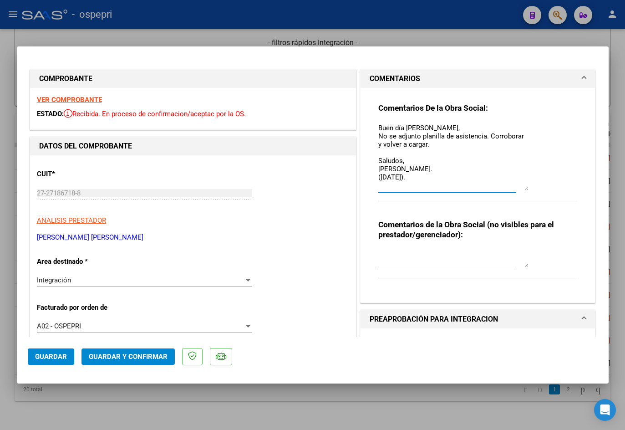
drag, startPoint x: 434, startPoint y: 179, endPoint x: 332, endPoint y: 63, distance: 153.6
paste textarea "Recibidas correctamente las planillas de asistencia. Solo falta adjuntar las no…"
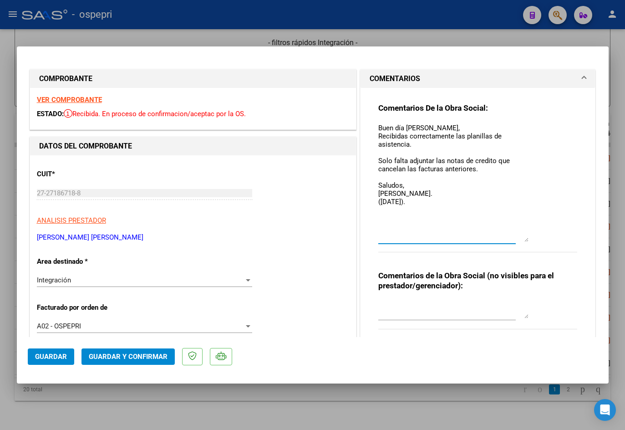
drag, startPoint x: 522, startPoint y: 188, endPoint x: 528, endPoint y: 239, distance: 51.4
click at [528, 239] on div "Comentarios De la Obra Social: Buen día Laura, Recibidas correctamente las plan…" at bounding box center [479, 182] width 200 height 159
type textarea "Buen día [PERSON_NAME], Recibidas correctamente las planillas de asistencia. So…"
click at [426, 316] on textarea at bounding box center [454, 309] width 150 height 18
paste textarea "FALTA NC CANCELANDO LAS FACTURAS ANTERIORES."
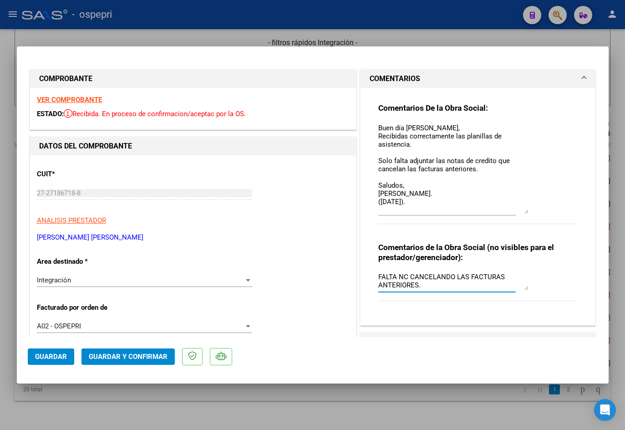
drag, startPoint x: 524, startPoint y: 240, endPoint x: 519, endPoint y: 211, distance: 28.6
click at [519, 211] on textarea "Buen día [PERSON_NAME], Recibidas correctamente las planillas de asistencia. So…" at bounding box center [454, 168] width 150 height 91
type textarea "FALTA NC CANCELANDO LAS FACTURAS ANTERIORES."
drag, startPoint x: 524, startPoint y: 287, endPoint x: 524, endPoint y: 295, distance: 7.3
click at [524, 295] on textarea "FALTA NC CANCELANDO LAS FACTURAS ANTERIORES." at bounding box center [454, 285] width 150 height 26
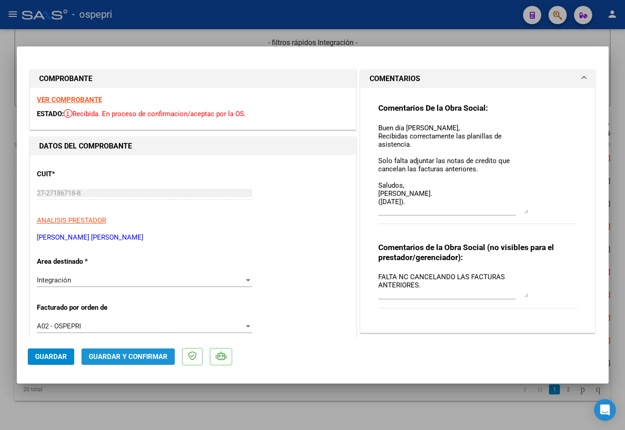
click at [137, 358] on span "Guardar y Confirmar" at bounding box center [128, 357] width 79 height 8
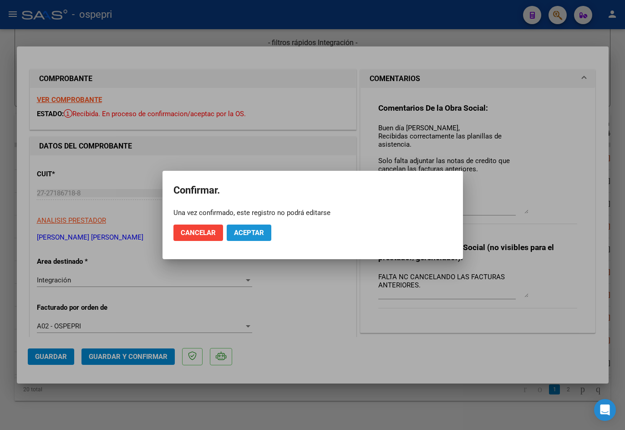
click at [250, 233] on span "Aceptar" at bounding box center [249, 233] width 30 height 8
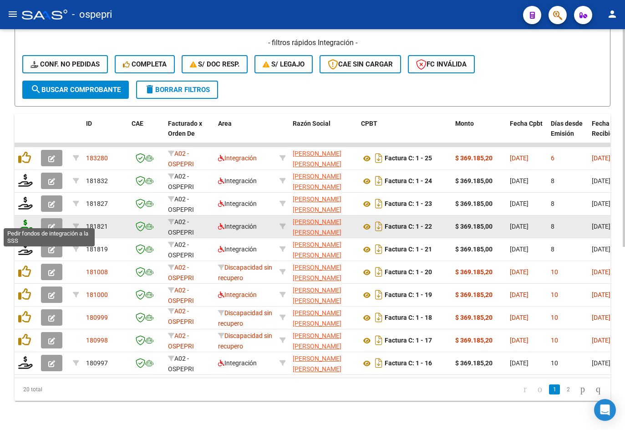
click at [26, 220] on icon at bounding box center [25, 226] width 15 height 13
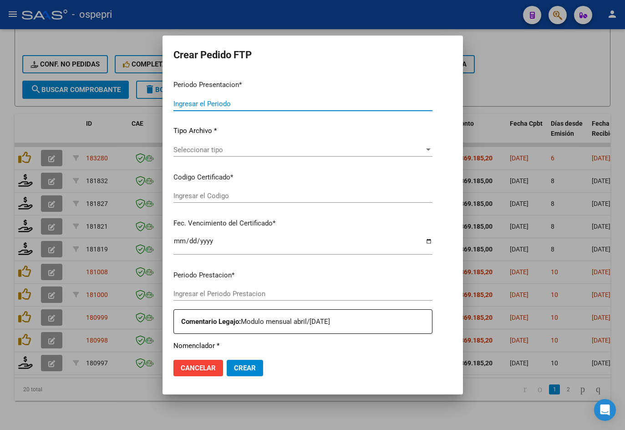
type input "202507"
type input "$ 369.185,00"
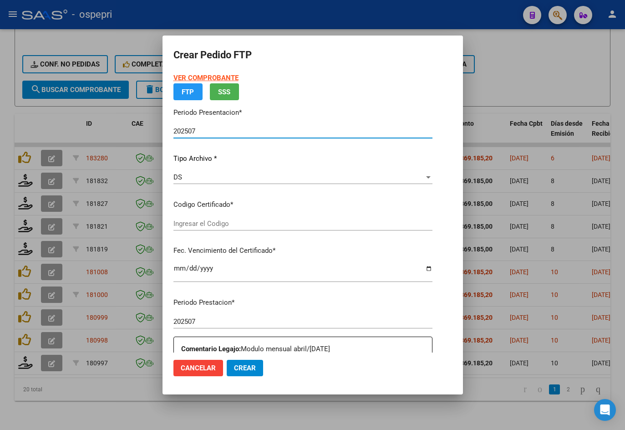
type input "2356759199-9-02052028"
type input "2028-05-02"
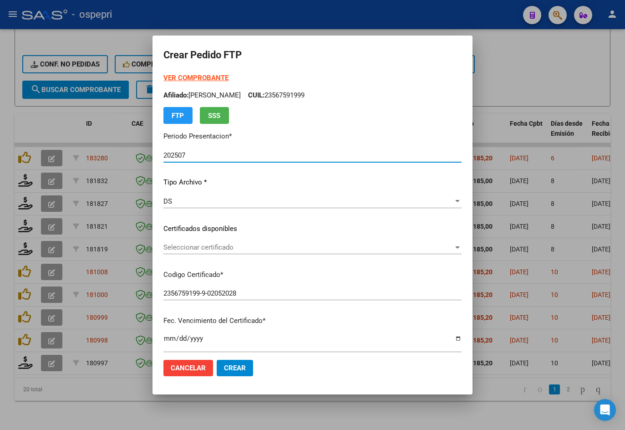
click at [204, 247] on span "Seleccionar certificado" at bounding box center [309, 247] width 290 height 8
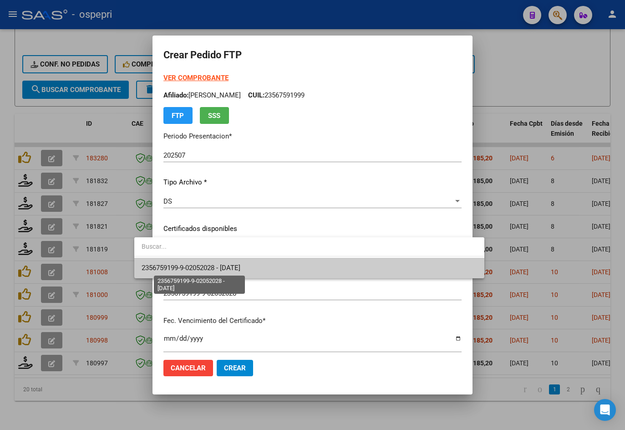
click at [215, 266] on span "2356759199-9-02052028 - 2028-05-02" at bounding box center [191, 268] width 99 height 8
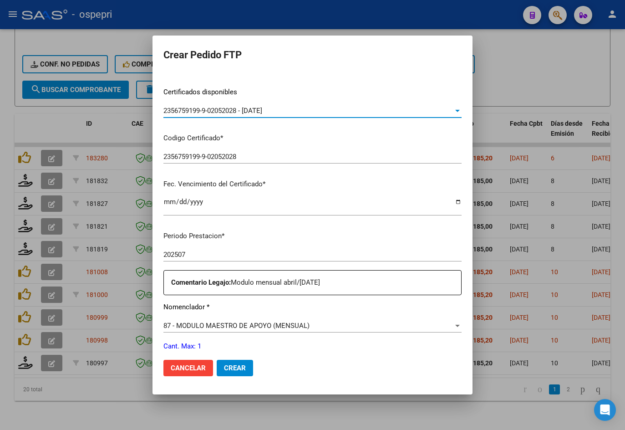
scroll to position [228, 0]
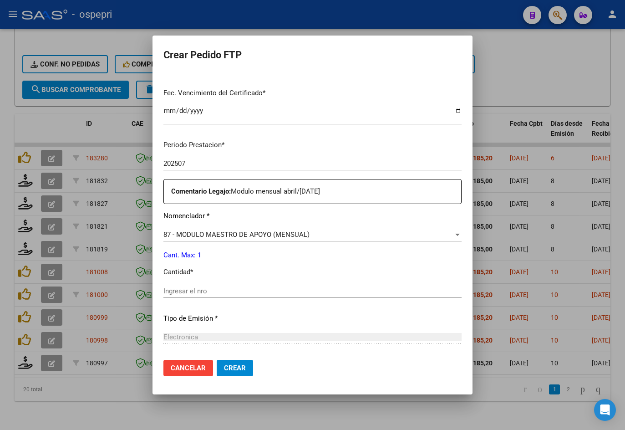
click at [197, 292] on input "Ingresar el nro" at bounding box center [313, 291] width 298 height 8
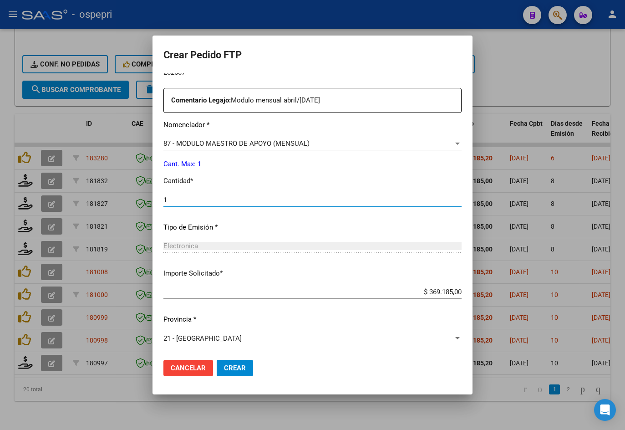
scroll to position [320, 0]
type input "1"
click at [224, 370] on span "Crear" at bounding box center [235, 368] width 22 height 8
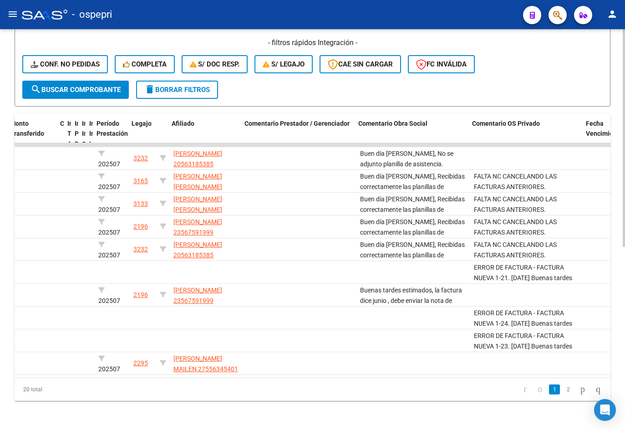
scroll to position [0, 985]
drag, startPoint x: 126, startPoint y: 128, endPoint x: 134, endPoint y: 130, distance: 8.3
click at [134, 130] on div "ID CAE Facturado x Orden De Area Razón Social CPBT Monto Fecha Cpbt Días desde …" at bounding box center [72, 139] width 2086 height 51
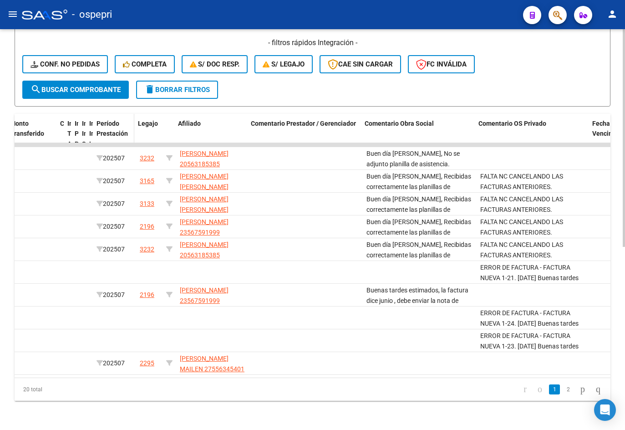
click at [133, 131] on span at bounding box center [132, 139] width 4 height 51
click at [130, 133] on span at bounding box center [130, 139] width 4 height 51
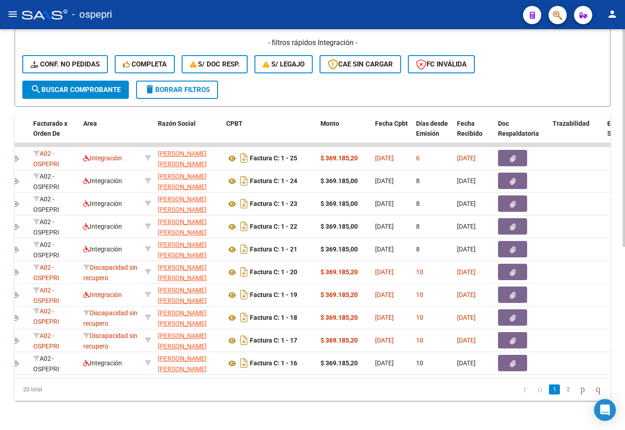
scroll to position [0, 169]
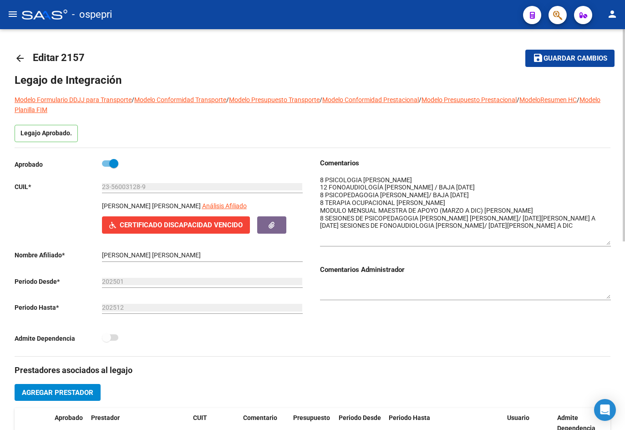
click at [20, 59] on mat-icon "arrow_back" at bounding box center [20, 58] width 11 height 11
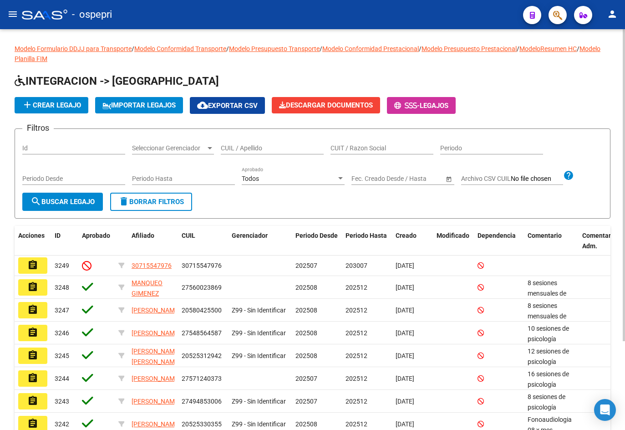
click at [256, 147] on input "CUIL / Apellido" at bounding box center [272, 148] width 103 height 8
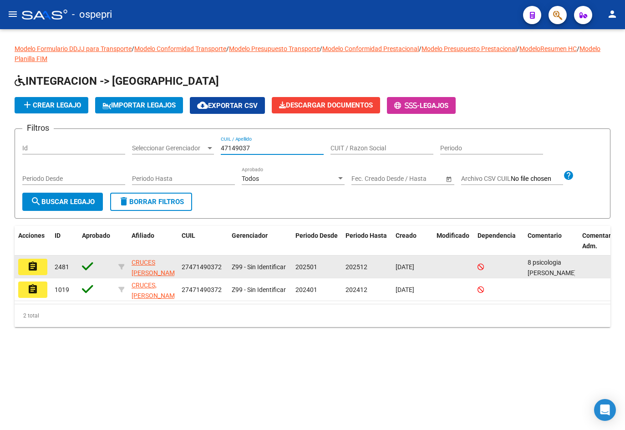
type input "47149037"
click at [41, 267] on button "assignment" at bounding box center [32, 267] width 29 height 16
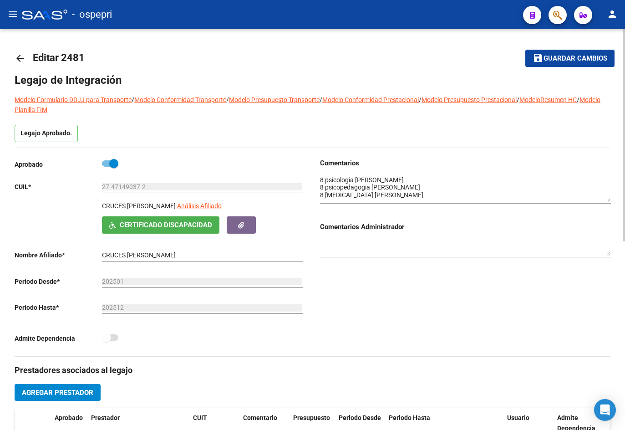
drag, startPoint x: 609, startPoint y: 191, endPoint x: 618, endPoint y: 200, distance: 12.6
click at [618, 200] on div "arrow_back Editar 2481 save Guardar cambios Legajo de Integración Modelo Formul…" at bounding box center [312, 407] width 625 height 756
click at [23, 59] on mat-icon "arrow_back" at bounding box center [20, 58] width 11 height 11
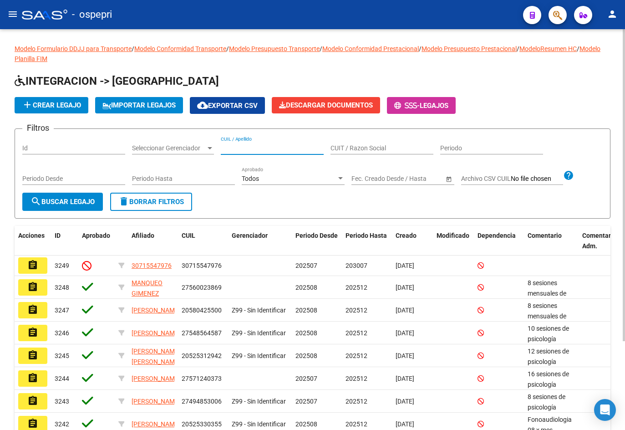
click at [241, 146] on input "CUIL / Apellido" at bounding box center [272, 148] width 103 height 8
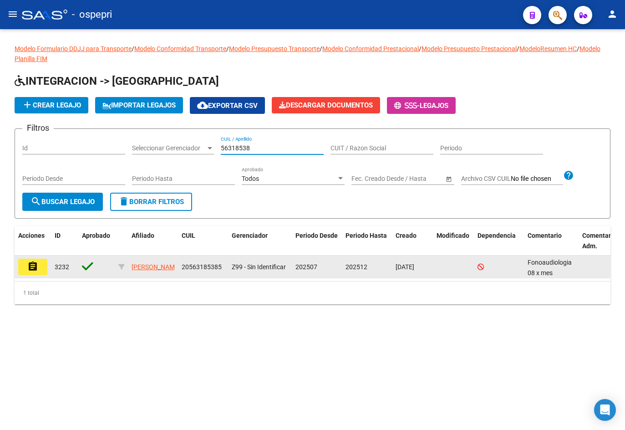
type input "56318538"
click at [32, 270] on mat-icon "assignment" at bounding box center [32, 266] width 11 height 11
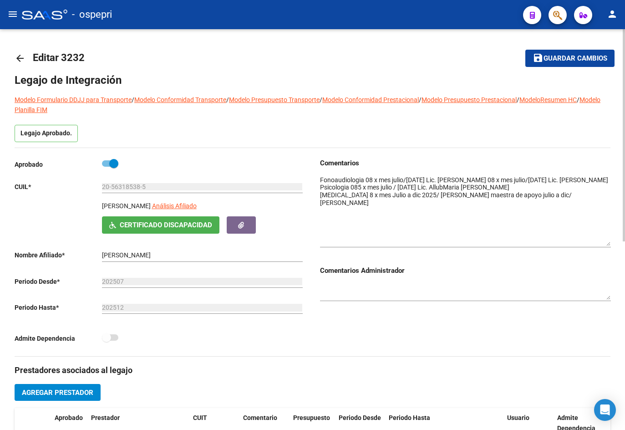
drag, startPoint x: 608, startPoint y: 190, endPoint x: 612, endPoint y: 243, distance: 53.5
click at [611, 243] on div "arrow_back Editar 3232 save Guardar cambios Legajo de Integración Modelo Formul…" at bounding box center [312, 407] width 625 height 756
click at [17, 14] on mat-icon "menu" at bounding box center [12, 14] width 11 height 11
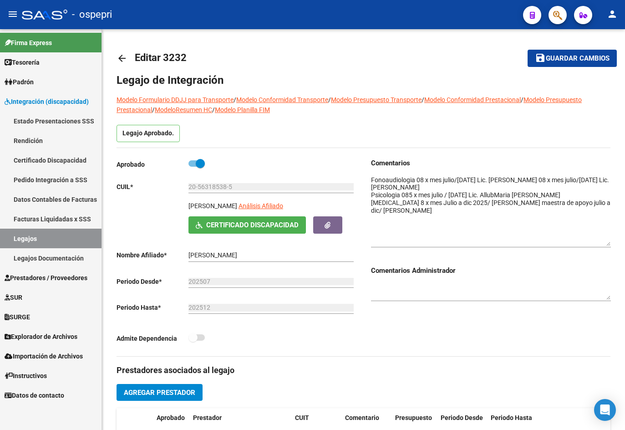
click at [44, 277] on span "Prestadores / Proveedores" at bounding box center [46, 278] width 83 height 10
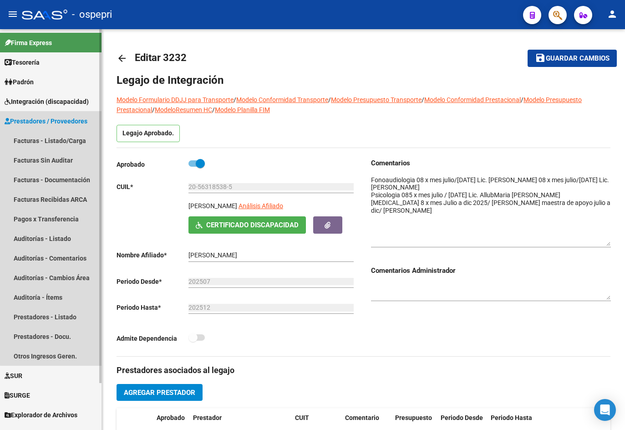
click at [67, 118] on span "Prestadores / Proveedores" at bounding box center [46, 121] width 83 height 10
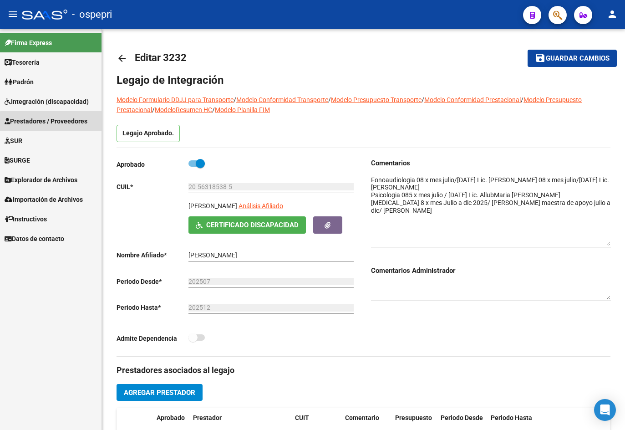
click at [56, 124] on span "Prestadores / Proveedores" at bounding box center [46, 121] width 83 height 10
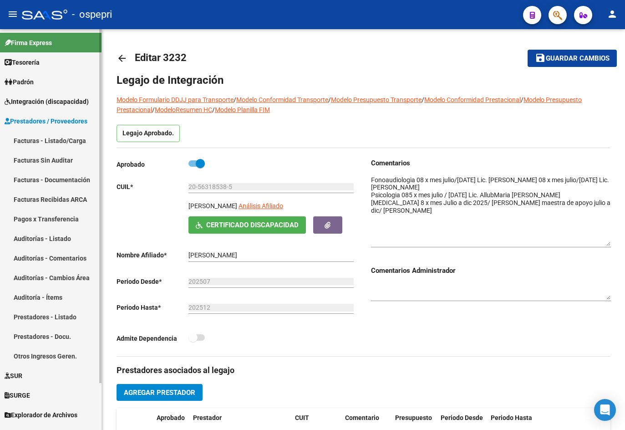
click at [50, 142] on link "Facturas - Listado/Carga" at bounding box center [51, 141] width 102 height 20
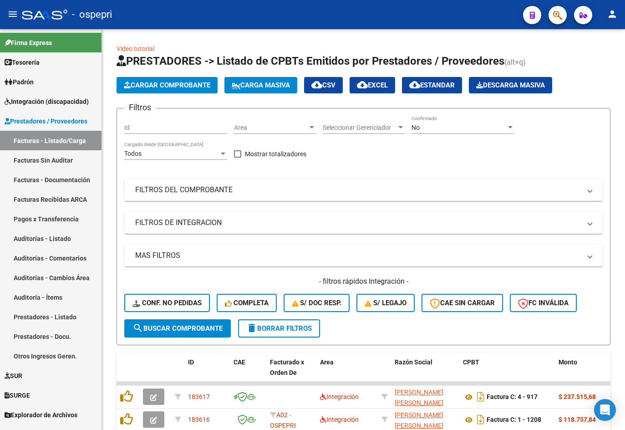
click at [14, 19] on mat-icon "menu" at bounding box center [12, 14] width 11 height 11
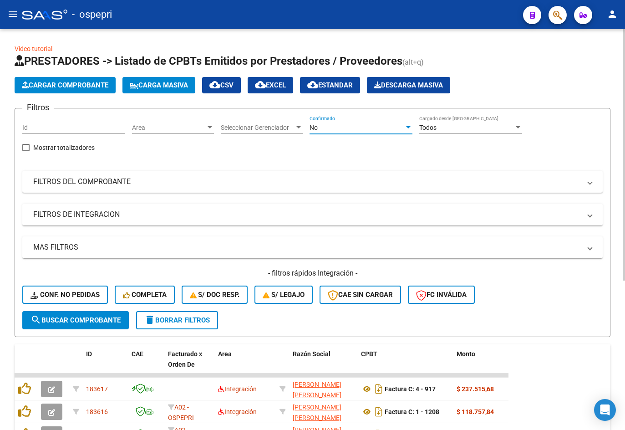
click at [343, 128] on div "No" at bounding box center [357, 128] width 95 height 8
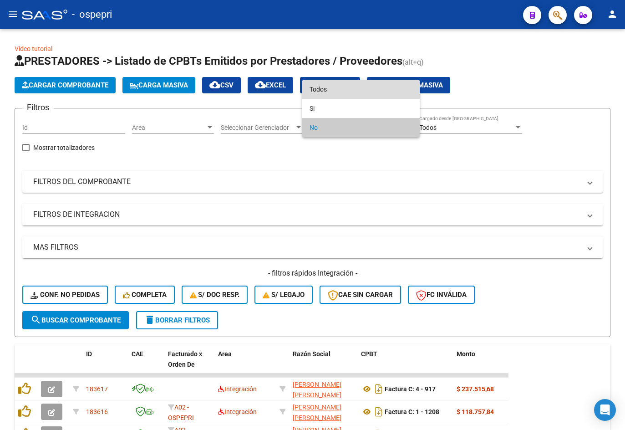
click at [351, 91] on span "Todos" at bounding box center [361, 89] width 103 height 19
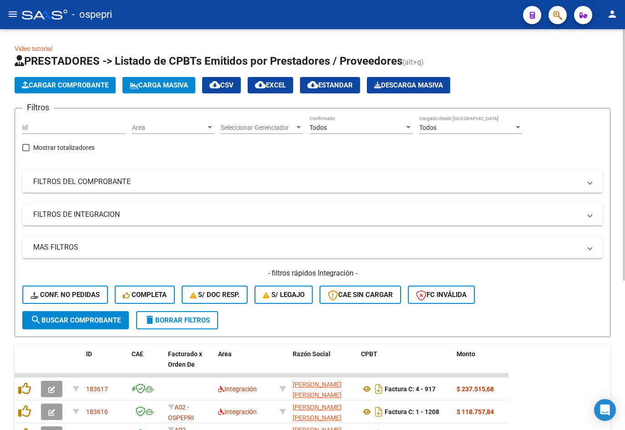
click at [269, 181] on mat-panel-title "FILTROS DEL COMPROBANTE" at bounding box center [307, 182] width 548 height 10
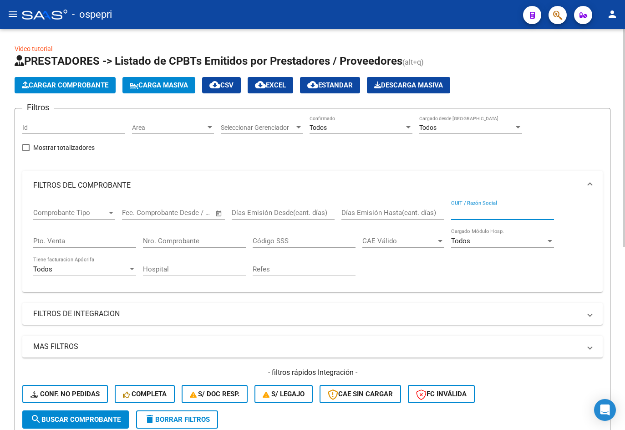
click at [480, 213] on input "CUIT / Razón Social" at bounding box center [502, 213] width 103 height 8
paste input "27271867188"
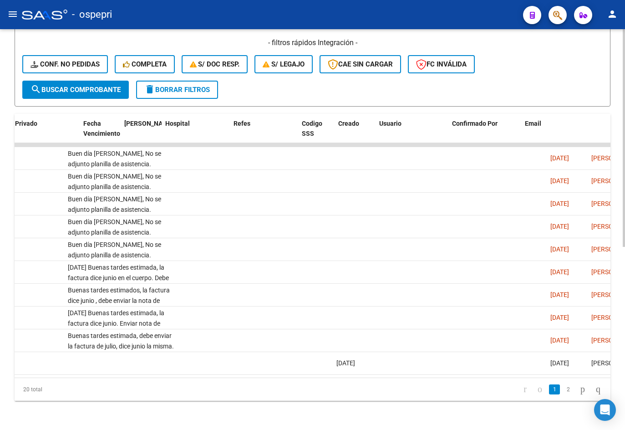
scroll to position [0, 1752]
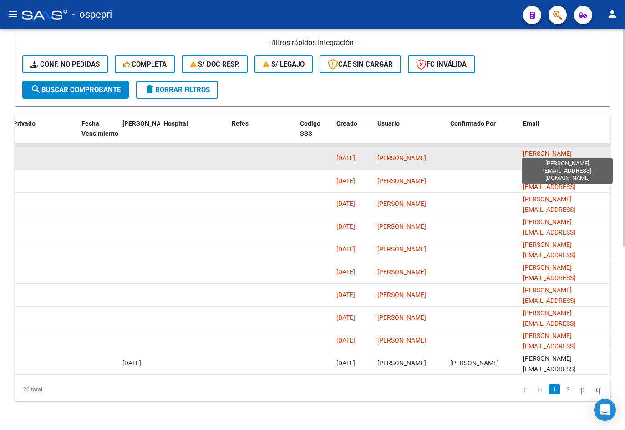
type input "27271867188"
drag, startPoint x: 524, startPoint y: 148, endPoint x: 577, endPoint y: 148, distance: 52.4
click at [576, 150] on span "[PERSON_NAME][EMAIL_ADDRESS][DOMAIN_NAME]" at bounding box center [549, 164] width 52 height 28
drag, startPoint x: 523, startPoint y: 148, endPoint x: 588, endPoint y: 148, distance: 65.6
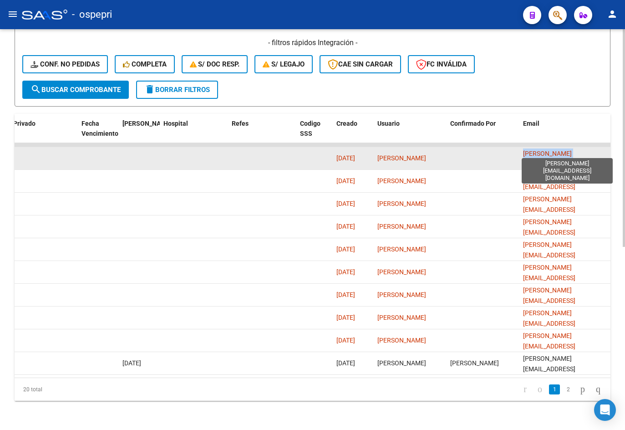
click at [588, 148] on datatable-body-cell "[PERSON_NAME][EMAIL_ADDRESS][DOMAIN_NAME]" at bounding box center [565, 158] width 91 height 22
copy span "[PERSON_NAME][EMAIL_ADDRESS][DOMAIN_NAME]"
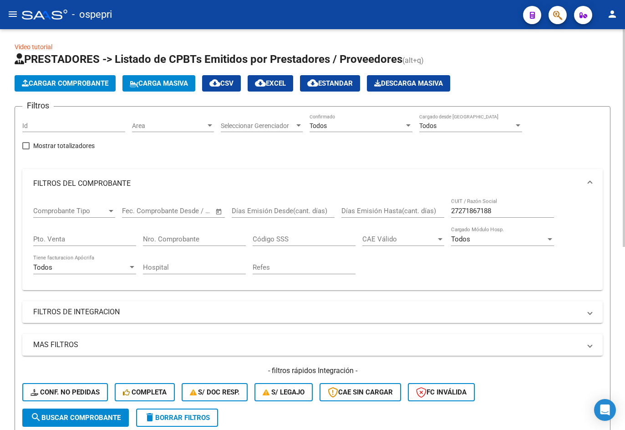
scroll to position [0, 0]
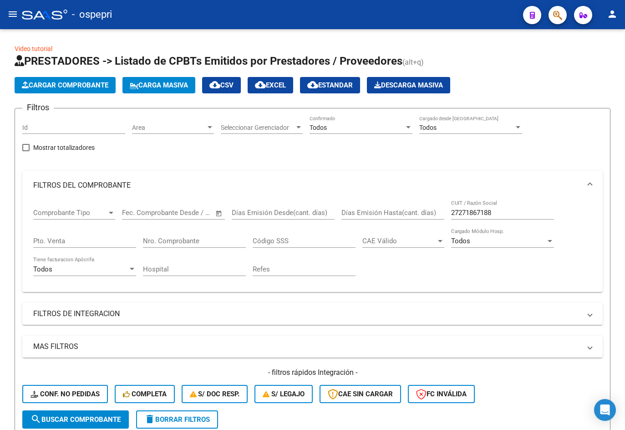
click at [11, 15] on mat-icon "menu" at bounding box center [12, 14] width 11 height 11
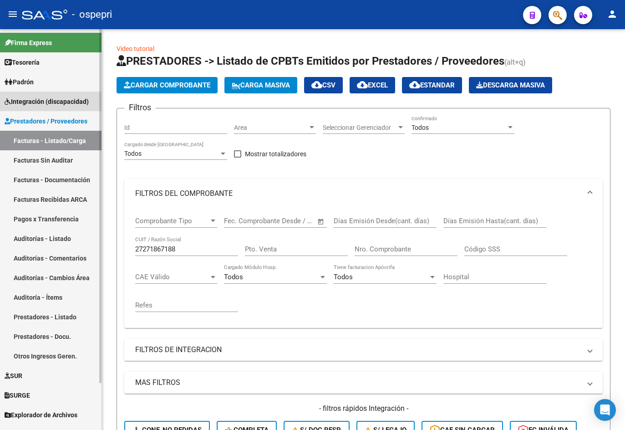
click at [52, 105] on span "Integración (discapacidad)" at bounding box center [47, 102] width 84 height 10
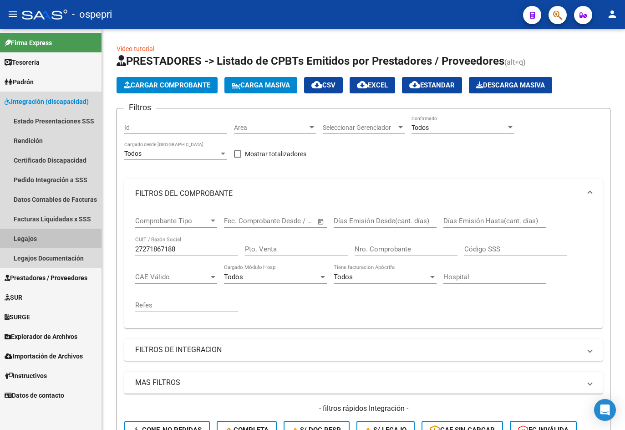
click at [36, 235] on link "Legajos" at bounding box center [51, 239] width 102 height 20
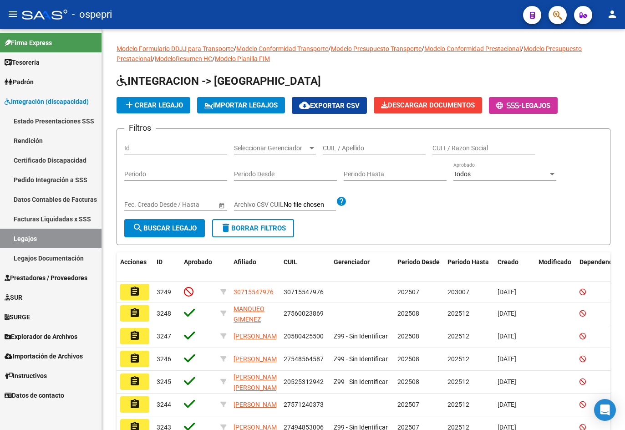
click at [13, 13] on mat-icon "menu" at bounding box center [12, 14] width 11 height 11
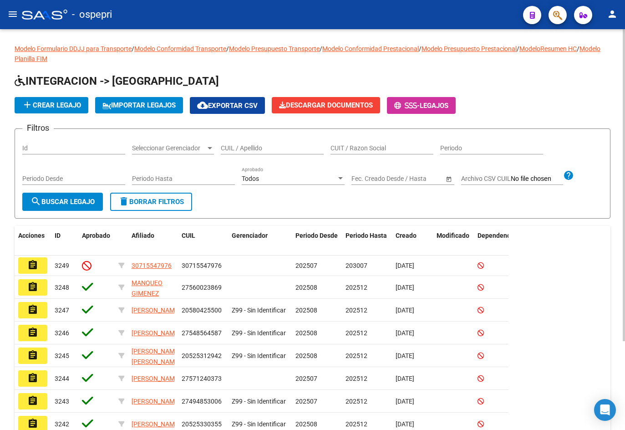
click at [249, 142] on div "CUIL / Apellido" at bounding box center [272, 145] width 103 height 18
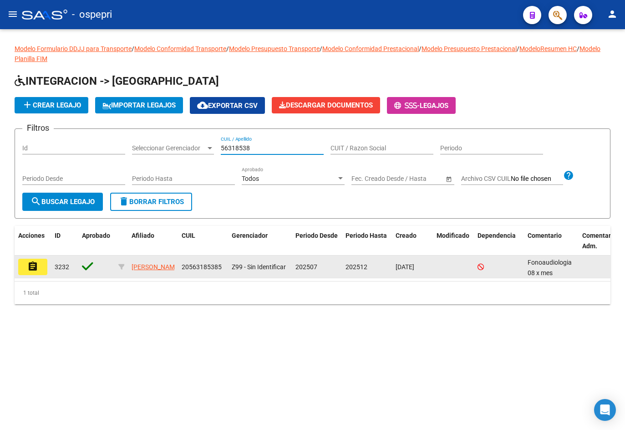
type input "56318538"
click at [22, 266] on button "assignment" at bounding box center [32, 267] width 29 height 16
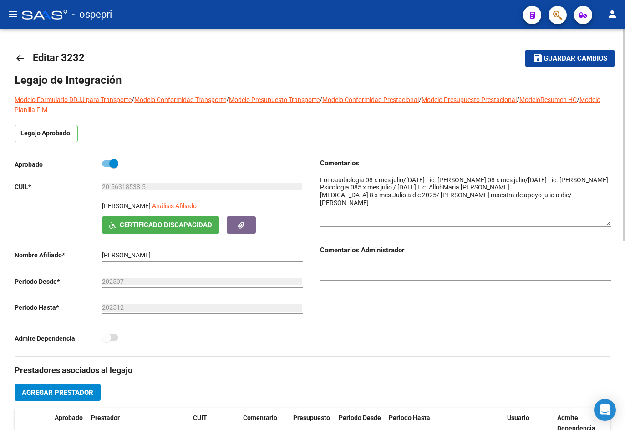
drag, startPoint x: 610, startPoint y: 189, endPoint x: 613, endPoint y: 221, distance: 32.9
click at [613, 221] on div "arrow_back Editar 3232 save Guardar cambios Legajo de Integración Modelo Formul…" at bounding box center [312, 407] width 625 height 756
click at [16, 60] on mat-icon "arrow_back" at bounding box center [20, 58] width 11 height 11
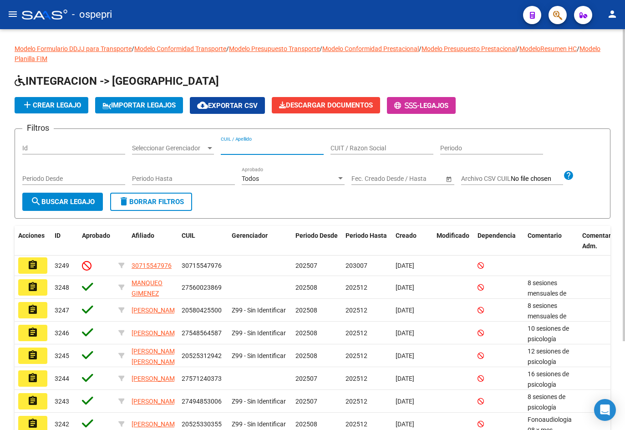
click at [233, 145] on input "CUIL / Apellido" at bounding box center [272, 148] width 103 height 8
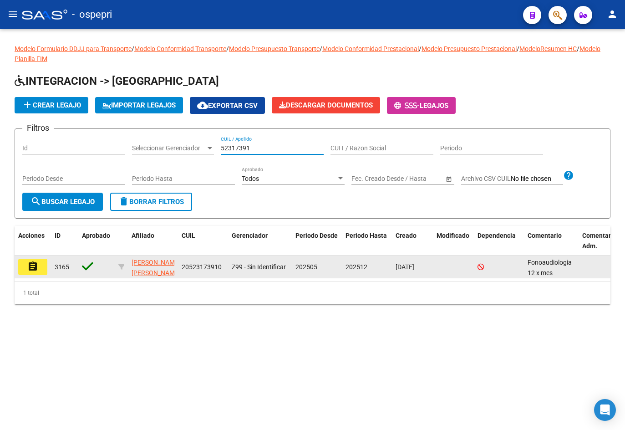
type input "52317391"
click at [27, 268] on mat-icon "assignment" at bounding box center [32, 266] width 11 height 11
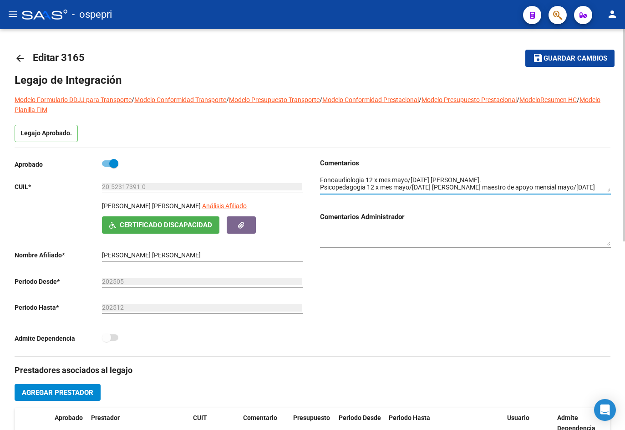
drag, startPoint x: 609, startPoint y: 194, endPoint x: 610, endPoint y: 219, distance: 25.1
click at [609, 224] on div "Comentarios Comentarios Administrador" at bounding box center [465, 207] width 291 height 98
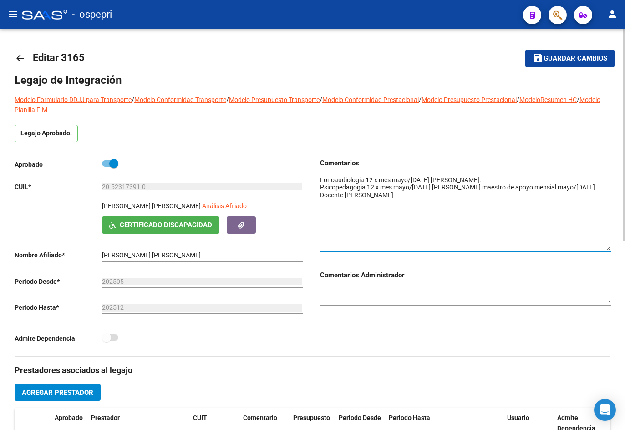
drag, startPoint x: 610, startPoint y: 190, endPoint x: 616, endPoint y: 248, distance: 58.6
click at [616, 248] on div "arrow_back Editar 3165 save Guardar cambios Legajo de Integración Modelo Formul…" at bounding box center [312, 407] width 625 height 756
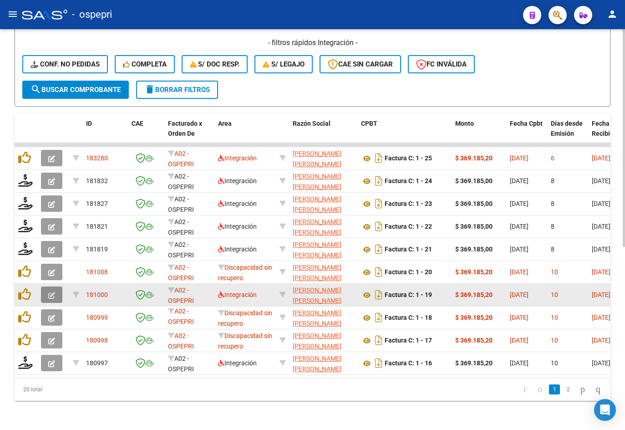
click at [51, 286] on button "button" at bounding box center [51, 294] width 21 height 16
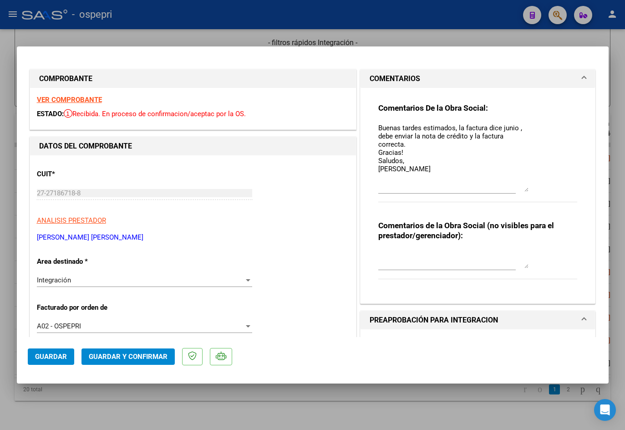
drag, startPoint x: 523, startPoint y: 138, endPoint x: 531, endPoint y: 188, distance: 51.1
click at [531, 188] on div "Comentarios De la Obra Social: Buenas tardes estimados, la factura dice junio ,…" at bounding box center [479, 157] width 200 height 109
click at [423, 263] on textarea at bounding box center [454, 259] width 150 height 18
paste textarea "ERROR DE FACTURA - FACTURA NUEVA 1-21. [DATE] Buenas tardes estimada, la factur…"
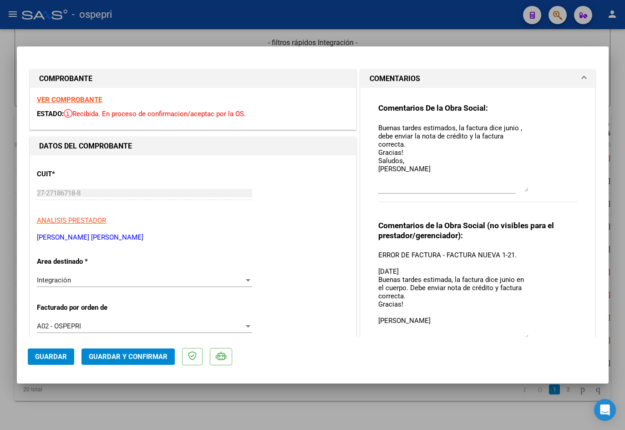
drag, startPoint x: 523, startPoint y: 267, endPoint x: 532, endPoint y: 338, distance: 70.7
click at [532, 338] on mat-dialog-container "COMPROBANTE VER COMPROBANTE ESTADO: Recibida. En proceso de confirmacion/acepta…" at bounding box center [313, 214] width 592 height 337
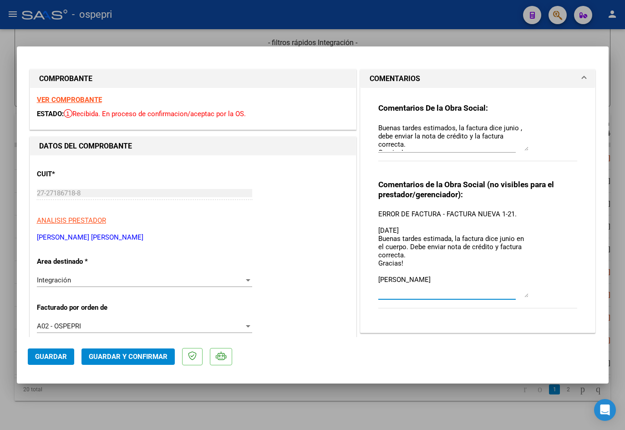
drag, startPoint x: 523, startPoint y: 187, endPoint x: 523, endPoint y: 146, distance: 41.0
click at [523, 146] on textarea "Buenas tardes estimados, la factura dice junio , debe enviar la nota de crédito…" at bounding box center [454, 137] width 150 height 28
click at [509, 215] on textarea "ERROR DE FACTURA - FACTURA NUEVA 1-21. [DATE] Buenas tardes estimada, la factur…" at bounding box center [454, 253] width 150 height 88
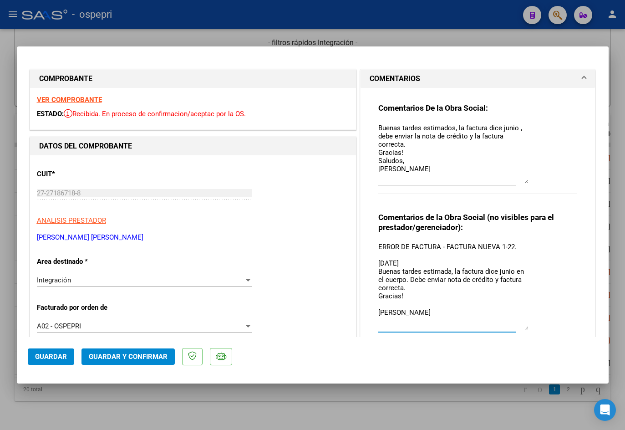
scroll to position [0, 0]
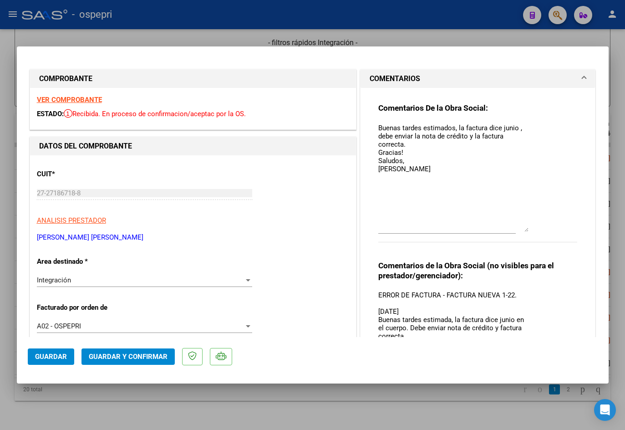
drag, startPoint x: 521, startPoint y: 148, endPoint x: 524, endPoint y: 230, distance: 81.1
click at [524, 230] on textarea "Buenas tardes estimados, la factura dice junio , debe enviar la nota de crédito…" at bounding box center [454, 177] width 150 height 109
type textarea "ERROR DE FACTURA - FACTURA NUEVA 1-22. [DATE] Buenas tardes estimada, la factur…"
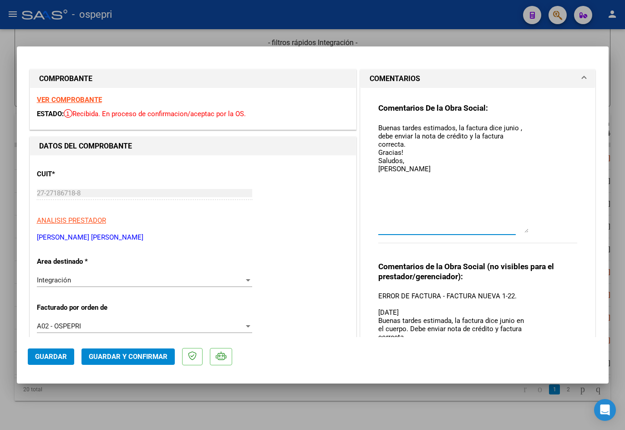
drag, startPoint x: 449, startPoint y: 172, endPoint x: 368, endPoint y: 97, distance: 110.9
click at [372, 97] on div "Comentarios De la Obra Social: Buenas tardes estimados, la factura dice junio ,…" at bounding box center [478, 247] width 213 height 319
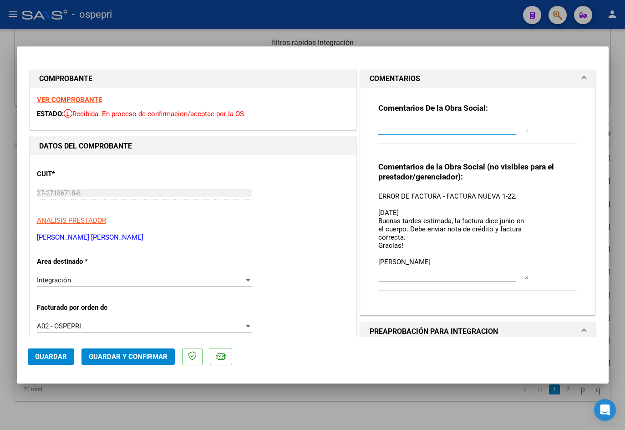
drag, startPoint x: 522, startPoint y: 231, endPoint x: 522, endPoint y: 112, distance: 119.3
click at [522, 112] on div "Comentarios De la Obra Social:" at bounding box center [479, 128] width 200 height 51
click at [139, 276] on div "Integración" at bounding box center [140, 280] width 207 height 8
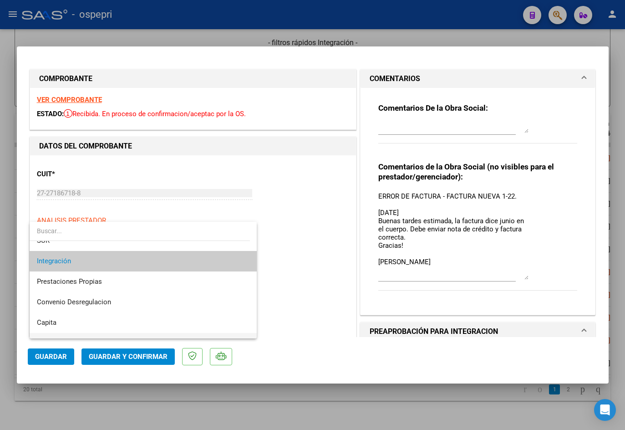
scroll to position [88, 0]
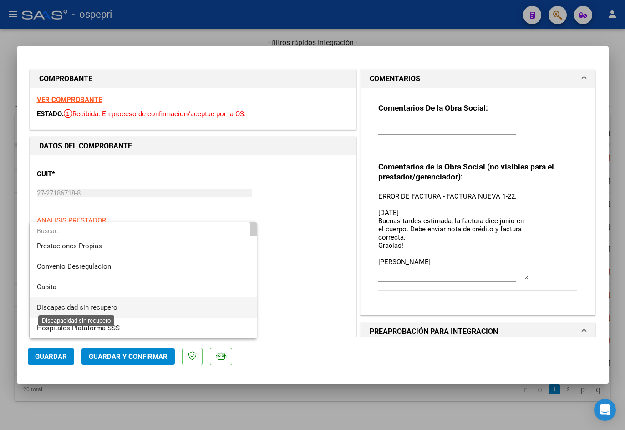
click at [95, 303] on span "Discapacidad sin recupero" at bounding box center [77, 307] width 81 height 8
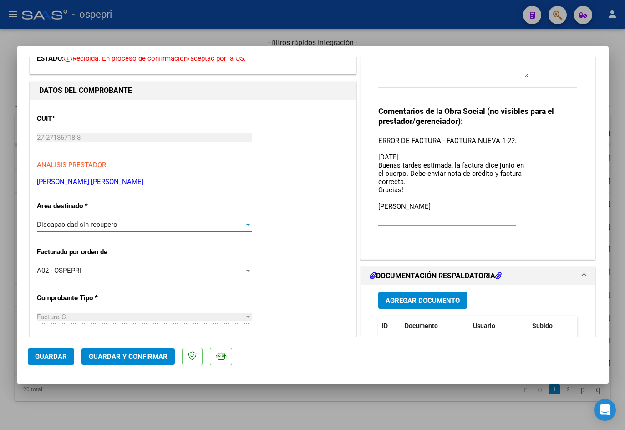
scroll to position [0, 0]
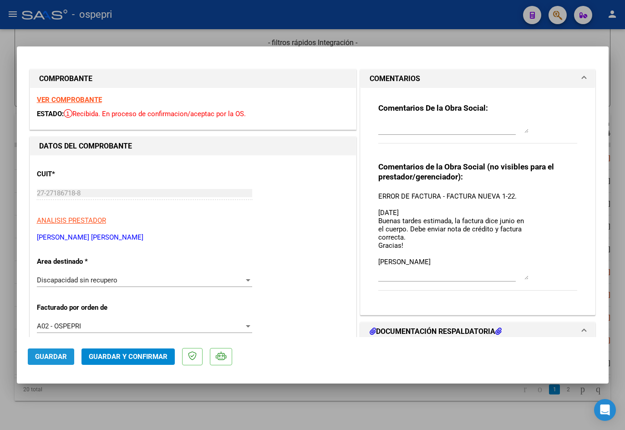
click at [54, 353] on span "Guardar" at bounding box center [51, 357] width 32 height 8
type input "$ 0,00"
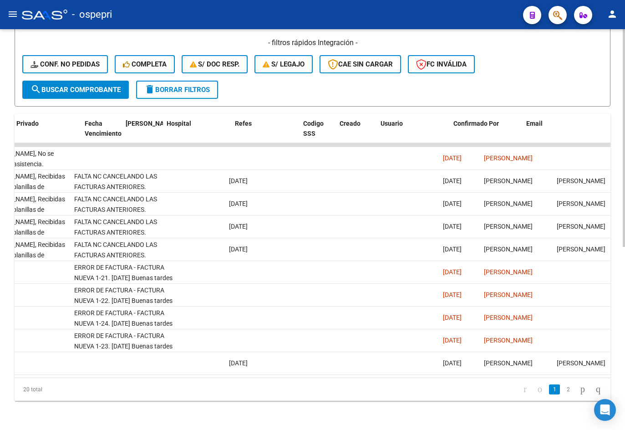
scroll to position [0, 1494]
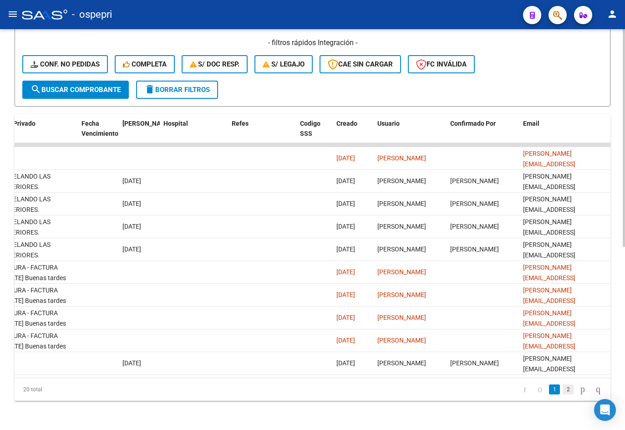
click at [563, 387] on link "2" at bounding box center [568, 389] width 11 height 10
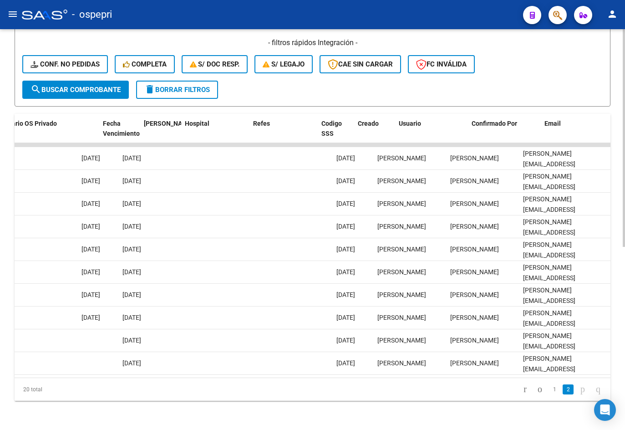
scroll to position [0, 0]
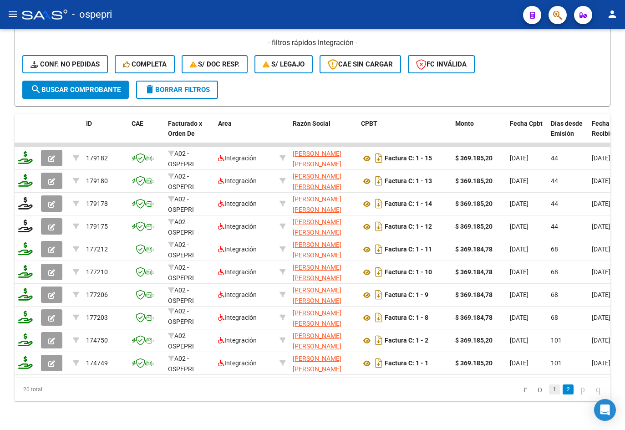
click at [549, 390] on link "1" at bounding box center [554, 389] width 11 height 10
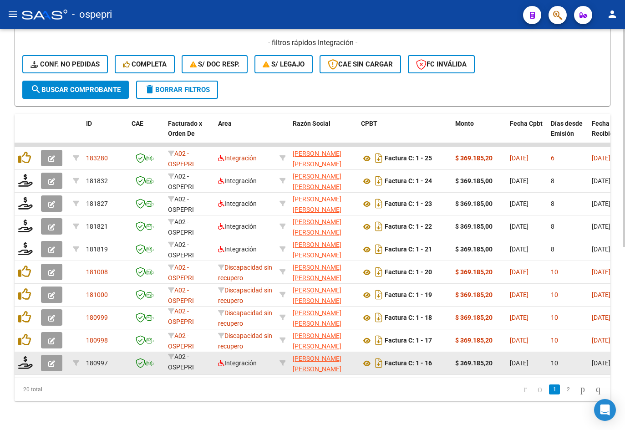
click at [54, 360] on icon "button" at bounding box center [51, 363] width 7 height 7
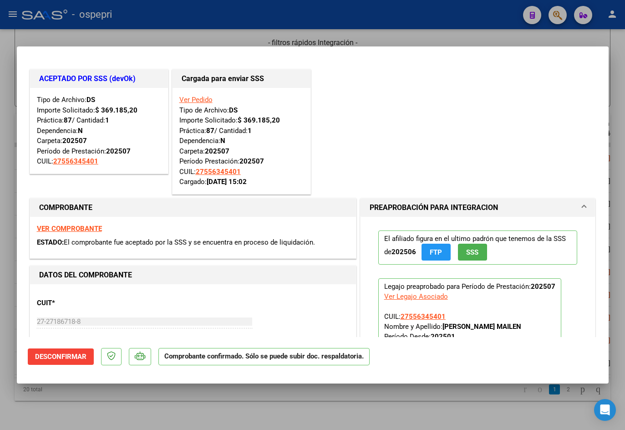
click at [83, 228] on strong "VER COMPROBANTE" at bounding box center [69, 229] width 65 height 8
type input "$ 0,00"
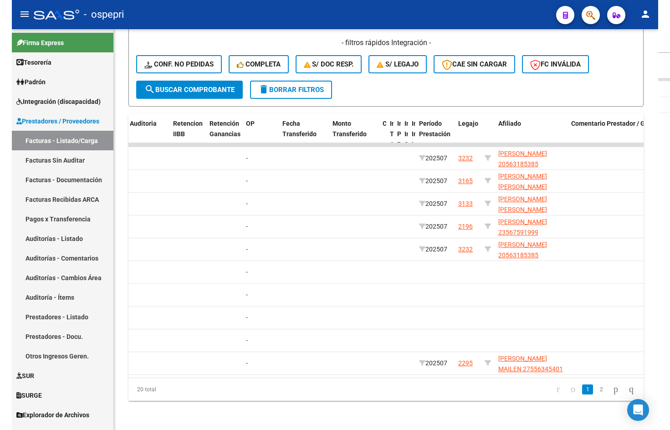
scroll to position [367, 0]
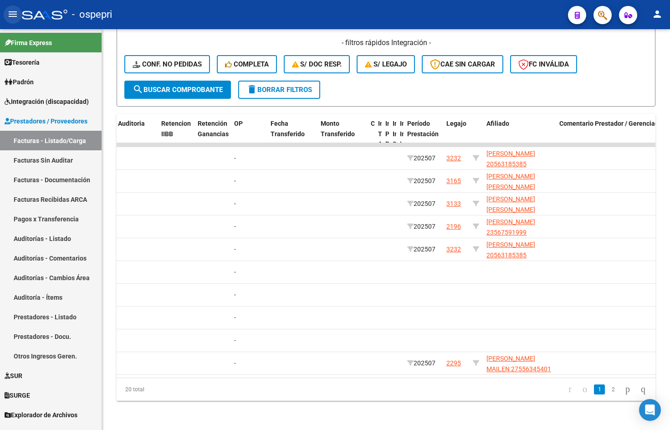
click at [14, 14] on mat-icon "menu" at bounding box center [12, 14] width 11 height 11
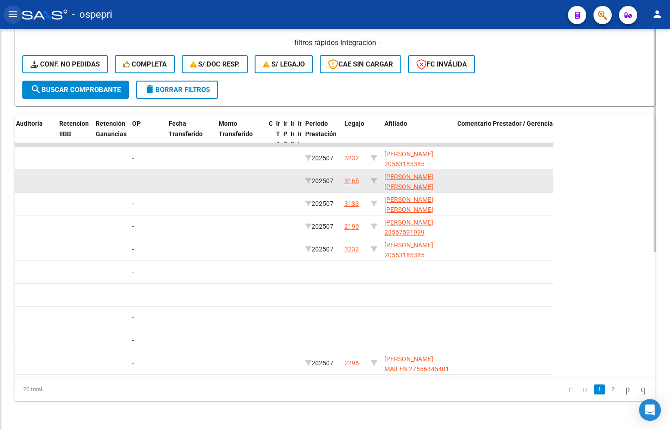
scroll to position [320, 0]
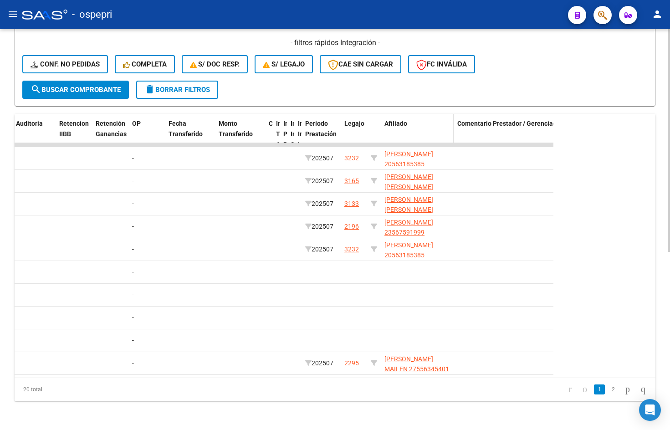
click at [450, 128] on datatable-header-cell "Afiliado" at bounding box center [417, 139] width 73 height 51
click at [451, 128] on span at bounding box center [452, 139] width 4 height 51
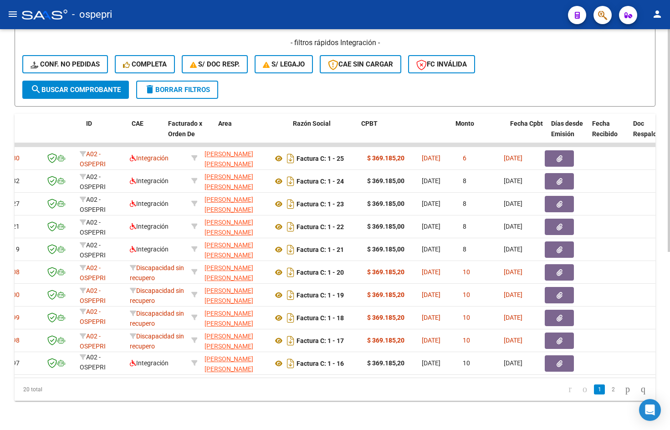
scroll to position [0, 0]
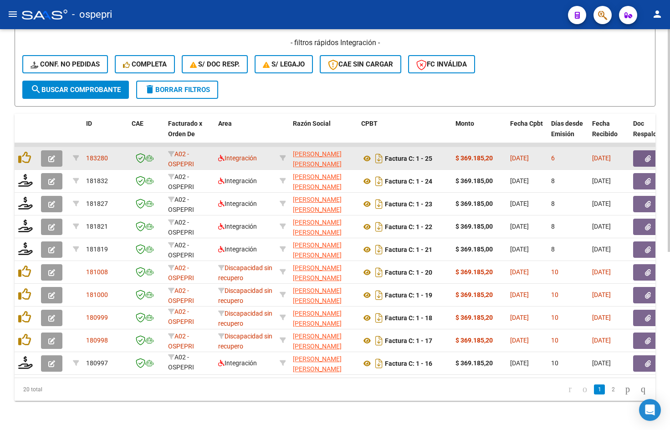
click at [57, 150] on button "button" at bounding box center [51, 158] width 21 height 16
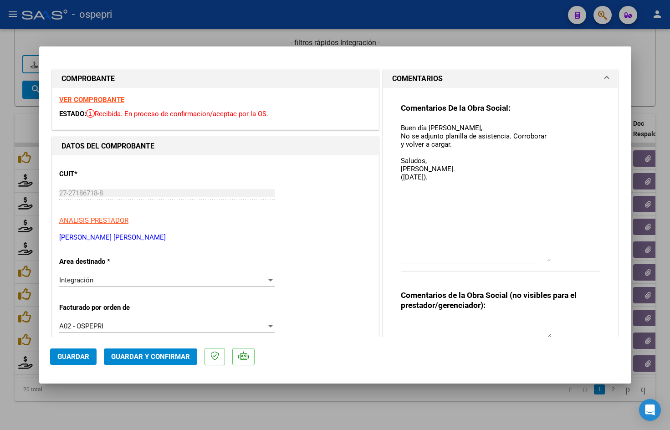
drag, startPoint x: 543, startPoint y: 138, endPoint x: 547, endPoint y: 258, distance: 120.3
click at [547, 258] on div "Comentarios De la Obra Social: Buen día [PERSON_NAME], No se adjunto planilla d…" at bounding box center [501, 192] width 200 height 179
click at [462, 176] on textarea "Buen día [PERSON_NAME], No se adjunto planilla de asistencia. Corroborar y volv…" at bounding box center [476, 192] width 150 height 138
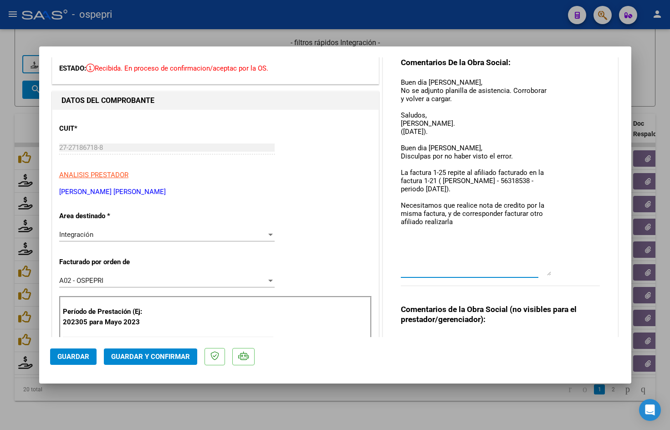
drag, startPoint x: 544, startPoint y: 211, endPoint x: 547, endPoint y: 271, distance: 59.8
click at [547, 271] on div "Comentarios De la Obra Social: Buen día [PERSON_NAME], No se adjunto planilla d…" at bounding box center [501, 176] width 200 height 239
click at [449, 214] on textarea "Buen día [PERSON_NAME], No se adjunto planilla de asistencia. Corroborar y volv…" at bounding box center [476, 176] width 150 height 198
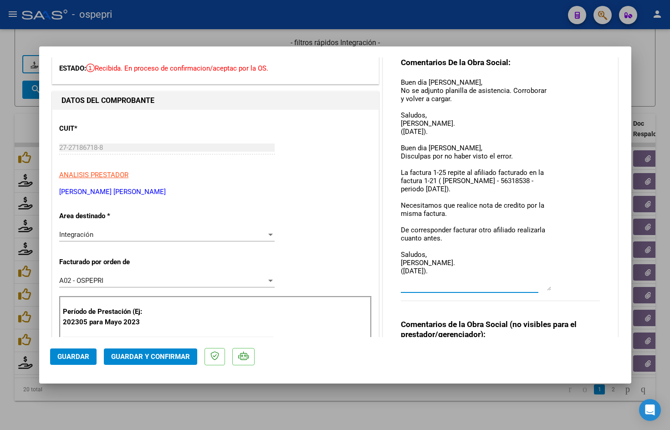
drag, startPoint x: 545, startPoint y: 275, endPoint x: 546, endPoint y: 290, distance: 15.1
click at [546, 290] on textarea "Buen día [PERSON_NAME], No se adjunto planilla de asistencia. Corroborar y volv…" at bounding box center [476, 183] width 150 height 213
click at [401, 146] on textarea "Buen día [PERSON_NAME], No se adjunto planilla de asistencia. Corroborar y volv…" at bounding box center [476, 183] width 150 height 213
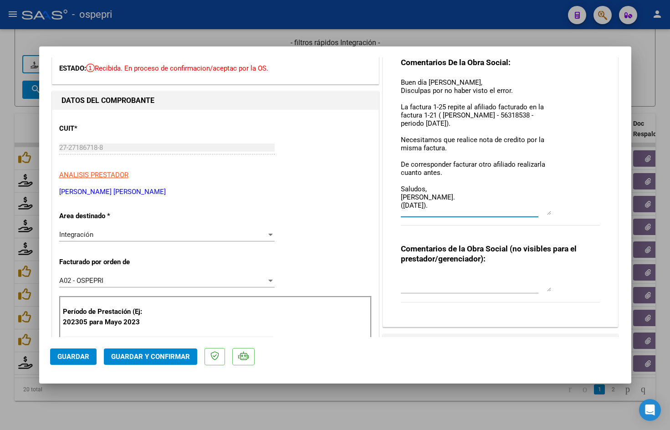
drag, startPoint x: 545, startPoint y: 289, endPoint x: 537, endPoint y: 214, distance: 76.0
click at [537, 214] on textarea "Buen día [PERSON_NAME], Disculpas por no haber visto el error. La factura 1-25 …" at bounding box center [476, 146] width 150 height 138
type textarea "Buen día [PERSON_NAME], Disculpas por no haber visto el error. La factura 1-25 …"
click at [458, 292] on div at bounding box center [476, 282] width 150 height 22
click at [460, 285] on textarea at bounding box center [476, 282] width 150 height 18
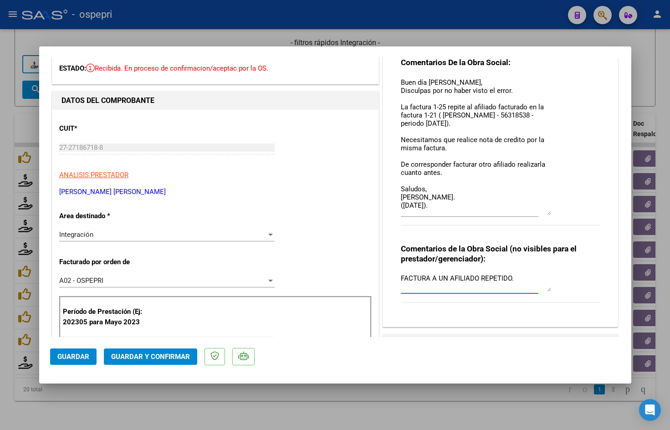
drag, startPoint x: 397, startPoint y: 276, endPoint x: 511, endPoint y: 277, distance: 113.4
click at [511, 277] on textarea "FACTURA A UN AFILIADO REPETIDO." at bounding box center [476, 282] width 150 height 18
type textarea "FACTURA A UN AFILIADO REPETIDO."
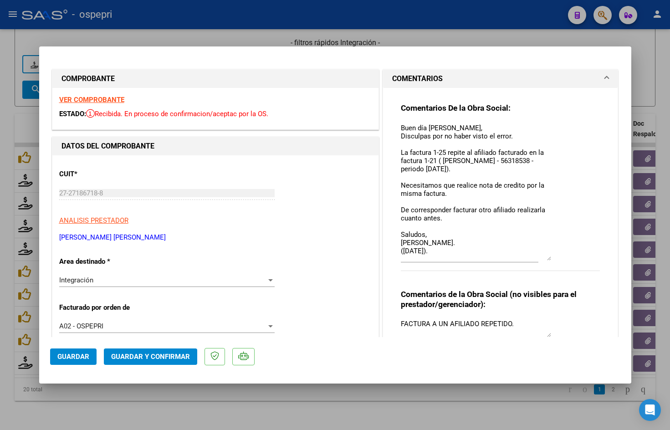
click at [80, 357] on span "Guardar" at bounding box center [73, 357] width 32 height 8
